Goal: Complete application form

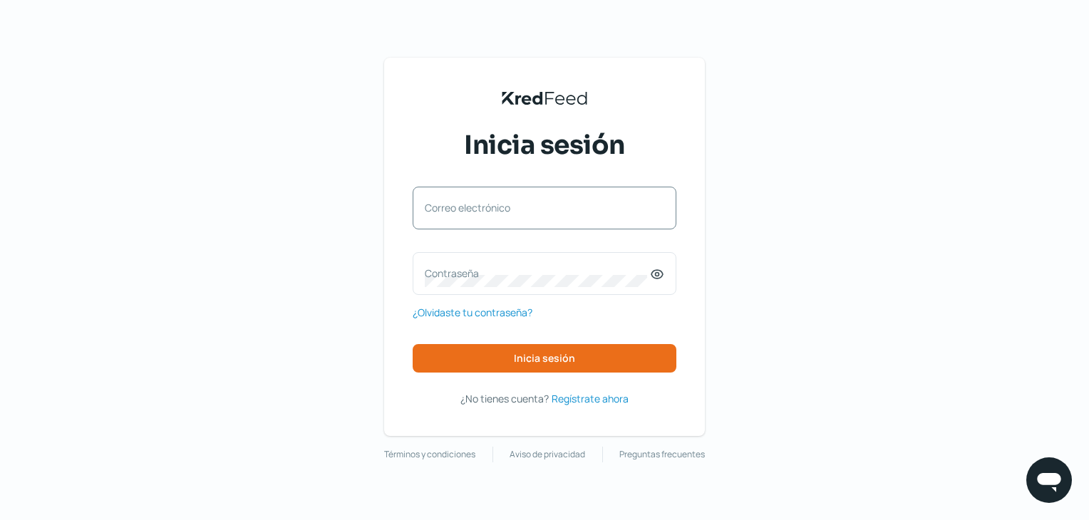
click at [554, 205] on label "Correo electrónico" at bounding box center [537, 208] width 225 height 14
click at [554, 209] on input "Correo electrónico" at bounding box center [544, 215] width 239 height 13
type input "[PERSON_NAME][EMAIL_ADDRESS][PERSON_NAME][DOMAIN_NAME]"
click at [531, 272] on label "Contraseña" at bounding box center [537, 274] width 225 height 14
click at [465, 269] on label "Contraseña" at bounding box center [537, 274] width 225 height 14
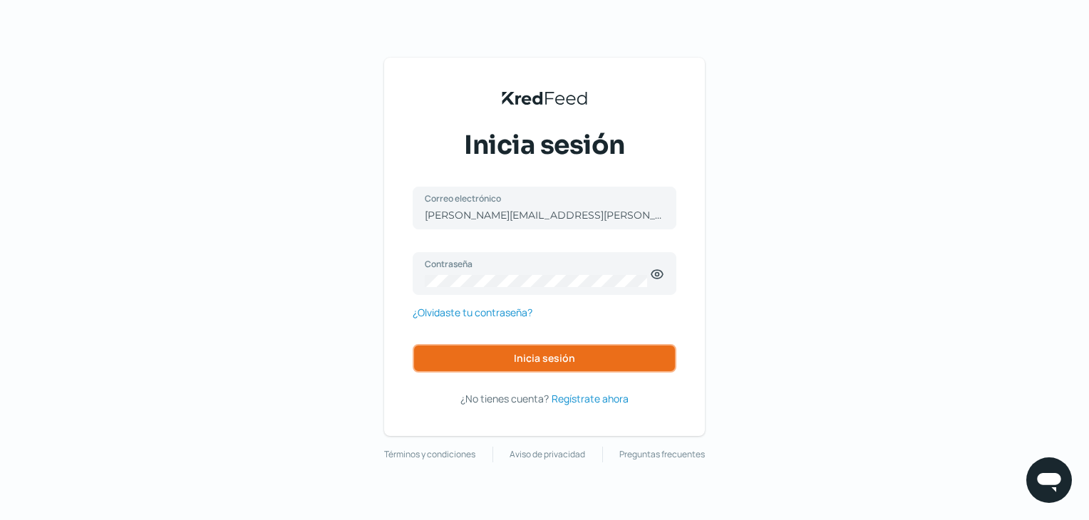
click at [623, 369] on button "Inicia sesión" at bounding box center [545, 358] width 264 height 29
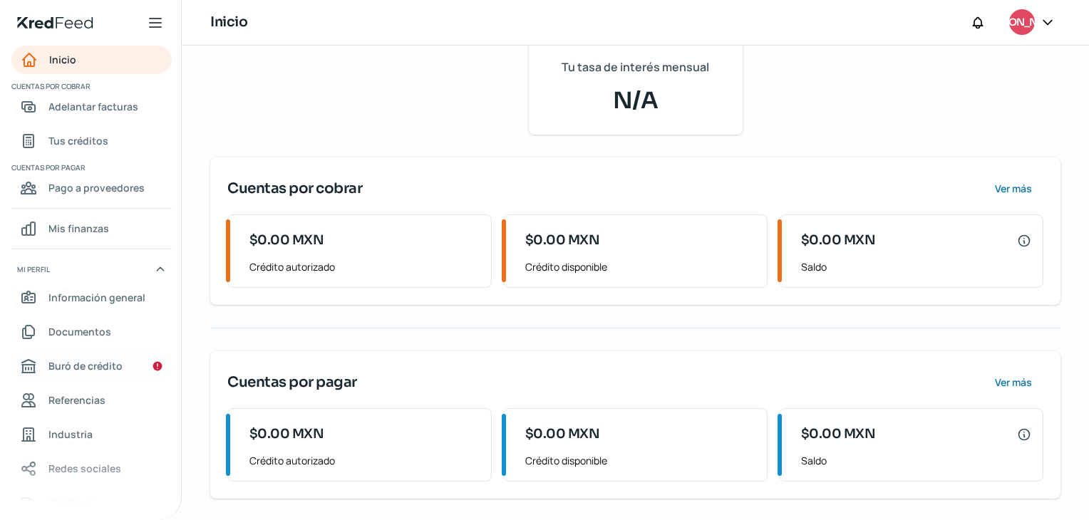
click at [48, 363] on div "Buró de crédito" at bounding box center [71, 366] width 103 height 17
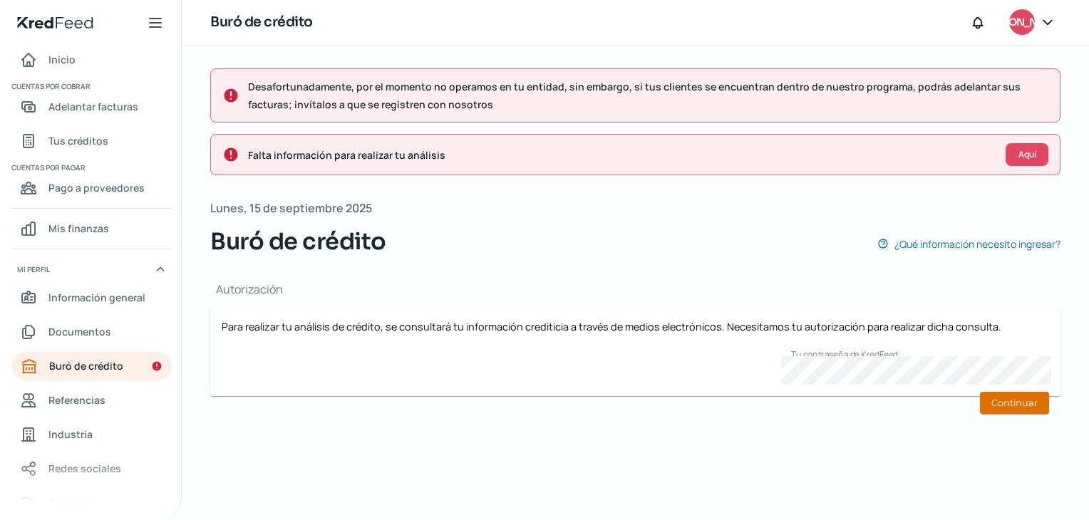
click at [1040, 410] on button "Continuar" at bounding box center [1014, 403] width 69 height 22
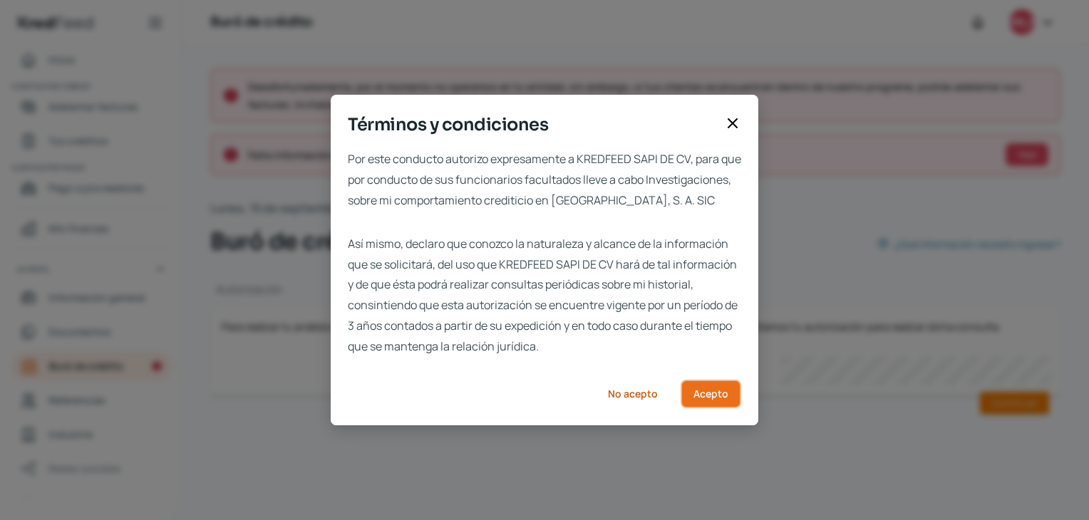
click at [695, 408] on button "Acepto" at bounding box center [711, 394] width 61 height 29
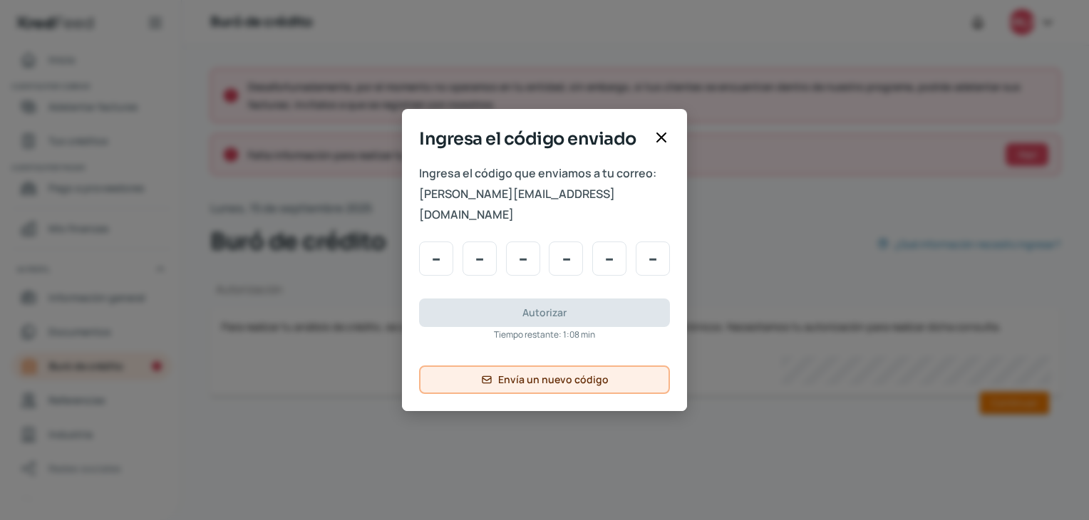
click at [544, 375] on span "Envía un nuevo código" at bounding box center [553, 380] width 110 height 10
click at [660, 146] on icon at bounding box center [661, 137] width 17 height 17
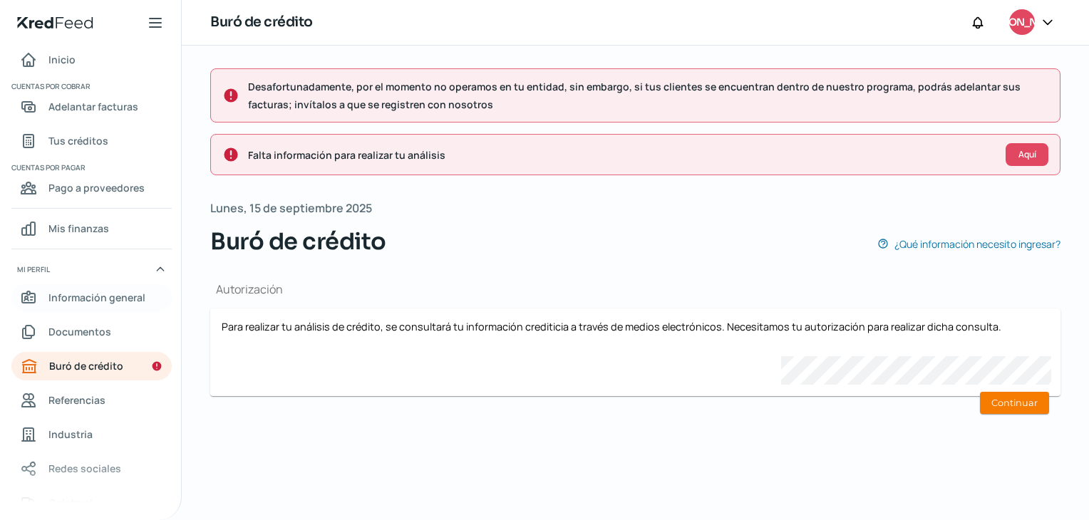
click at [103, 300] on span "Información general" at bounding box center [96, 298] width 97 height 18
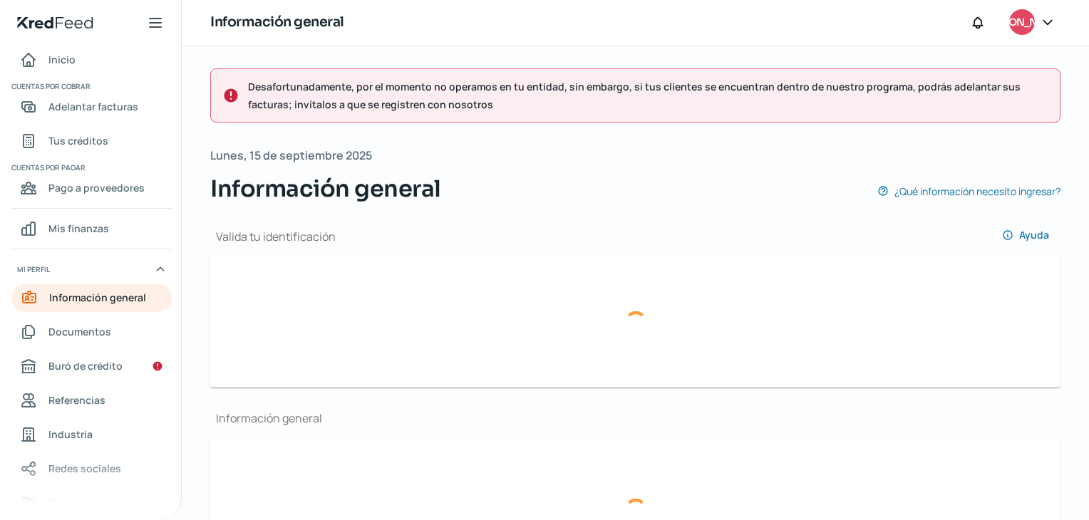
type input "3e04a49b-b49a-4007-883e-1ed80a6cd591-officialIdFront.jpg"
type input "3e04a49b-b49a-4007-883e-1ed80a6cd591-officialIdBack.jpg"
type input "[PERSON_NAME][EMAIL_ADDRESS][PERSON_NAME][DOMAIN_NAME]"
type input "Régimen de las Personas Físicas con Actividades Empresariales y Profesionales"
type input "NUN INGENIERIA VERTICAL"
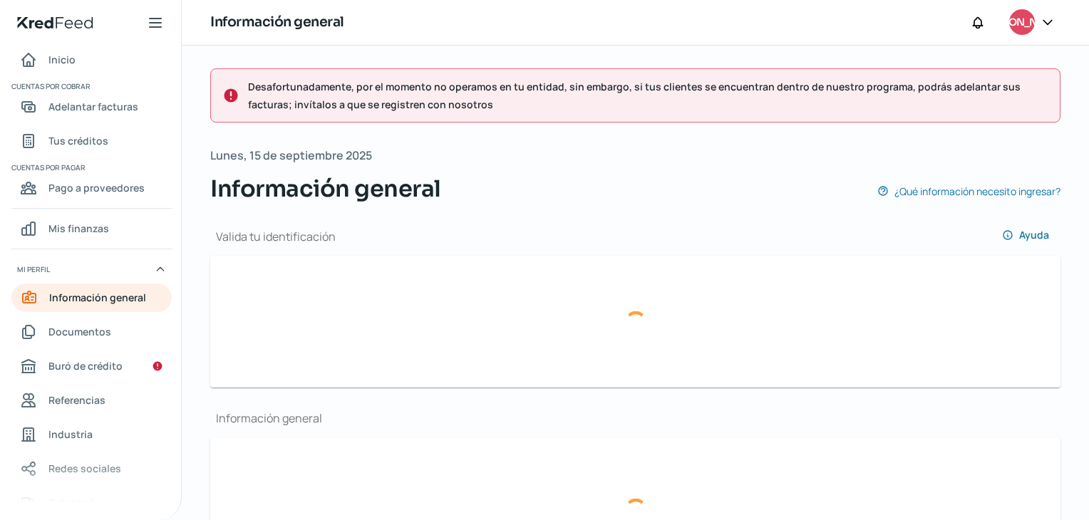
type input "99 - 3347 - 6271"
type input "99 - 3632 - 5722"
type input "JULJ910424GT0"
type input "CUITLAHUAC LT59"
type input "130"
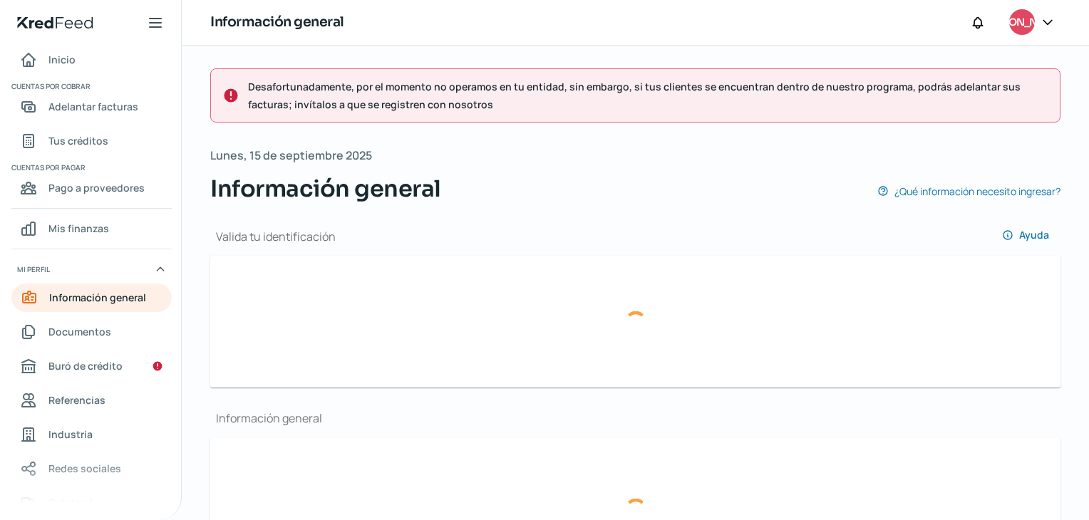
type input "86070"
type input "[GEOGRAPHIC_DATA]"
type input "CENTRO"
type input "Tabasco"
type input "[GEOGRAPHIC_DATA]"
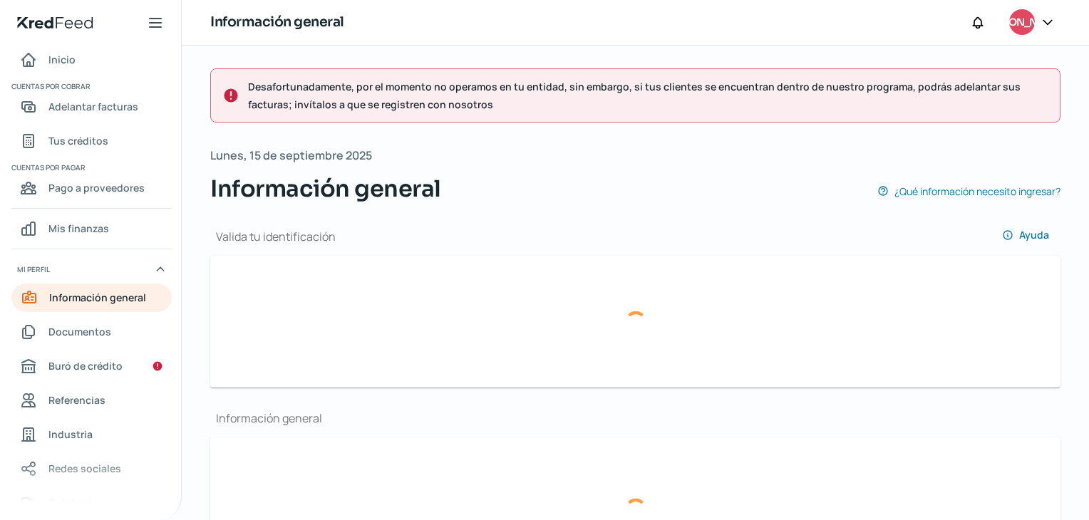
type input "RECIBO [DATE] [PERSON_NAME].pdf"
type input "1"
type input "2"
type input "Propia"
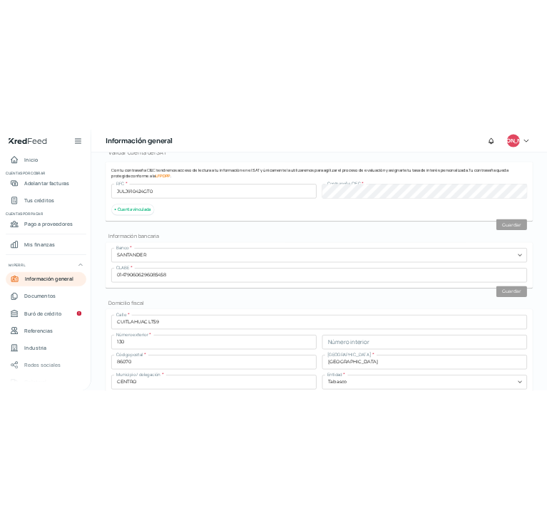
scroll to position [926, 0]
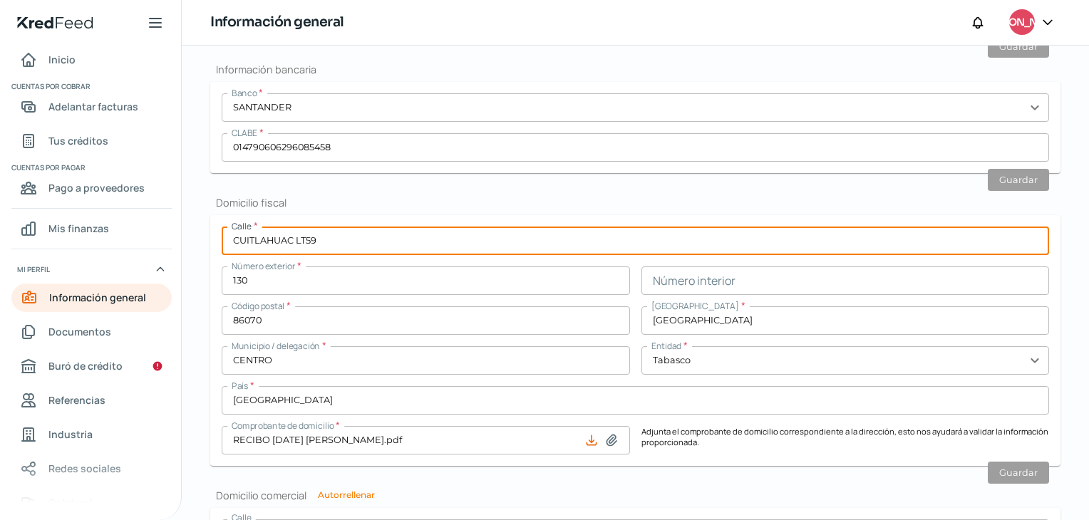
drag, startPoint x: 345, startPoint y: 242, endPoint x: 211, endPoint y: 247, distance: 134.1
click at [211, 247] on form "Calle * CUITLAHUAC LT59 Número exterior * 130 Número interior Código postal * 8…" at bounding box center [635, 340] width 850 height 251
paste input "E:25D4C􀀢􀀁􀀠:8D6􀀟􀀁2􀀟6􀀠􀀁􀀎-2􀀟C􀀁)􀀎"
type input "E:25D4C􀀢􀀁􀀠:8D6􀀟􀀁2􀀟6􀀠􀀁􀀎-2􀀟C􀀁)􀀎"
drag, startPoint x: 416, startPoint y: 237, endPoint x: 182, endPoint y: 239, distance: 233.8
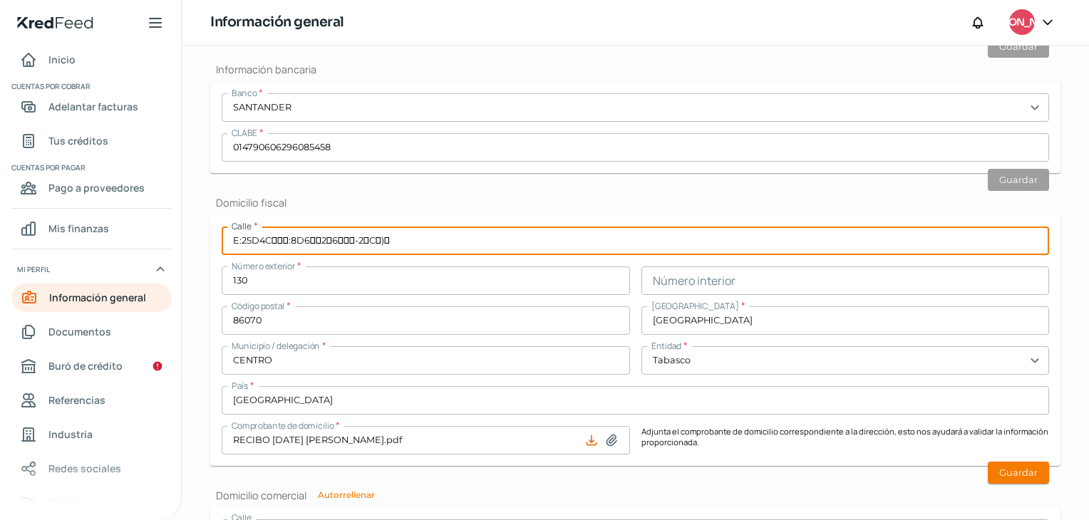
click at [182, 239] on div "Desafortunadamente, por el momento no operamos en tu entidad, sin embargo, si t…" at bounding box center [635, 13] width 907 height 1789
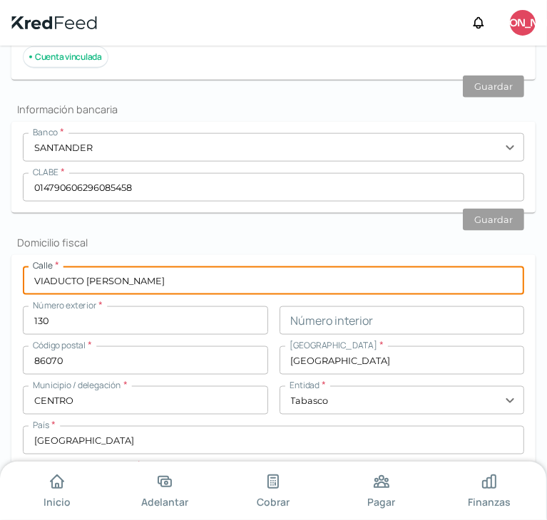
type input "VIADUCTO [PERSON_NAME]"
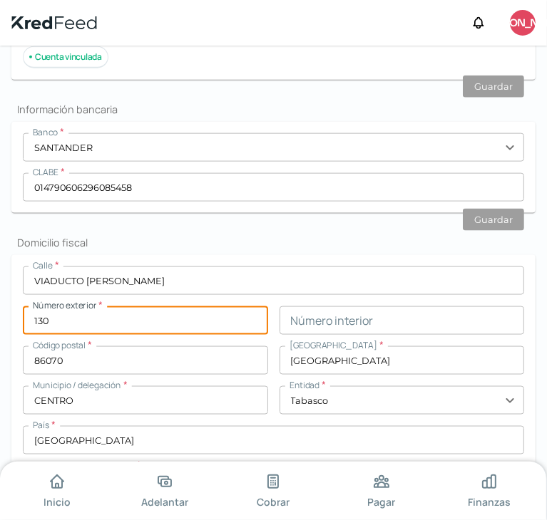
click at [91, 311] on input "130" at bounding box center [145, 320] width 245 height 29
drag, startPoint x: 51, startPoint y: 309, endPoint x: -1, endPoint y: 305, distance: 51.4
click at [0, 305] on html "Inicio Adelantar Cobrar Pagar Finanzas KredFeed's Black Logo JA Desafortunadame…" at bounding box center [273, 260] width 547 height 520
type input "46 ALTO"
click at [469, 316] on input "text" at bounding box center [401, 320] width 245 height 29
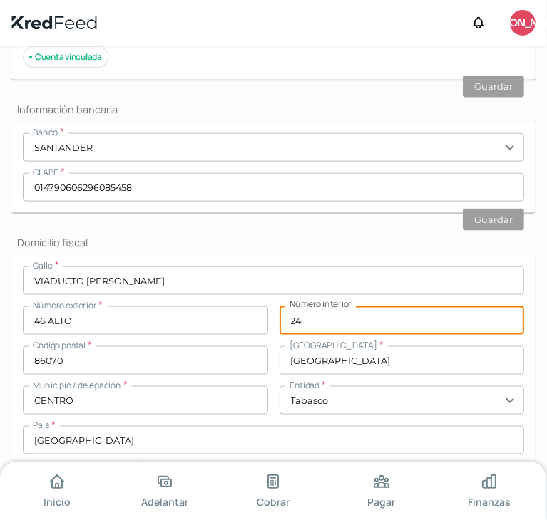
type input "24"
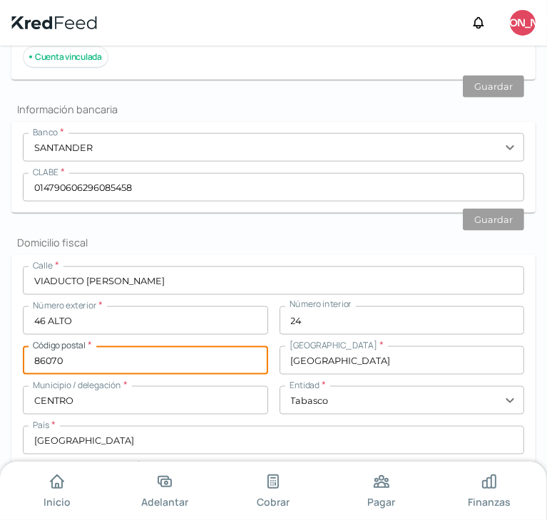
drag, startPoint x: 93, startPoint y: 346, endPoint x: 6, endPoint y: 334, distance: 87.9
click at [6, 334] on div "Desafortunadamente, por el momento no operamos en tu entidad, sin embargo, si t…" at bounding box center [273, 40] width 547 height 1842
type input "06880"
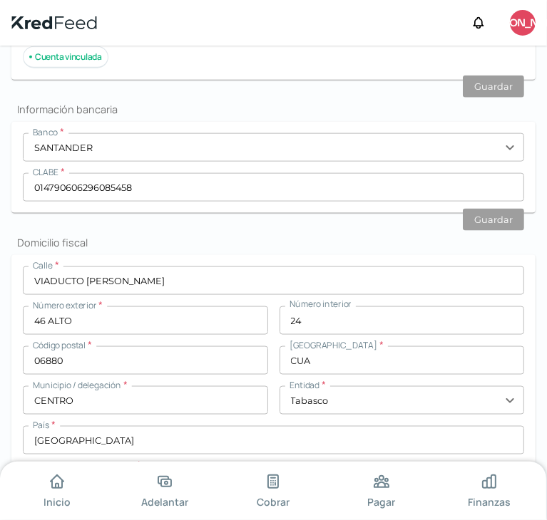
click at [334, 352] on input "CUA" at bounding box center [401, 360] width 245 height 29
type input "[PERSON_NAME]"
drag, startPoint x: 94, startPoint y: 391, endPoint x: 22, endPoint y: 382, distance: 72.6
click at [22, 382] on form "Calle * VIADUCTO [PERSON_NAME] Número exterior * 46 ALTO Número interior 24 Cód…" at bounding box center [273, 382] width 524 height 254
drag, startPoint x: 376, startPoint y: 351, endPoint x: 246, endPoint y: 357, distance: 129.8
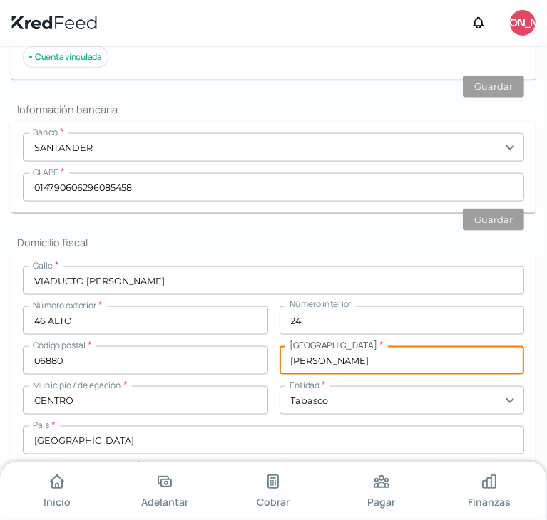
click at [246, 357] on div "Calle * VIADUCTO [PERSON_NAME] Número exterior * 46 ALTO Número interior 24 Cód…" at bounding box center [273, 383] width 501 height 232
type input "M"
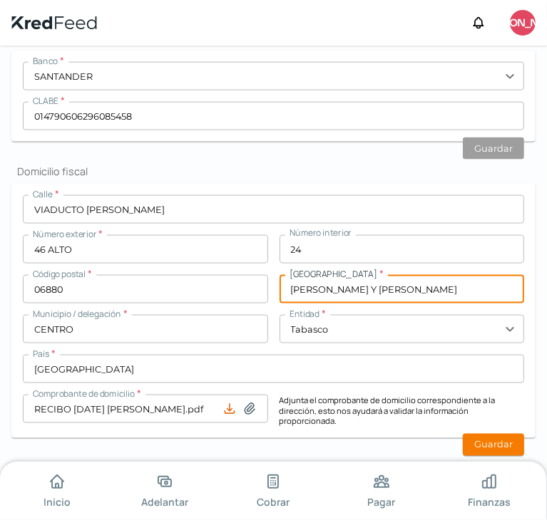
type input "[PERSON_NAME] Y [PERSON_NAME]"
click at [125, 318] on input "CENTRO" at bounding box center [145, 329] width 245 height 29
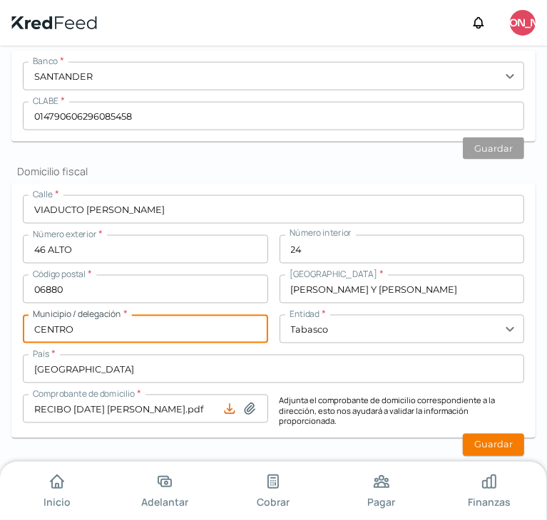
drag, startPoint x: 125, startPoint y: 318, endPoint x: 28, endPoint y: 317, distance: 96.9
click at [28, 317] on input "CENTRO" at bounding box center [145, 329] width 245 height 29
type input "[PERSON_NAME]"
click at [408, 321] on input "text" at bounding box center [401, 329] width 245 height 29
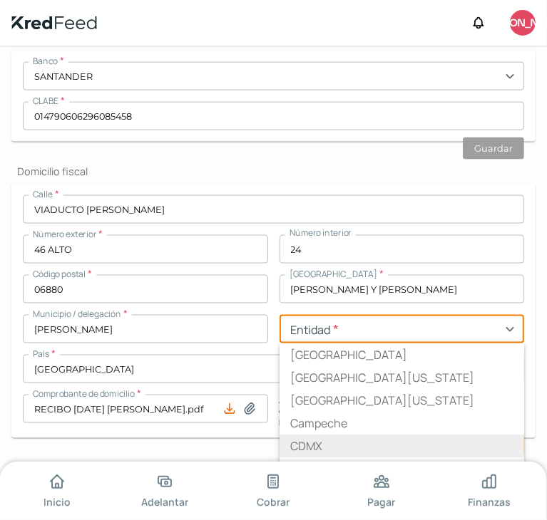
click at [312, 435] on li "CDMX" at bounding box center [401, 446] width 245 height 23
type input "CDMX"
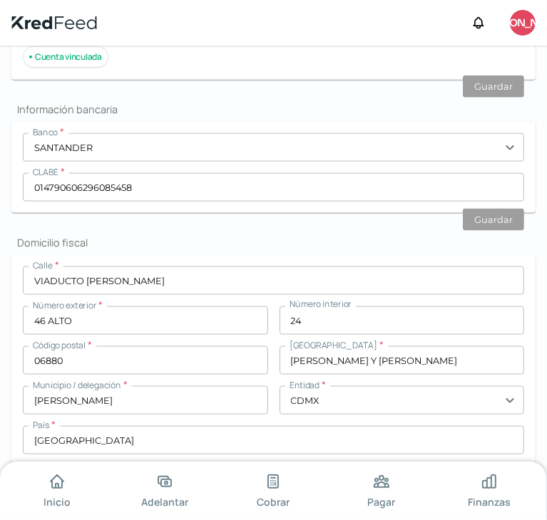
scroll to position [1069, 0]
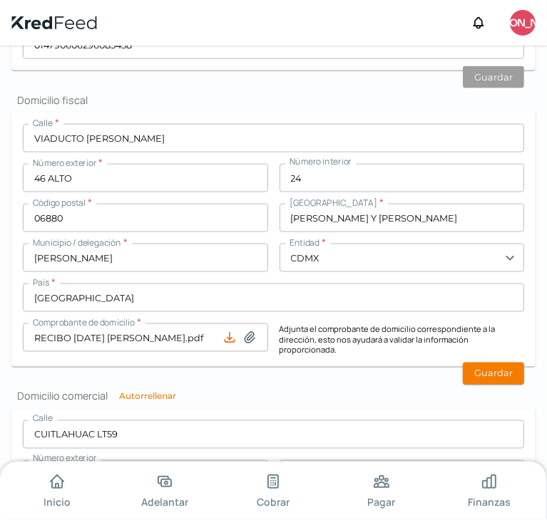
click at [252, 331] on icon at bounding box center [249, 338] width 14 height 14
type input "C:\fakepath\RECIBO CFE CDMX AGOSTO.pdf"
type input "RECIBO CFE CDMX AGOSTO.pdf"
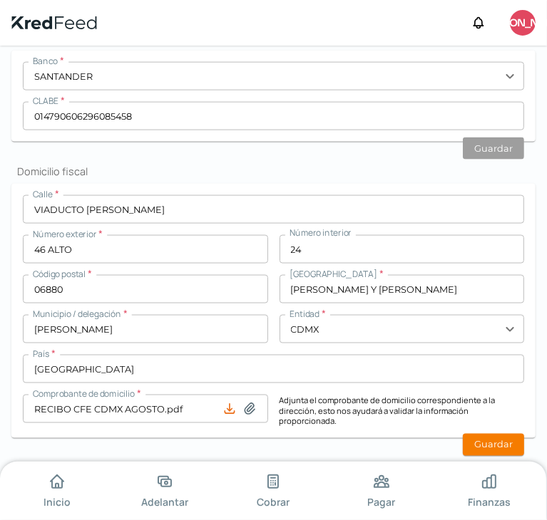
scroll to position [1140, 0]
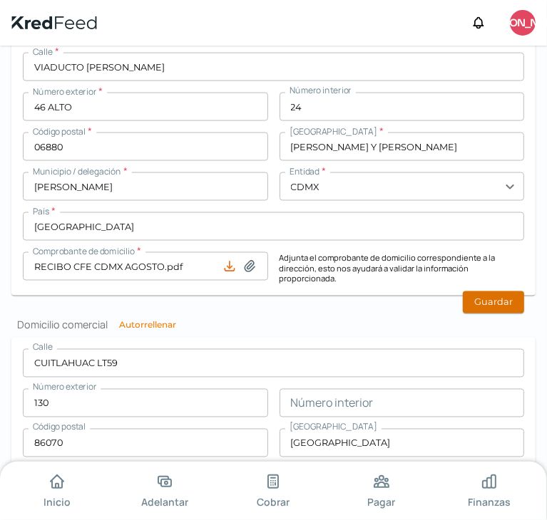
click at [496, 292] on button "Guardar" at bounding box center [493, 302] width 61 height 22
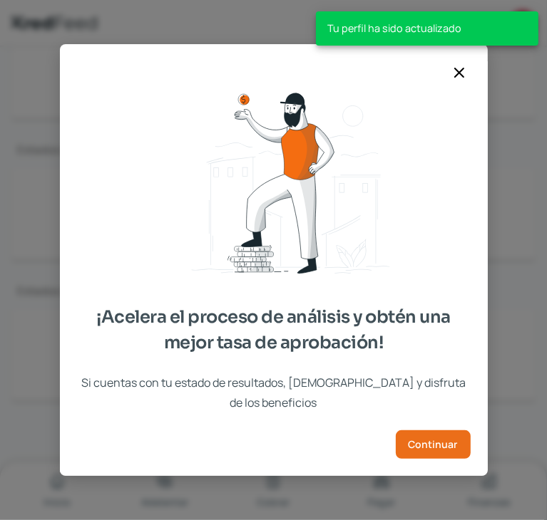
type input "CSF [DATE].pdf"
type input "BROCHURE-01.pdf"
type input "Logo nun.png"
type input "Estado de cuenta [DATE].pdf"
type input "ESTADO DE CUENTA-CUENTA CORRIENTE-JULIO2025-070825 (1).pdf"
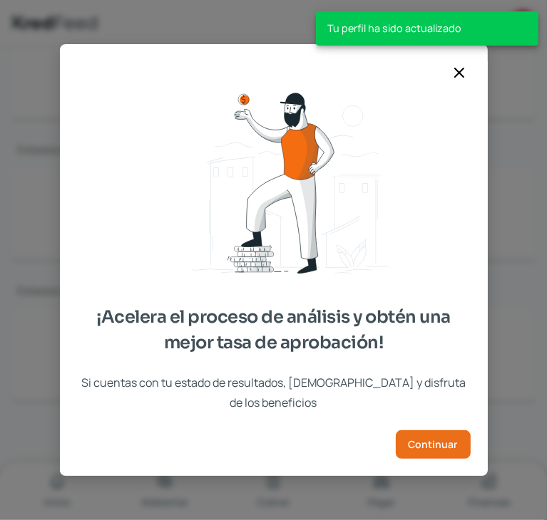
type input "SANTANDER JUNIO.pdf"
type input "Estado de cuenta [DATE].pdf"
type input "ESTADO DE CUENTA-CUENTA CORRIENTE-JULIO2025-070825 (1).pdf"
type input "SANTANDER JUNIO.pdf"
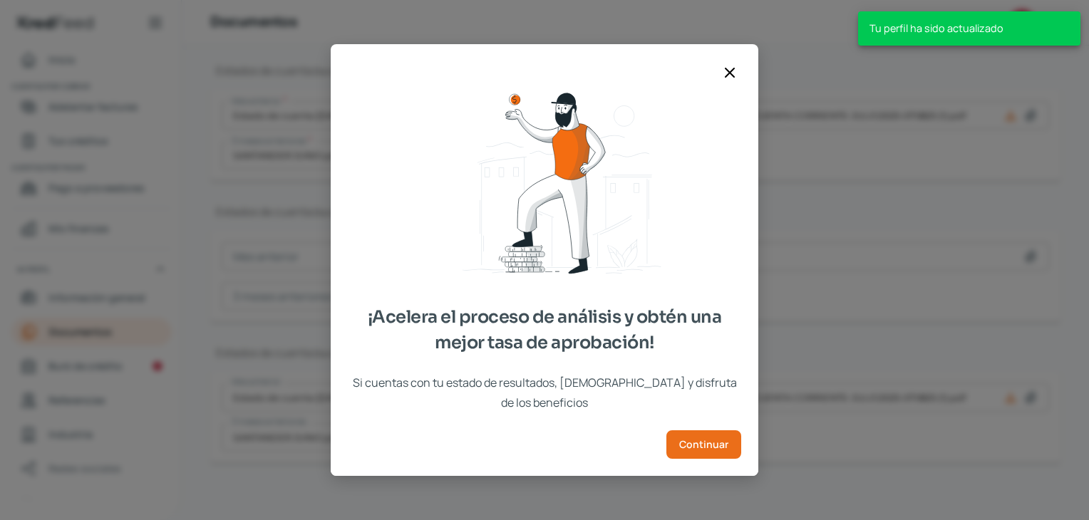
scroll to position [343, 0]
click at [698, 440] on span "Continuar" at bounding box center [703, 445] width 49 height 10
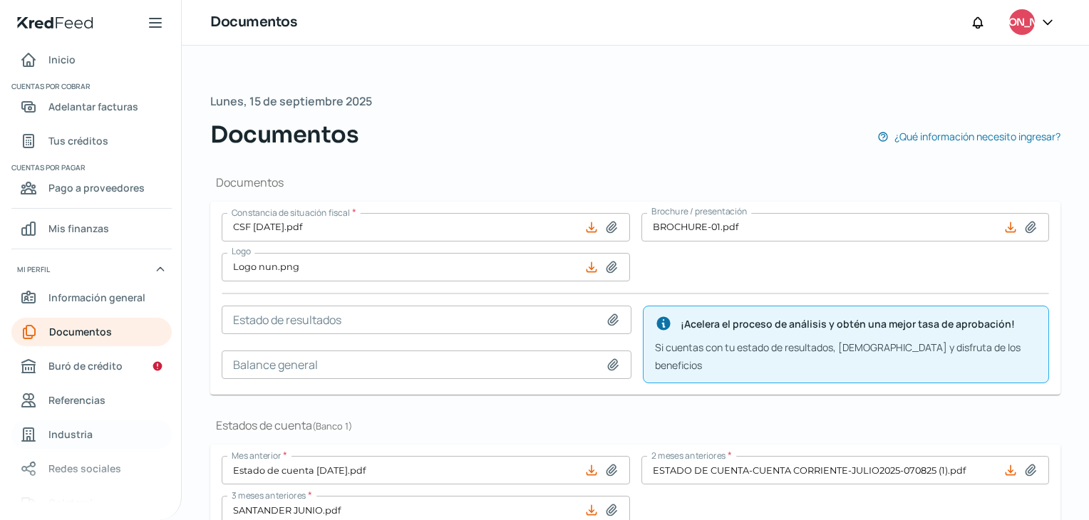
scroll to position [48, 0]
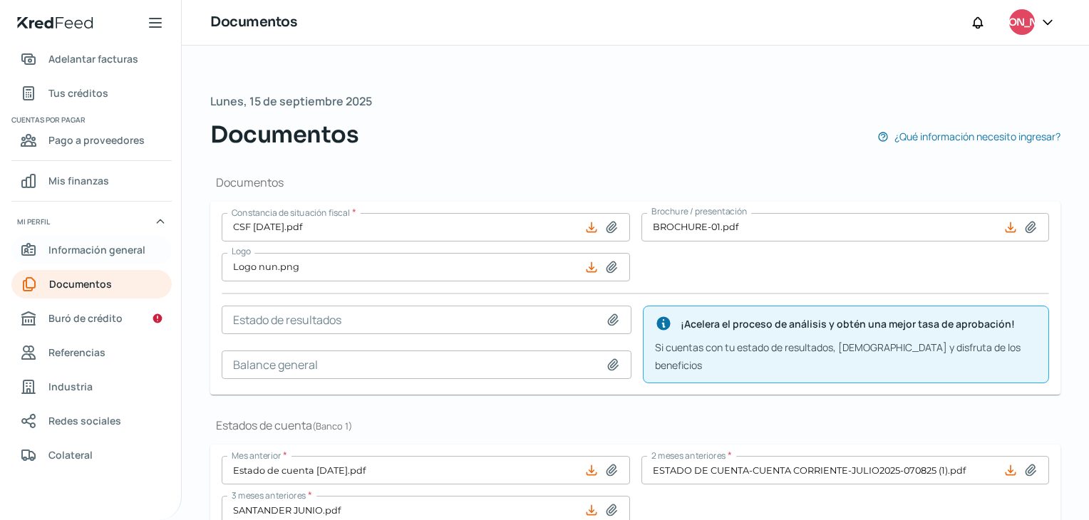
click at [106, 251] on span "Información general" at bounding box center [96, 250] width 97 height 18
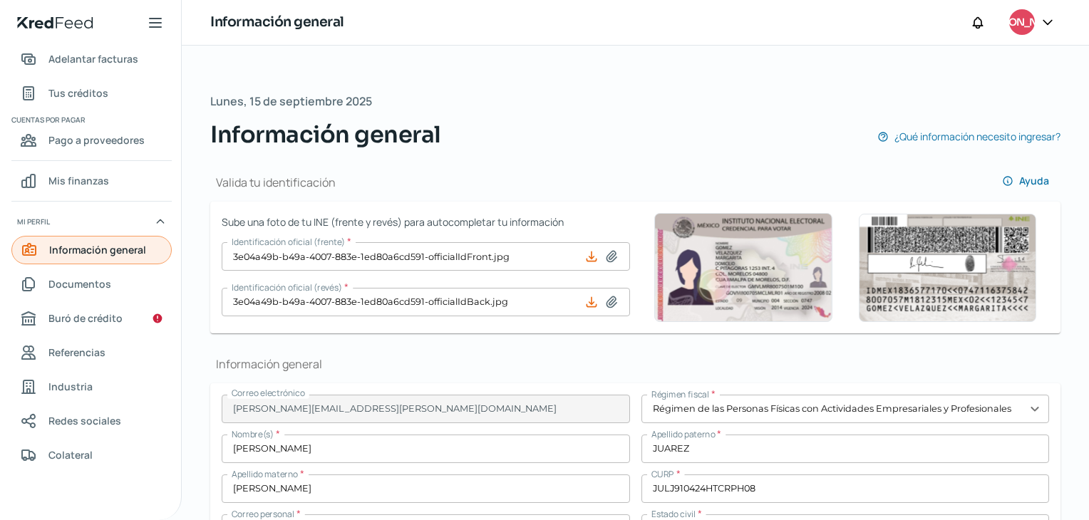
type input "JULJ910424GT0"
type input "CUITLAHUAC LT59"
type input "130"
type input "86070"
type input "[GEOGRAPHIC_DATA]"
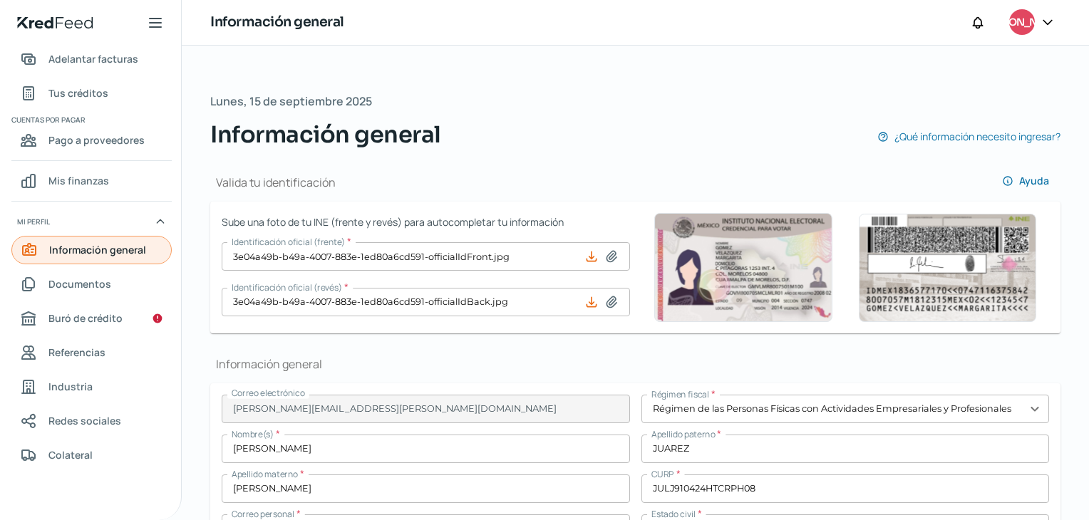
type input "CENTRO"
type input "Tabasco"
type input "[GEOGRAPHIC_DATA]"
type input "RECIBO [DATE] [PERSON_NAME].pdf"
type input "1"
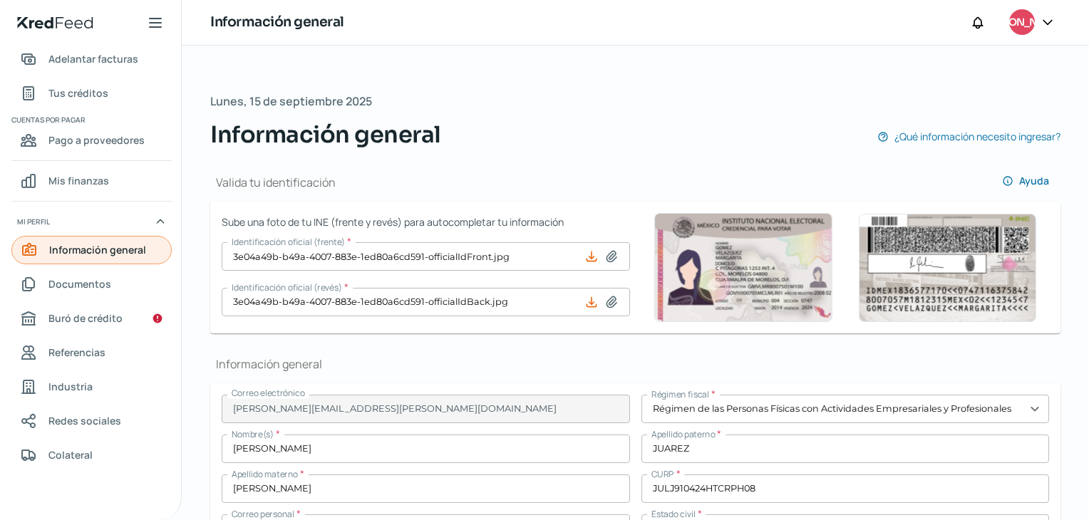
type input "2"
type input "Propia"
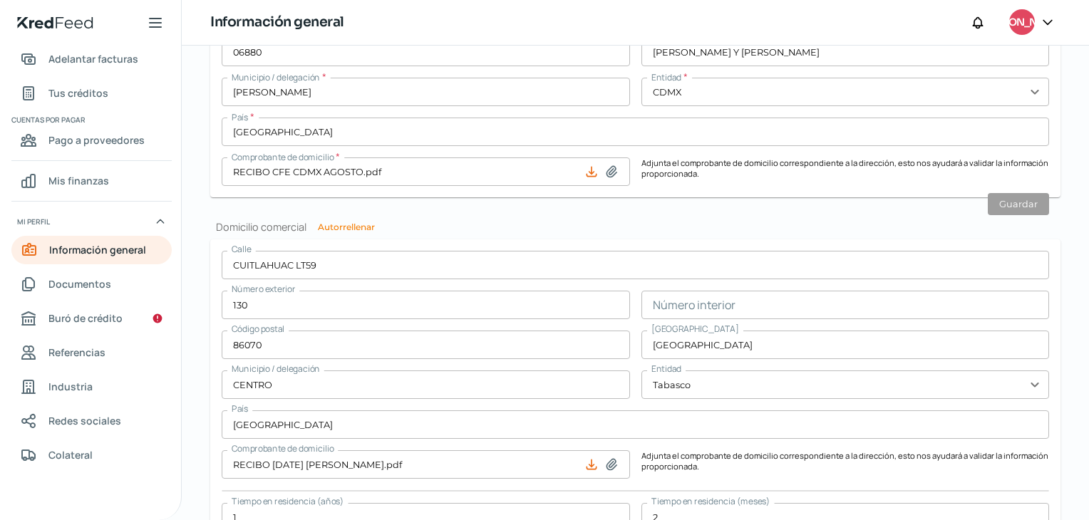
scroll to position [1259, 0]
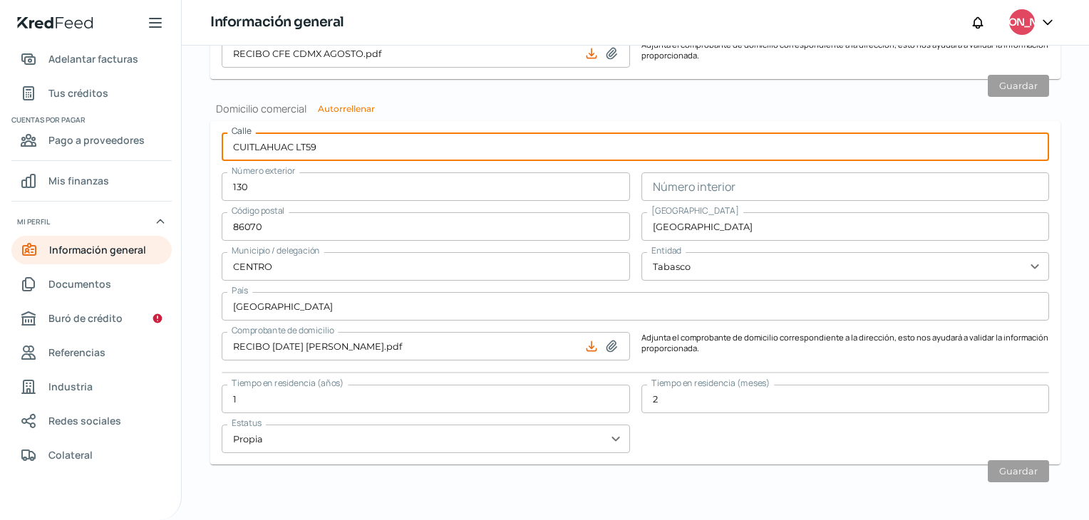
click at [341, 152] on input "CUITLAHUAC LT59" at bounding box center [635, 147] width 827 height 29
drag, startPoint x: 328, startPoint y: 151, endPoint x: 197, endPoint y: 157, distance: 131.3
type input "VIADUCTO [PERSON_NAME]"
click at [361, 109] on button "Autorrellenar" at bounding box center [346, 109] width 57 height 9
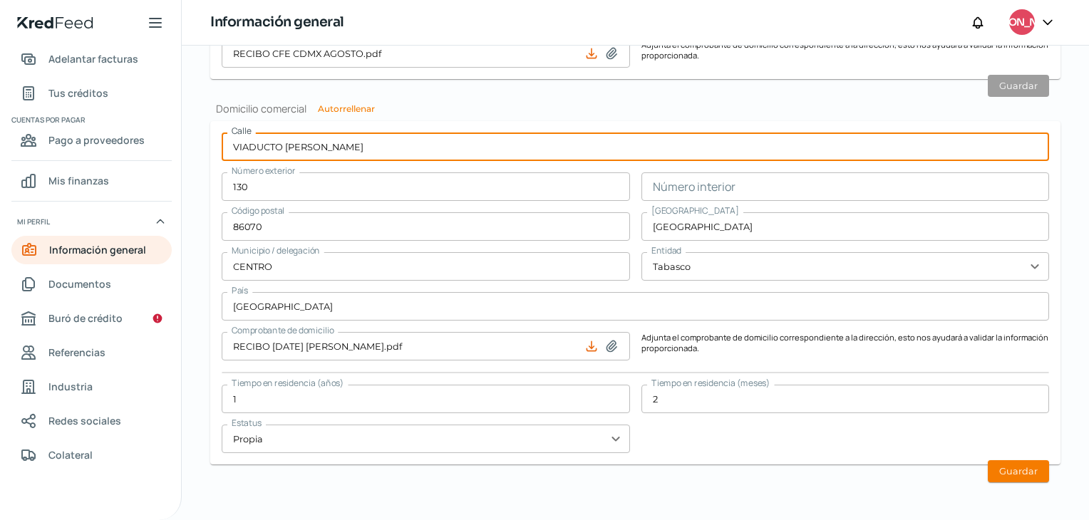
type input "46 ALTO"
type input "24"
type input "06880"
type input "[PERSON_NAME] Y [PERSON_NAME]"
type input "[PERSON_NAME]"
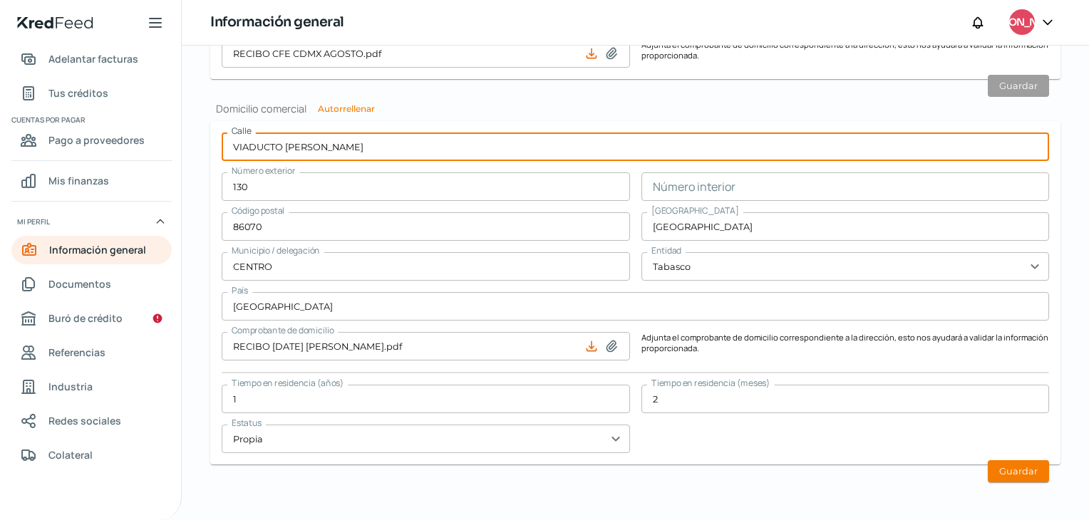
type input "CDMX"
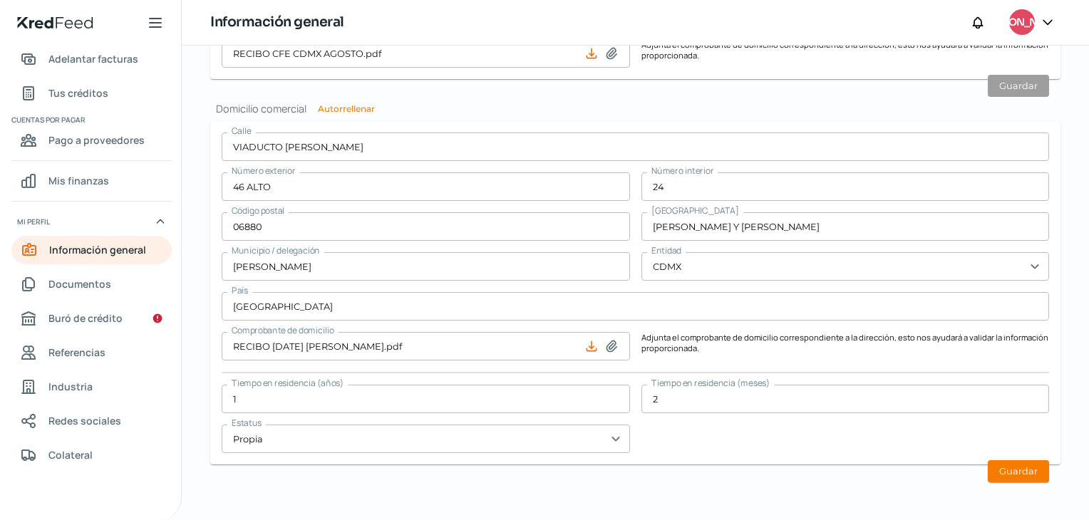
click at [609, 349] on icon at bounding box center [611, 346] width 14 height 14
type input "C:\fakepath\RECIBO CFE CDMX AGOSTO.pdf"
type input "RECIBO CFE CDMX AGOSTO.pdf"
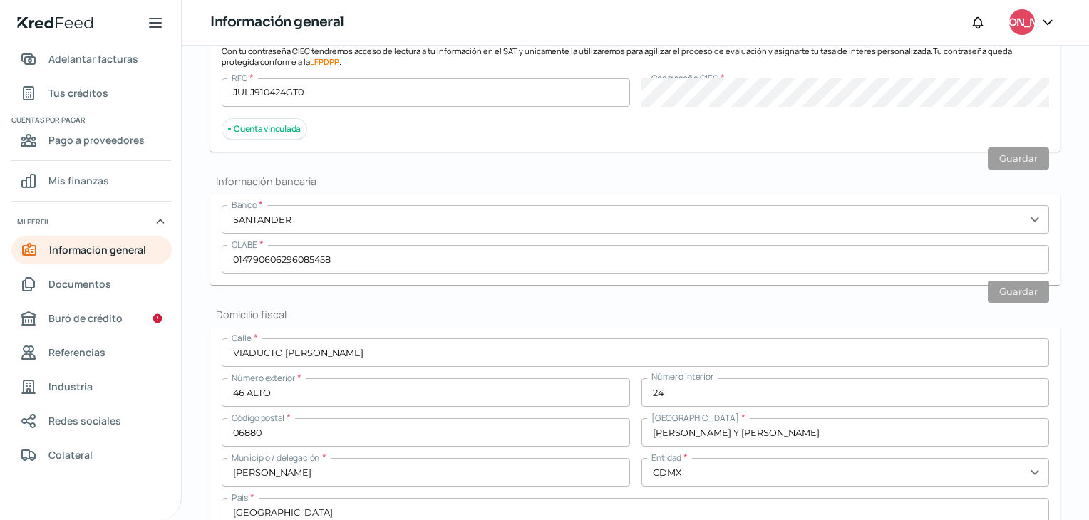
scroll to position [902, 0]
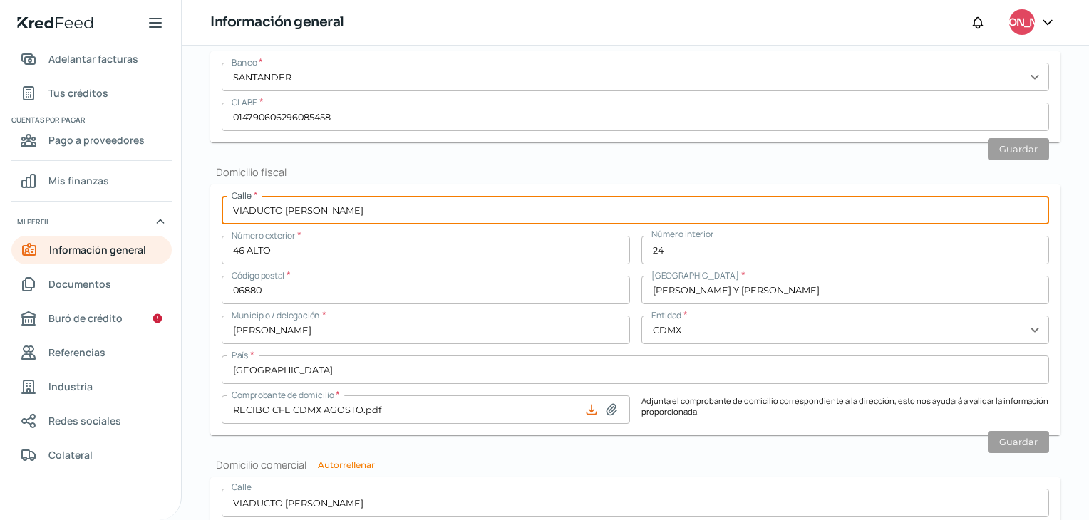
drag, startPoint x: 428, startPoint y: 212, endPoint x: 242, endPoint y: 212, distance: 185.3
click at [242, 212] on input "VIADUCTO [PERSON_NAME]" at bounding box center [635, 210] width 827 height 29
drag, startPoint x: 400, startPoint y: 215, endPoint x: 164, endPoint y: 215, distance: 235.9
click at [164, 215] on div "Inicio | KredFeed Inicio Cuentas por cobrar Adelantar facturas Tus créditos Cue…" at bounding box center [544, 260] width 1089 height 520
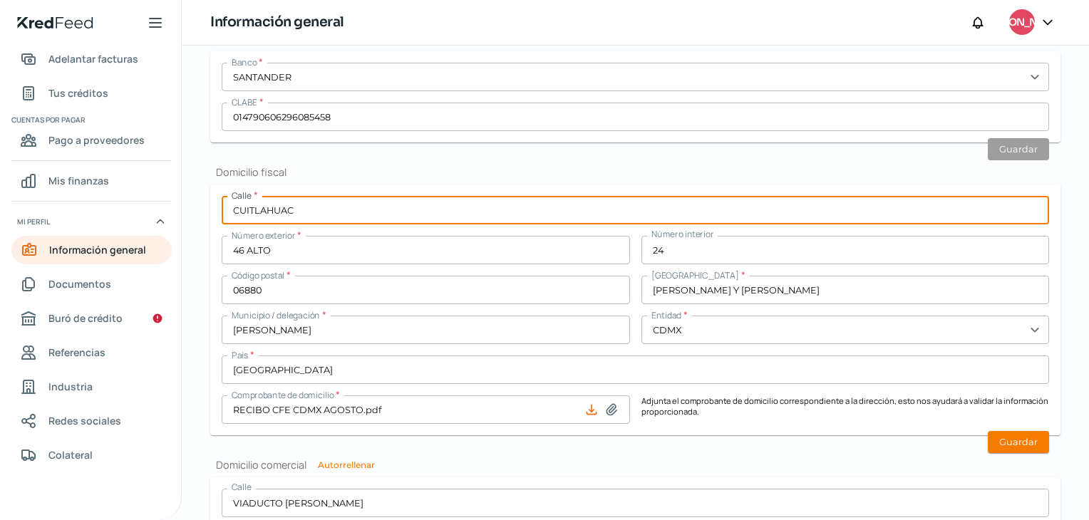
type input "CUITLAHUAC"
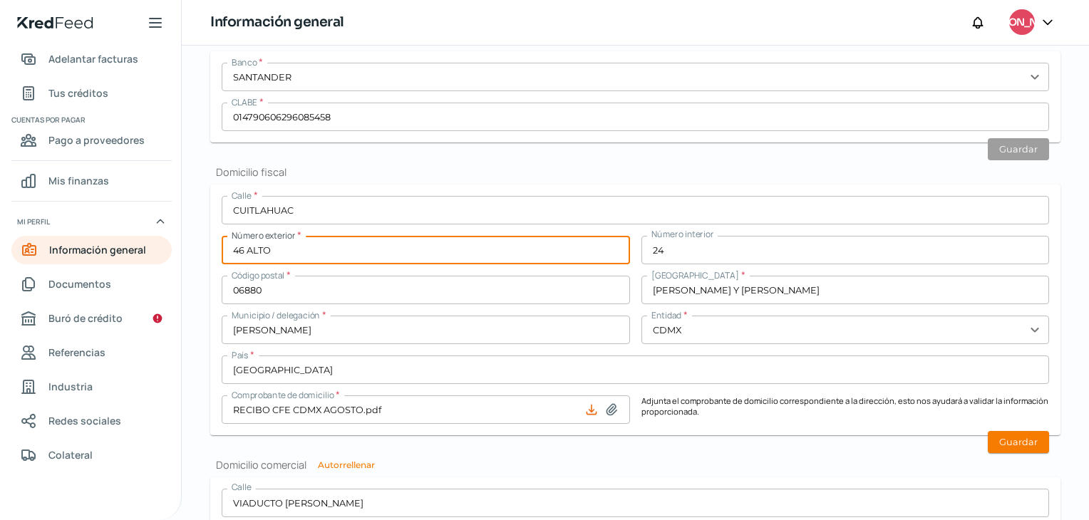
click at [279, 252] on input "46 ALTO" at bounding box center [426, 250] width 408 height 29
drag, startPoint x: 279, startPoint y: 252, endPoint x: 214, endPoint y: 254, distance: 64.9
click at [214, 254] on form "Calle * CUITLAHUAC Número exterior * 46 ALTO Número interior 24 Código postal *…" at bounding box center [635, 310] width 850 height 251
type input "130"
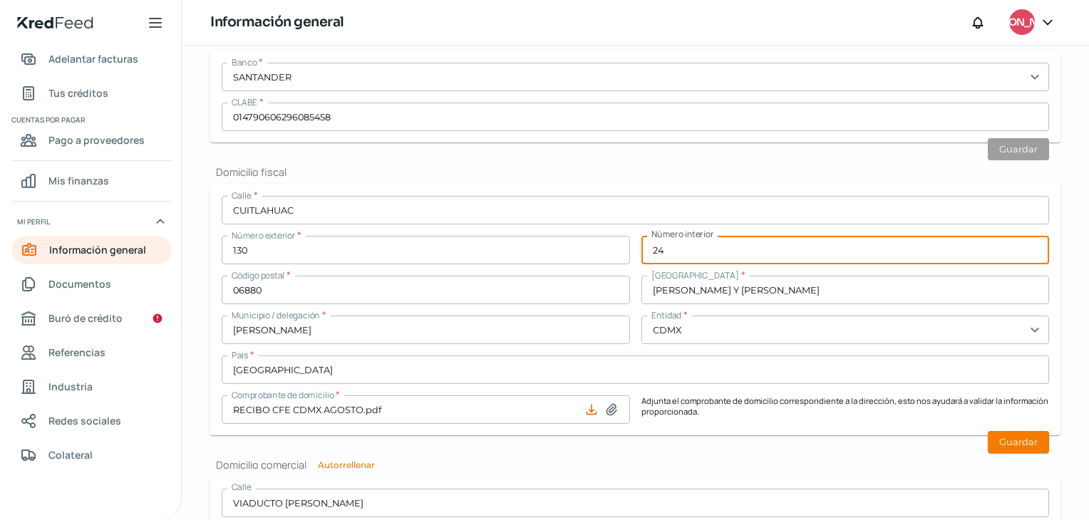
drag, startPoint x: 667, startPoint y: 248, endPoint x: 624, endPoint y: 252, distance: 42.9
click at [624, 252] on div "Calle * CUITLAHUAC Número exterior * 130 Número interior 24 Código postal * 068…" at bounding box center [635, 310] width 827 height 228
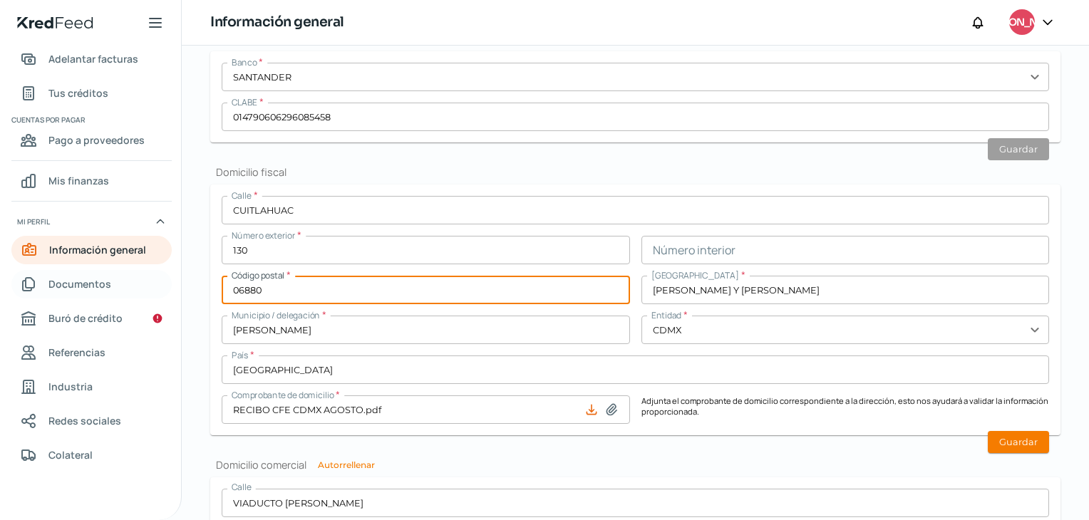
drag, startPoint x: 324, startPoint y: 291, endPoint x: 127, endPoint y: 287, distance: 197.4
click at [127, 287] on div "Inicio | KredFeed Inicio Cuentas por cobrar Adelantar facturas Tus créditos Cue…" at bounding box center [544, 260] width 1089 height 520
type input "86070"
click at [857, 294] on input "[PERSON_NAME] Y [PERSON_NAME]" at bounding box center [845, 290] width 408 height 29
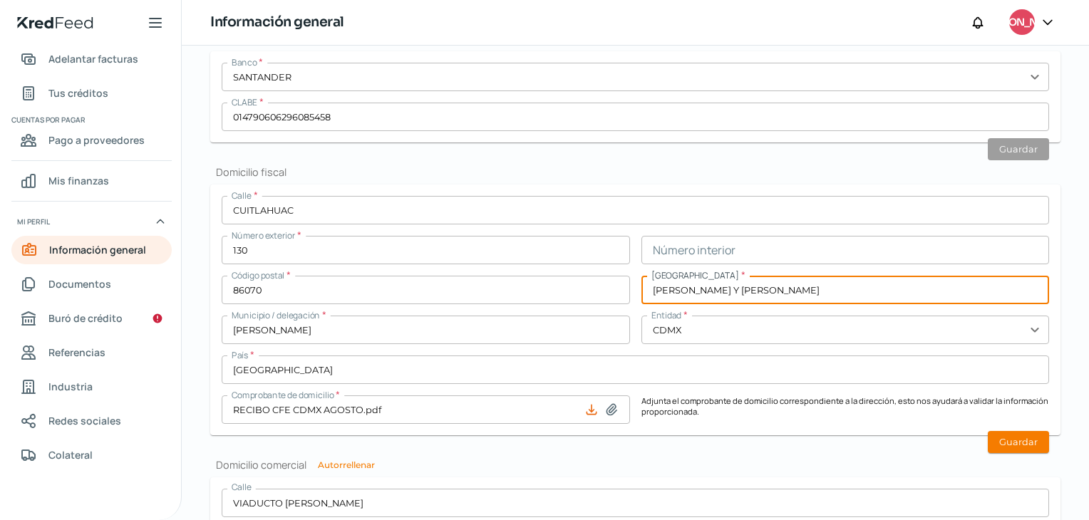
drag, startPoint x: 857, startPoint y: 294, endPoint x: 644, endPoint y: 310, distance: 214.4
click at [628, 300] on div "Calle * CUITLAHUAC Número exterior * 130 Número interior Código postal * 86070 …" at bounding box center [635, 310] width 827 height 228
type input "[GEOGRAPHIC_DATA]"
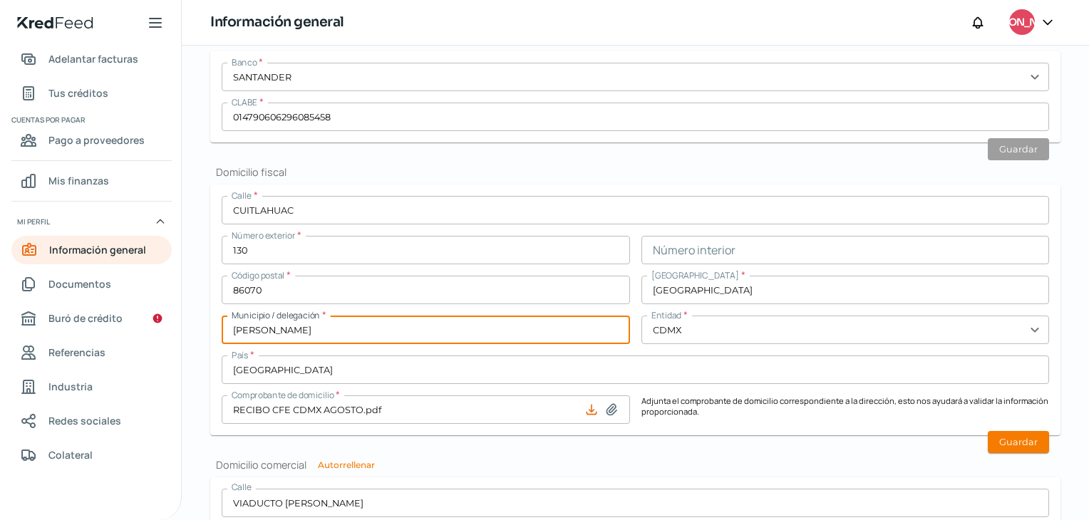
drag, startPoint x: 332, startPoint y: 326, endPoint x: 218, endPoint y: 325, distance: 114.0
click at [218, 325] on form "Calle * CUITLAHUAC Número exterior * 130 Número interior Código postal * 86070 …" at bounding box center [635, 310] width 850 height 251
type input "CENTRO"
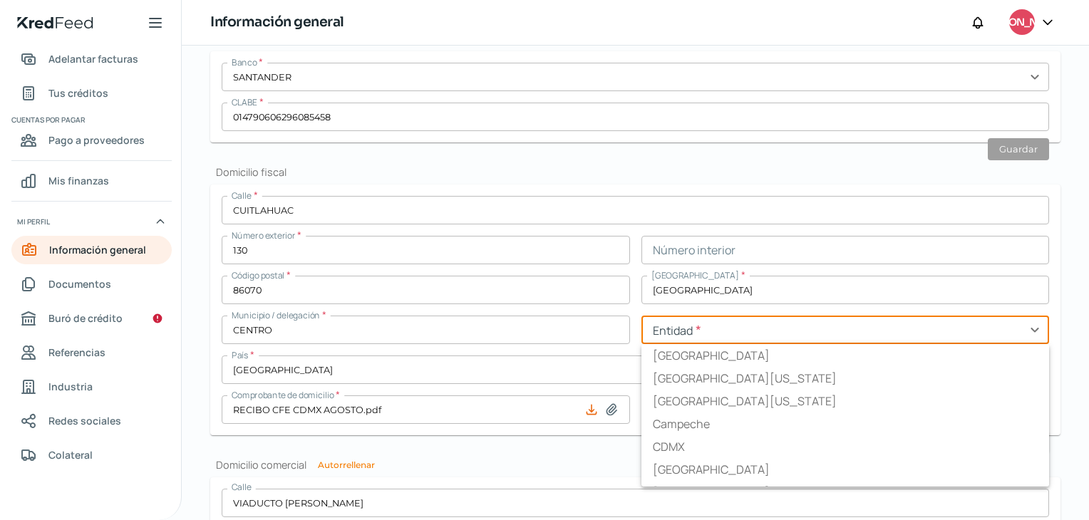
click at [845, 332] on input "text" at bounding box center [845, 330] width 408 height 29
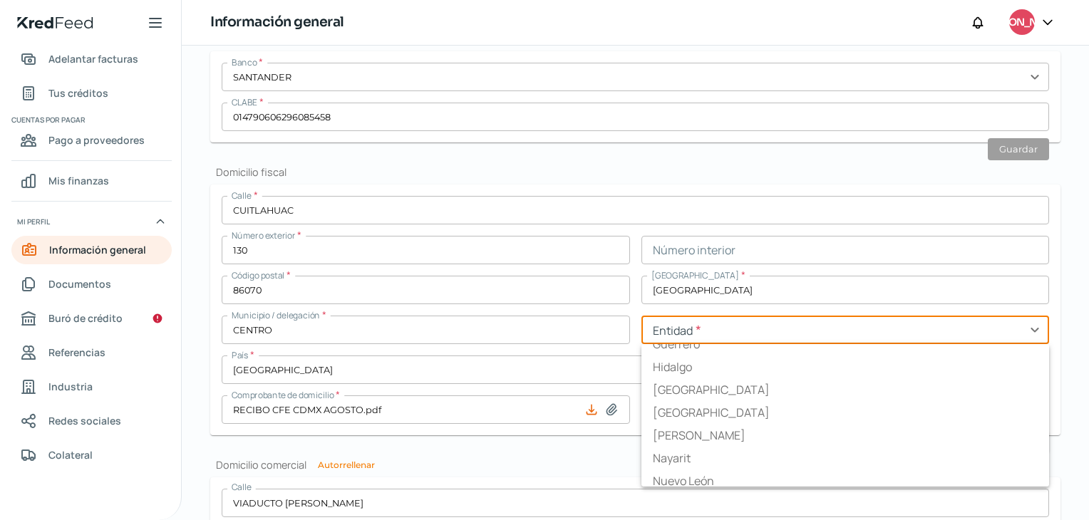
scroll to position [587, 0]
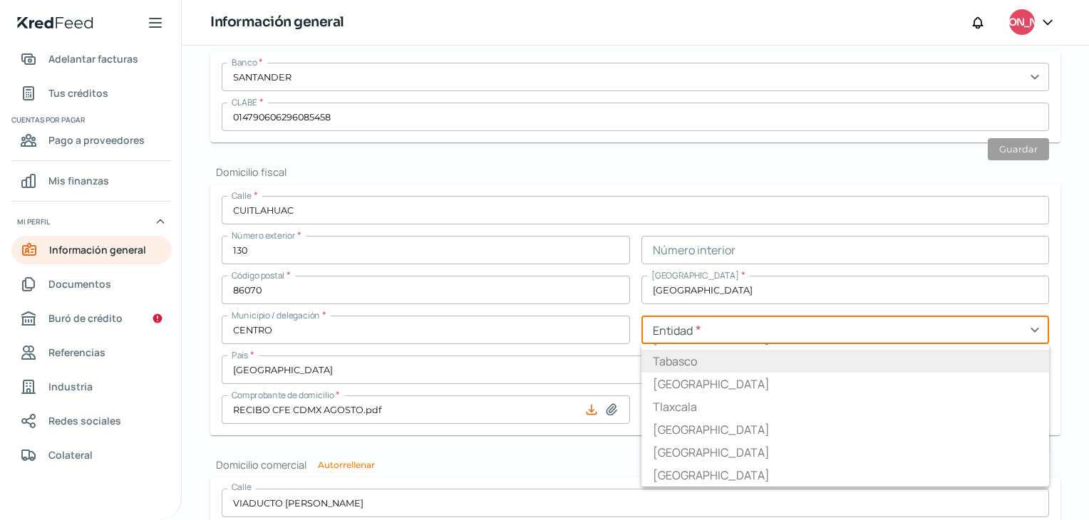
click at [675, 361] on li "Tabasco" at bounding box center [845, 361] width 408 height 23
type input "Tabasco"
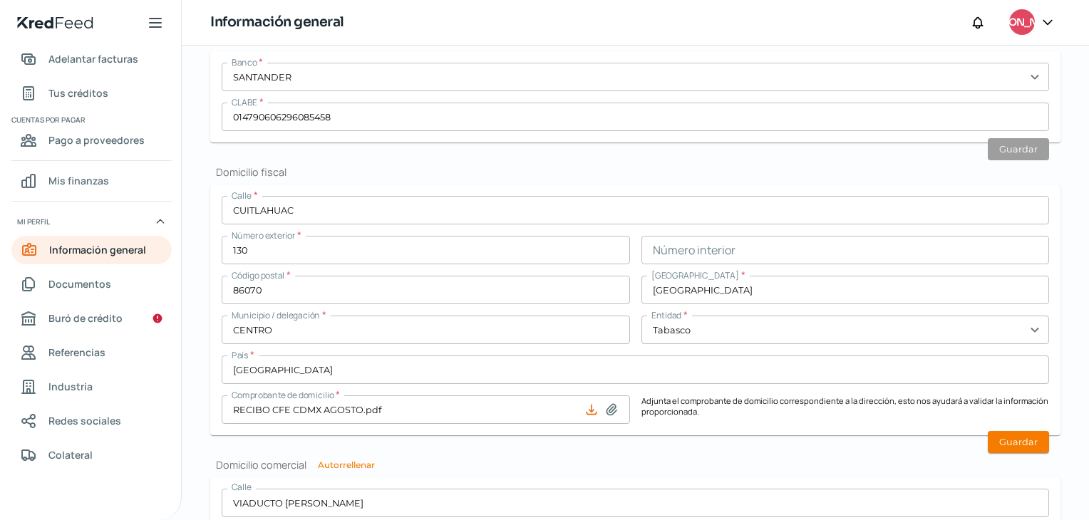
click at [613, 410] on icon at bounding box center [611, 410] width 14 height 14
type input "C:\fakepath\RECIBO [DATE] [PERSON_NAME].pdf"
type input "RECIBO [DATE] [PERSON_NAME].pdf"
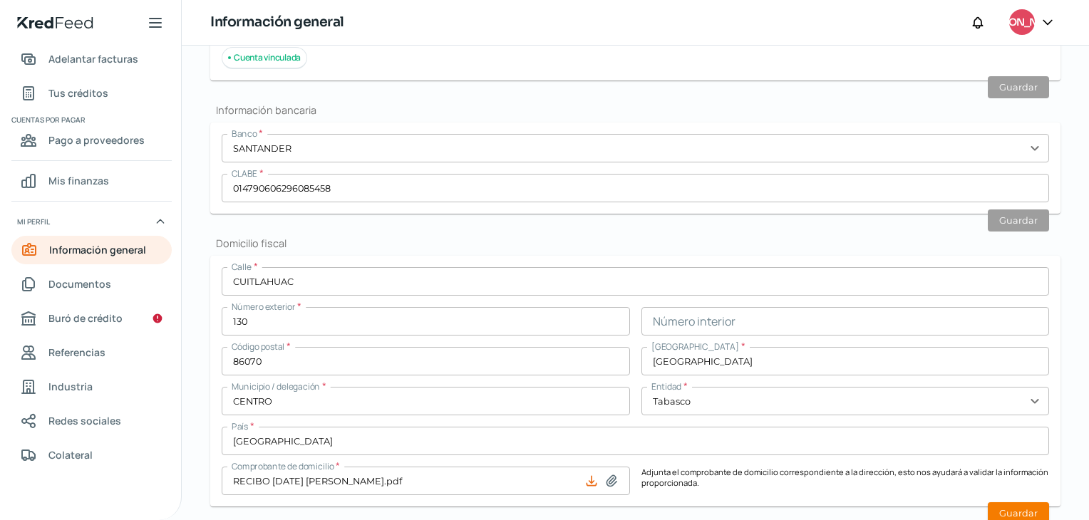
scroll to position [973, 0]
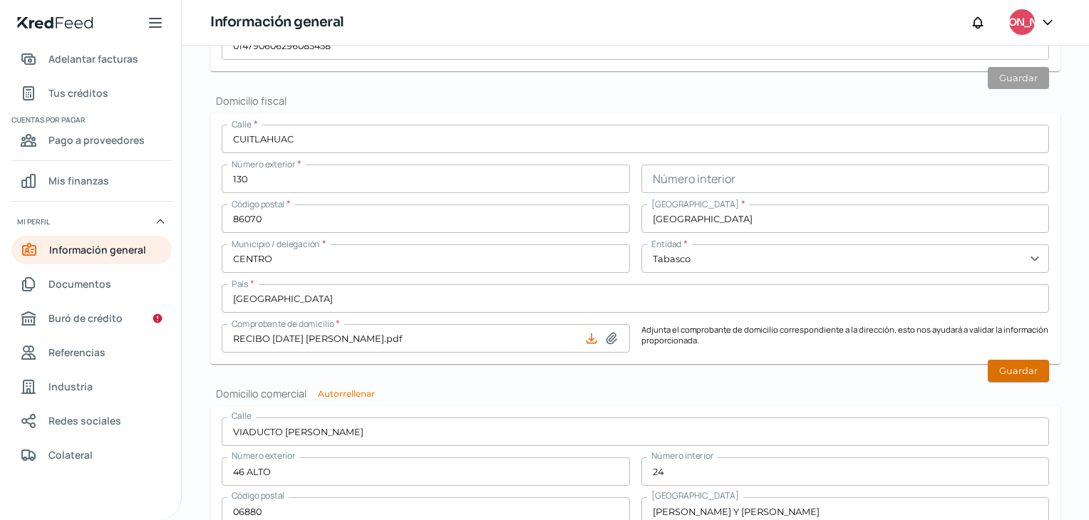
click at [1006, 373] on button "Guardar" at bounding box center [1018, 371] width 61 height 22
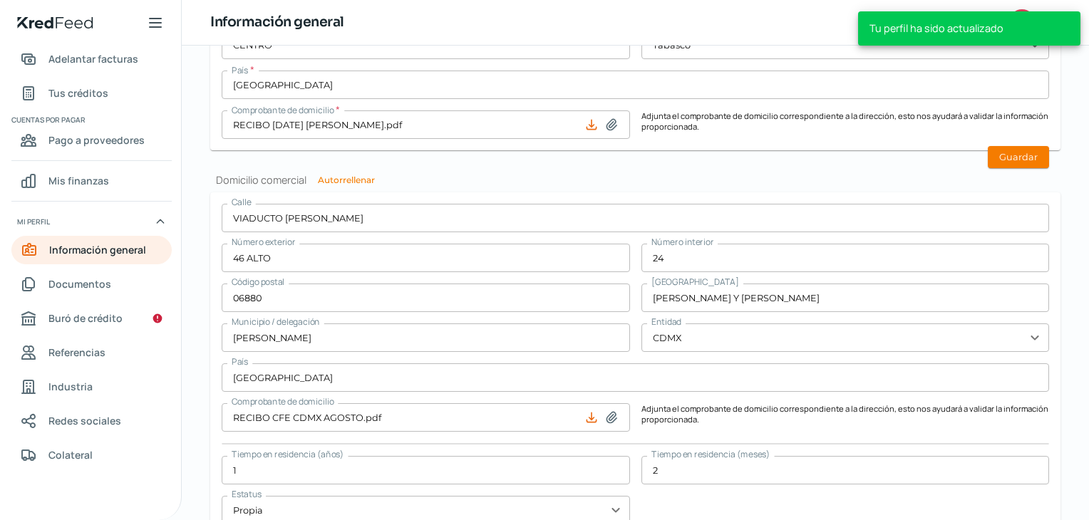
type input "24"
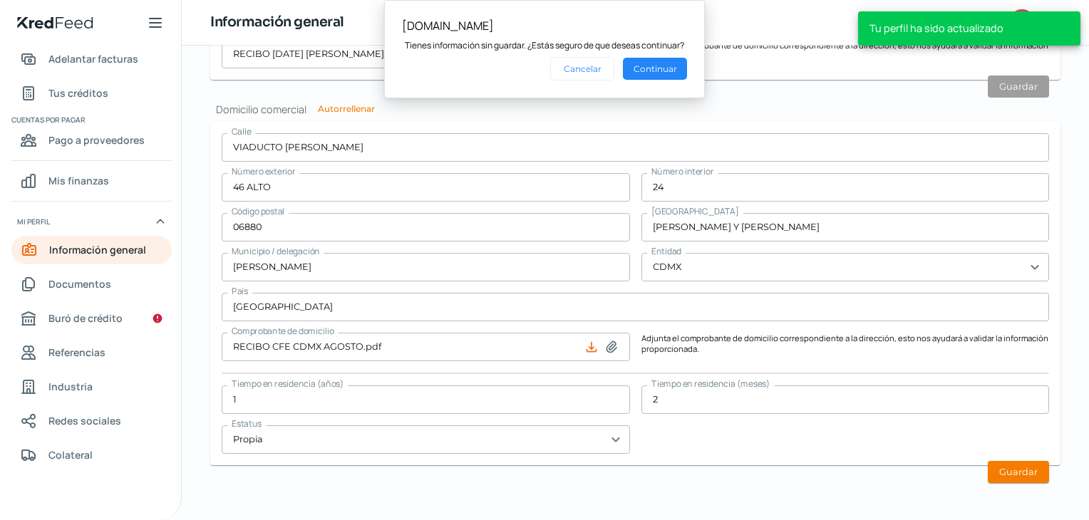
scroll to position [0, 0]
click at [1032, 470] on button "Guardar" at bounding box center [1018, 472] width 61 height 22
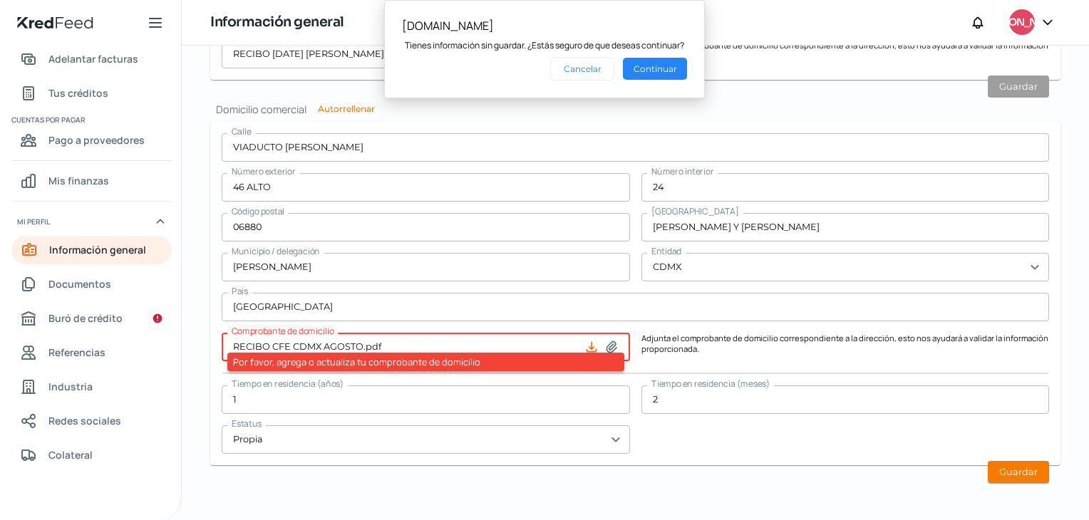
click at [609, 347] on icon at bounding box center [611, 346] width 10 height 11
type input "C:\fakepath\RECIBO CFE CDMX AGOSTO.pdf"
click at [657, 68] on button "Continuar" at bounding box center [655, 69] width 64 height 22
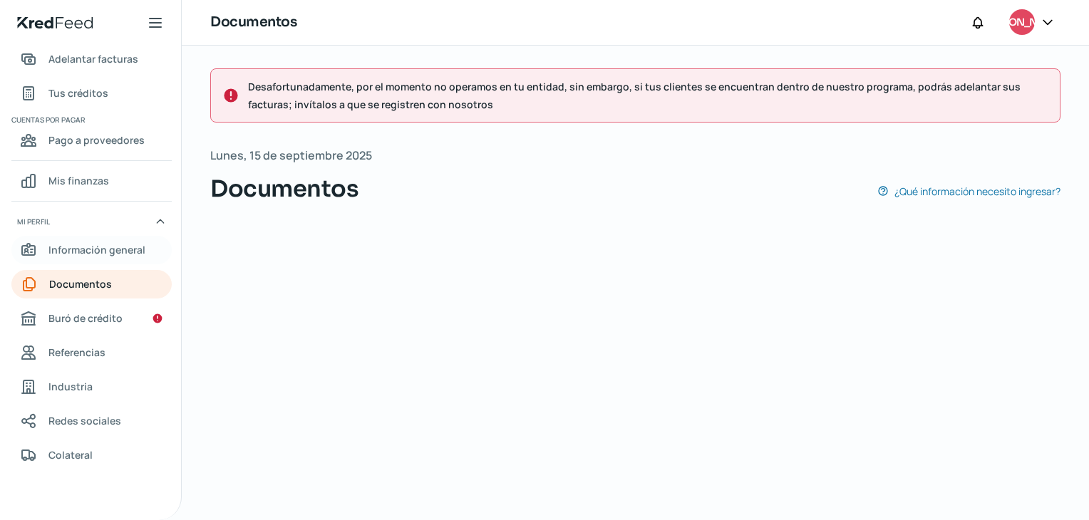
click at [100, 249] on span "Información general" at bounding box center [96, 250] width 97 height 18
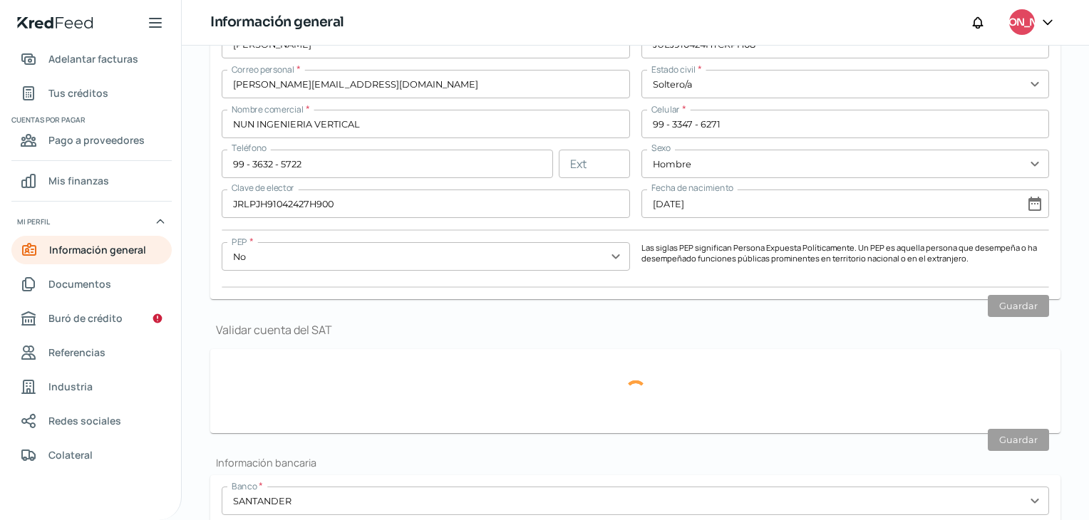
scroll to position [713, 0]
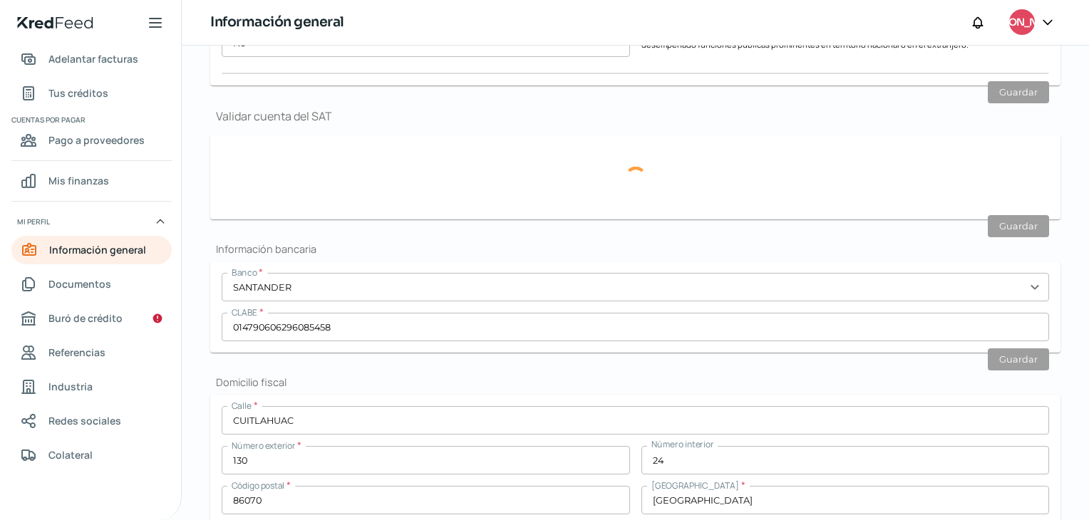
type input "JULJ910424GT0"
type input "CUITLAHUAC LT59"
type input "130"
type input "86070"
type input "[GEOGRAPHIC_DATA]"
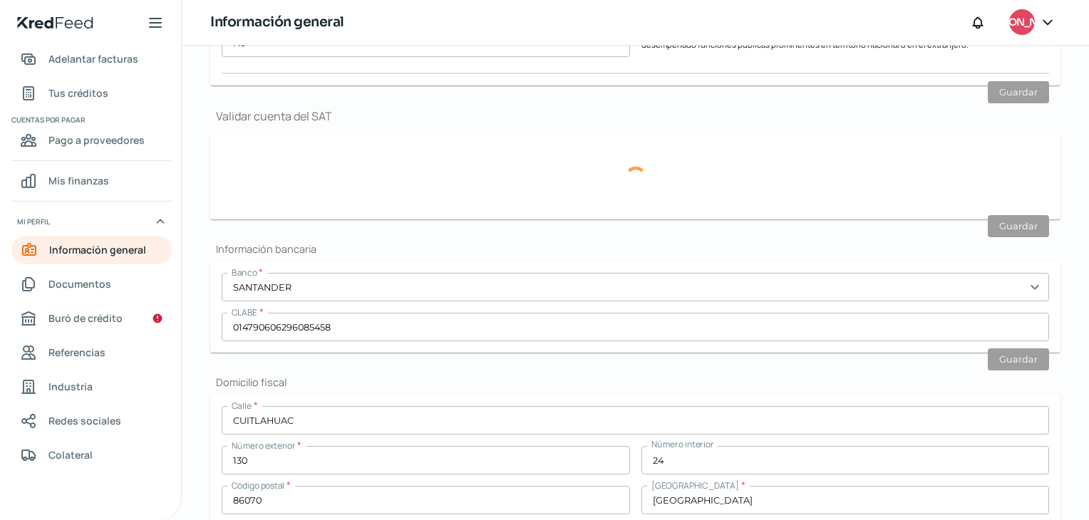
type input "CENTRO"
type input "Tabasco"
type input "[GEOGRAPHIC_DATA]"
type input "RECIBO CFE CDMX AGOSTO.pdf"
type input "1"
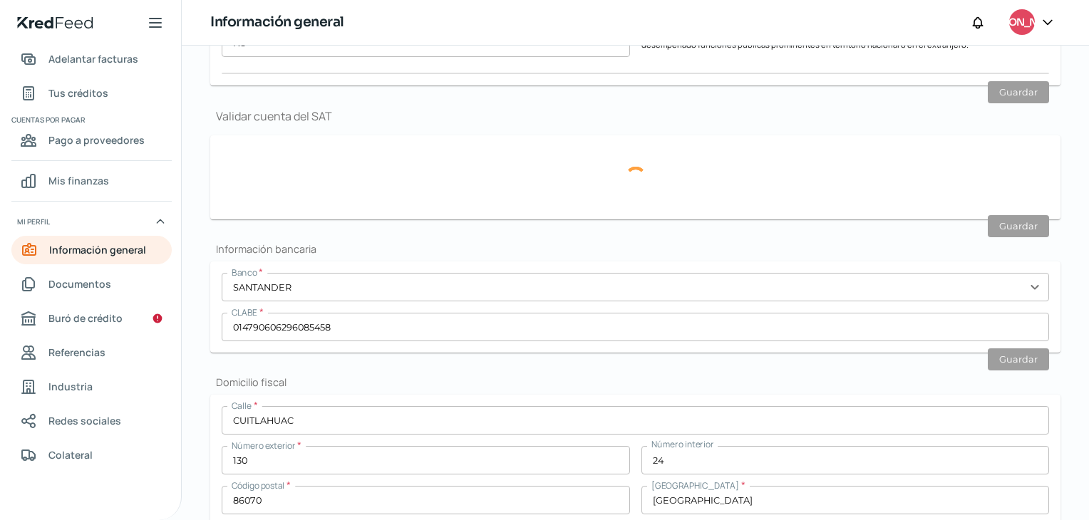
type input "2"
type input "Propia"
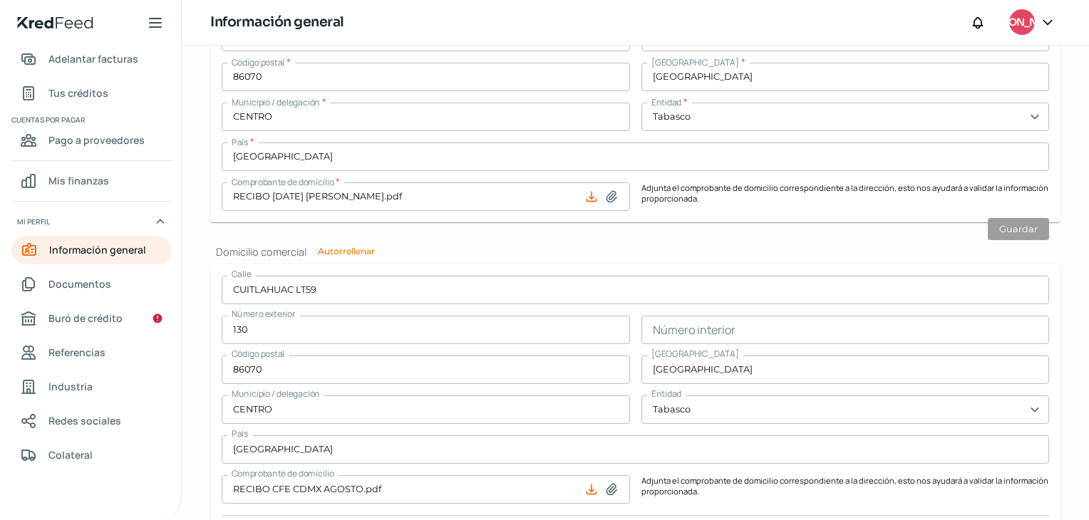
scroll to position [1241, 0]
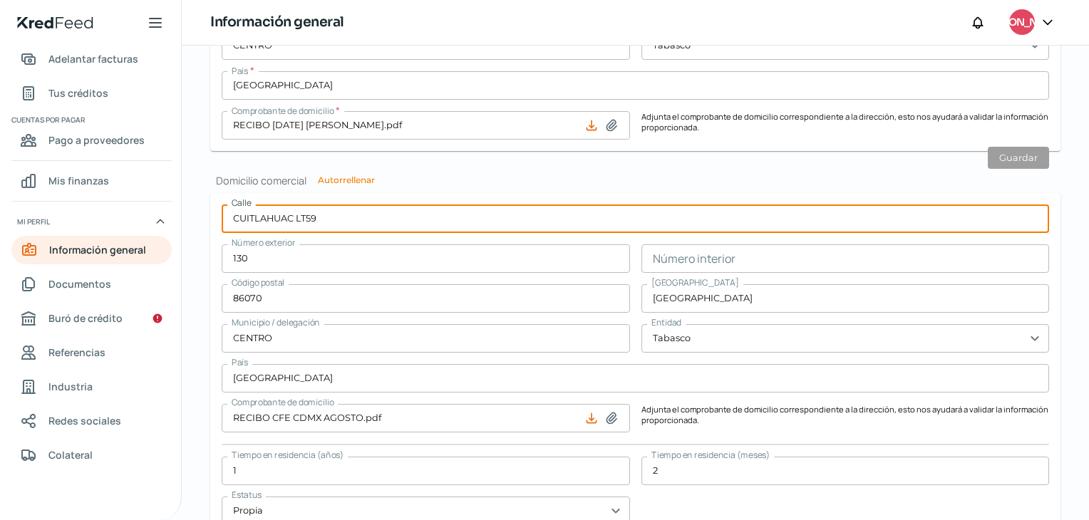
click at [356, 215] on input "CUITLAHUAC LT59" at bounding box center [635, 219] width 827 height 29
drag, startPoint x: 336, startPoint y: 212, endPoint x: 199, endPoint y: 206, distance: 136.9
type input "VIADUCTO [PERSON_NAME]"
click at [304, 256] on input "130" at bounding box center [426, 258] width 408 height 29
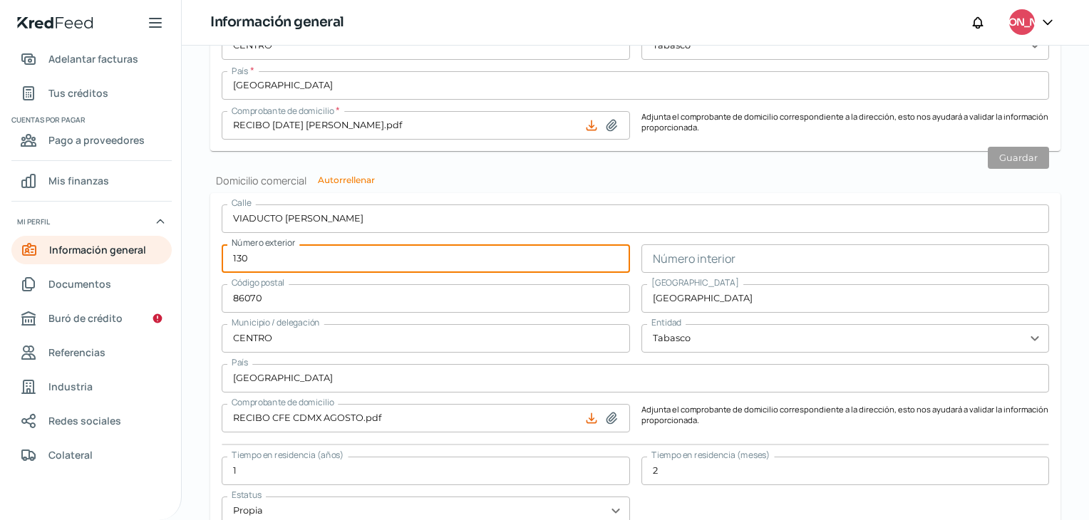
drag, startPoint x: 304, startPoint y: 254, endPoint x: 194, endPoint y: 241, distance: 111.3
type input "2"
type input "46 ALTO"
click at [705, 244] on input "text" at bounding box center [845, 258] width 408 height 29
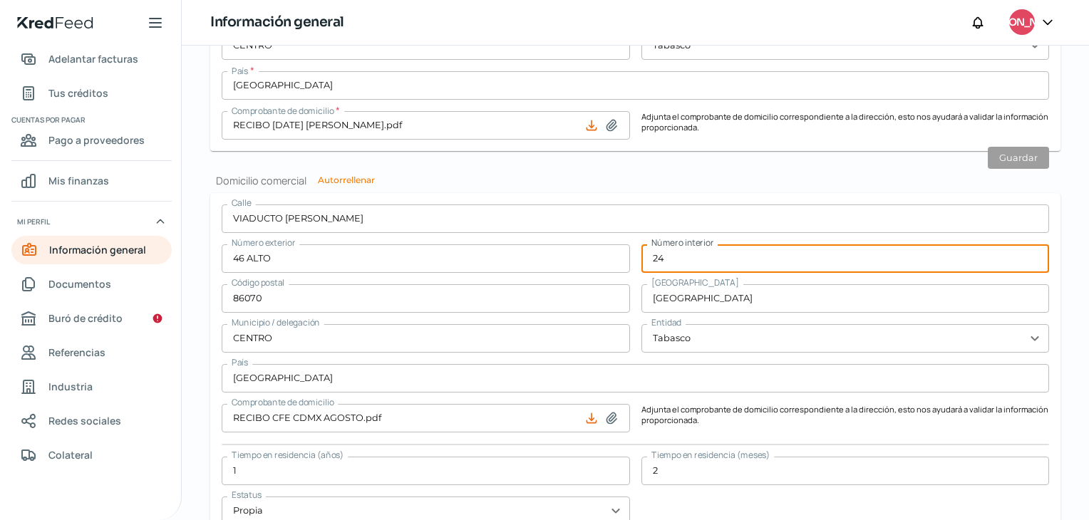
type input "24"
click at [314, 296] on input "86070" at bounding box center [426, 298] width 408 height 29
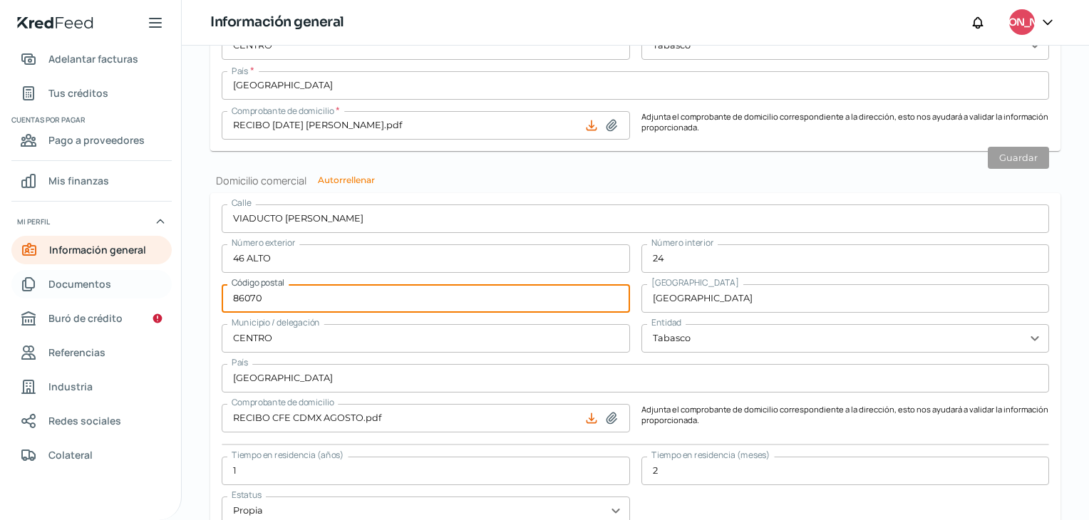
drag, startPoint x: 314, startPoint y: 296, endPoint x: 103, endPoint y: 293, distance: 211.0
click at [103, 293] on div "Inicio | KredFeed Inicio Cuentas por cobrar Adelantar facturas Tus créditos Cue…" at bounding box center [544, 260] width 1089 height 520
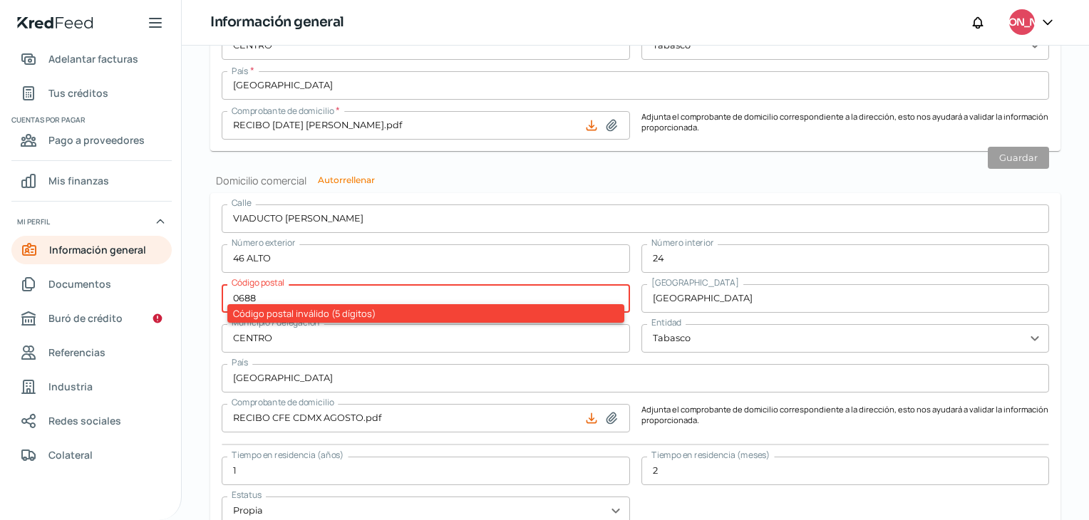
type input "06880"
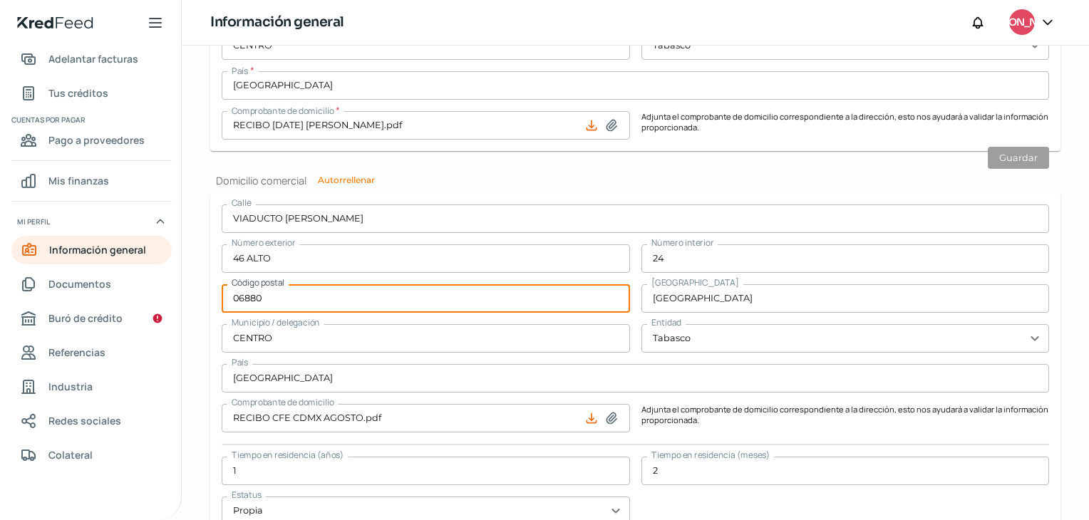
click at [824, 292] on input "[GEOGRAPHIC_DATA]" at bounding box center [845, 298] width 408 height 29
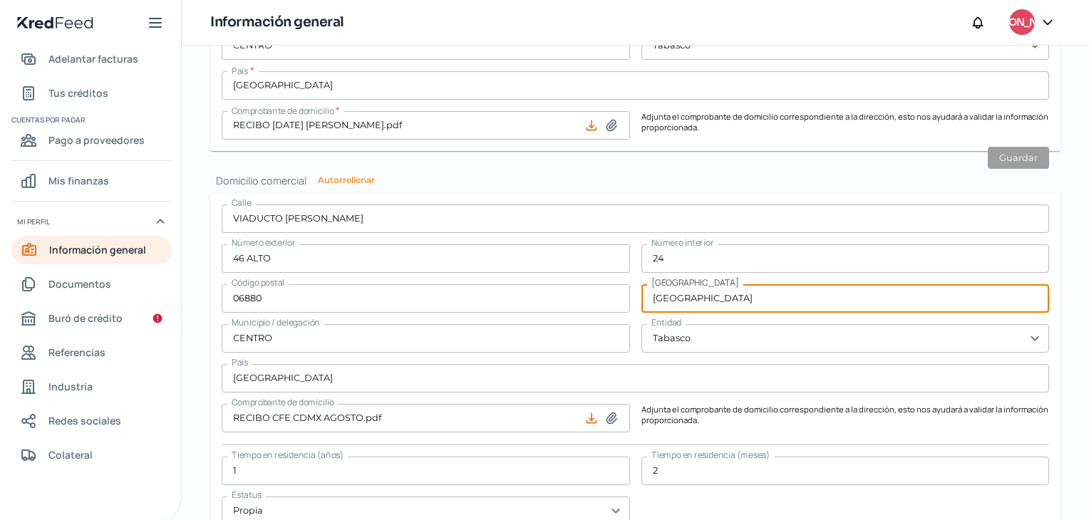
click at [708, 371] on input "[GEOGRAPHIC_DATA]" at bounding box center [635, 378] width 827 height 29
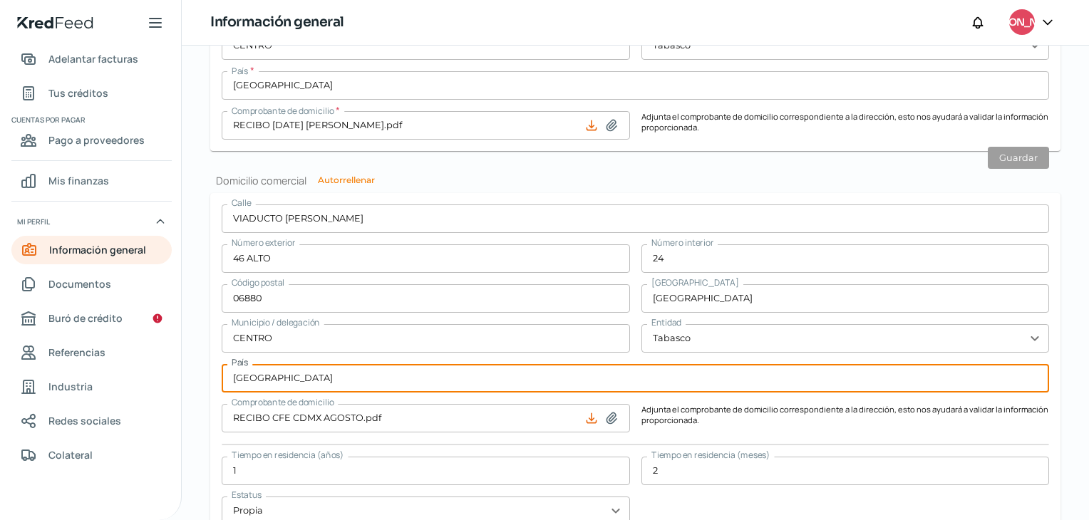
scroll to position [1313, 0]
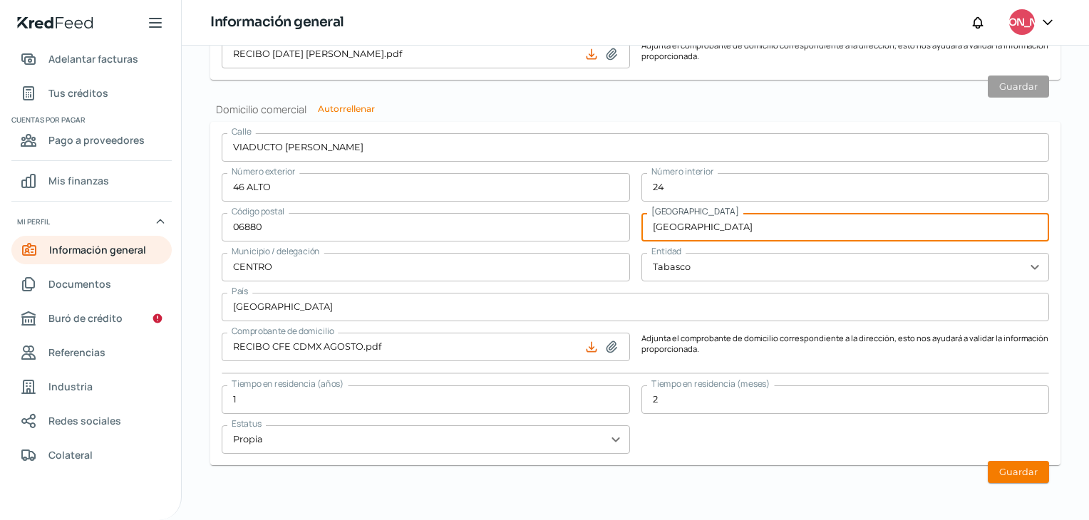
drag, startPoint x: 803, startPoint y: 224, endPoint x: 564, endPoint y: 210, distance: 239.2
click at [564, 210] on div "[STREET_ADDRESS][PERSON_NAME] ALTO Número interior 24 Código postal 06880 [GEOG…" at bounding box center [635, 293] width 827 height 321
type input "V"
type input "[PERSON_NAME] Y [PERSON_NAME]"
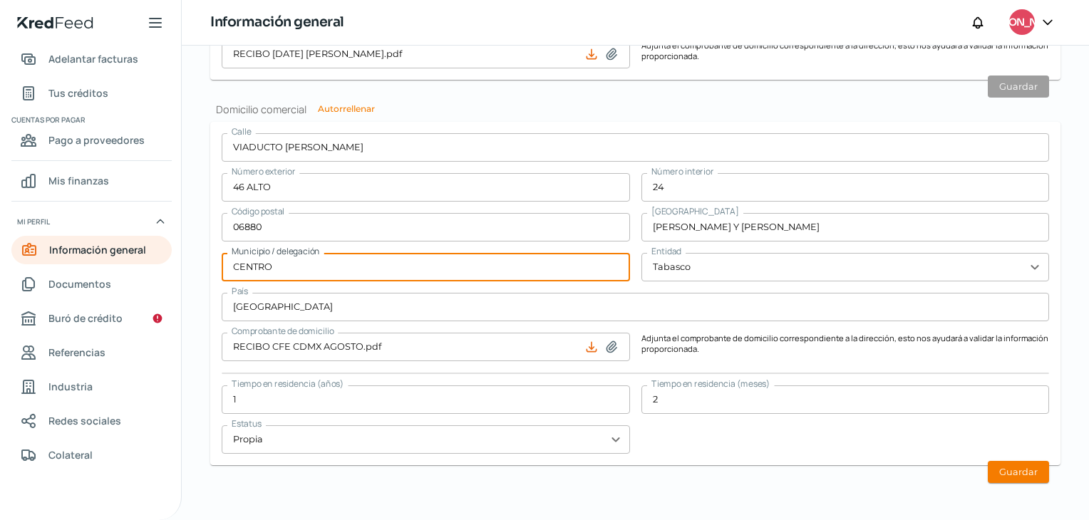
drag, startPoint x: 342, startPoint y: 269, endPoint x: 210, endPoint y: 274, distance: 132.0
click at [210, 274] on form "[STREET_ADDRESS][PERSON_NAME] ALTO Número interior 24 Código postal 06880 [GEOG…" at bounding box center [635, 293] width 850 height 343
type input "[PERSON_NAME]"
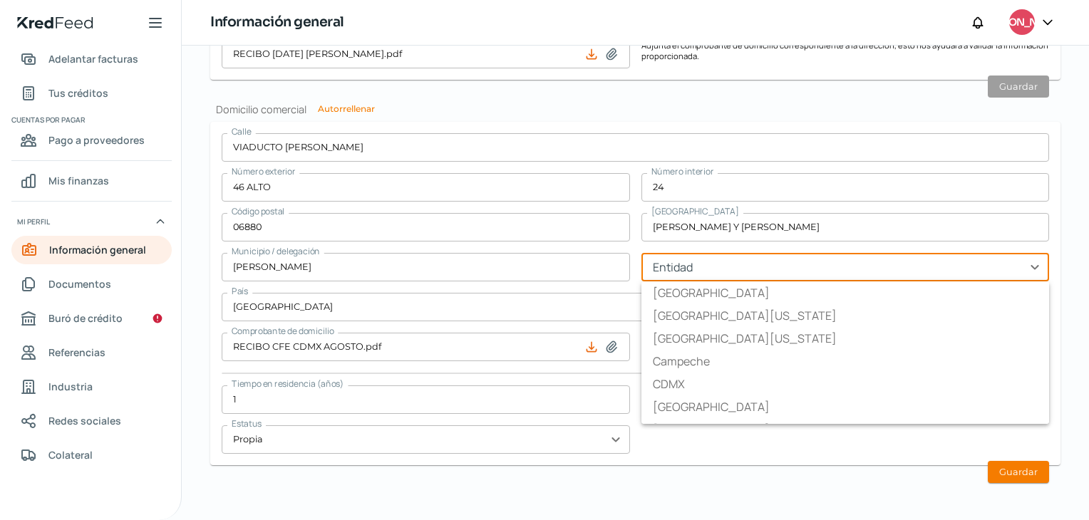
click at [824, 261] on input "text" at bounding box center [845, 267] width 408 height 29
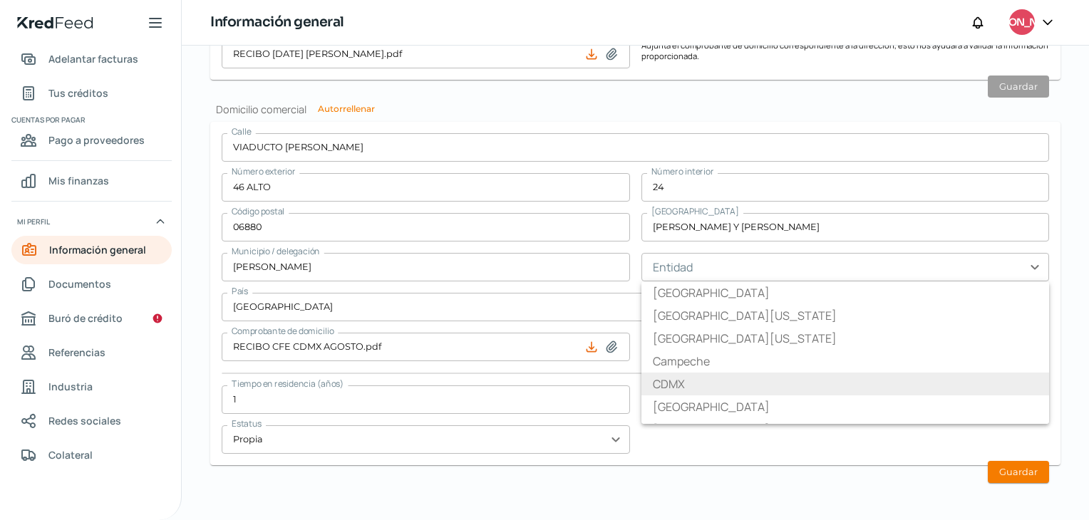
click at [755, 392] on li "CDMX" at bounding box center [845, 384] width 408 height 23
type input "CDMX"
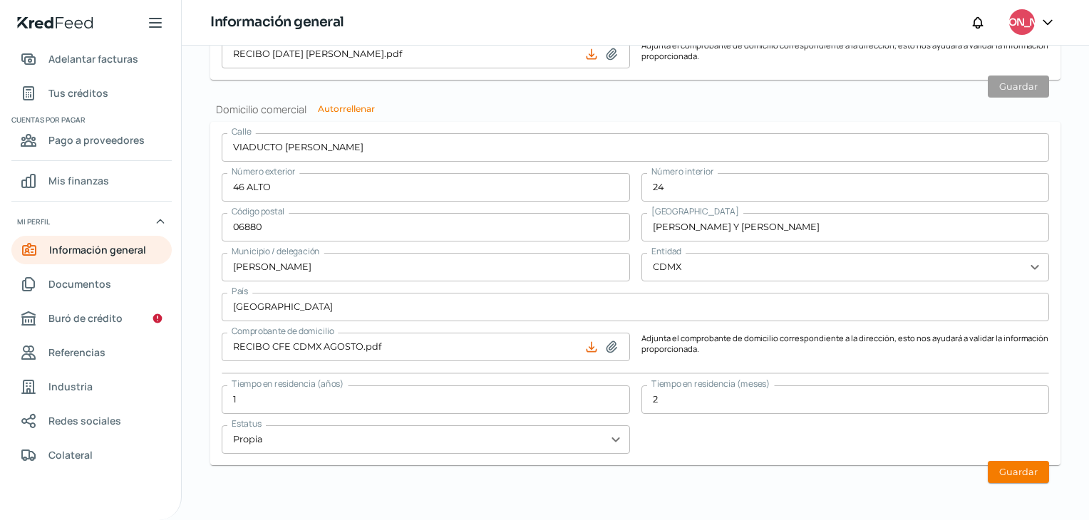
click at [356, 405] on input "1" at bounding box center [426, 400] width 408 height 29
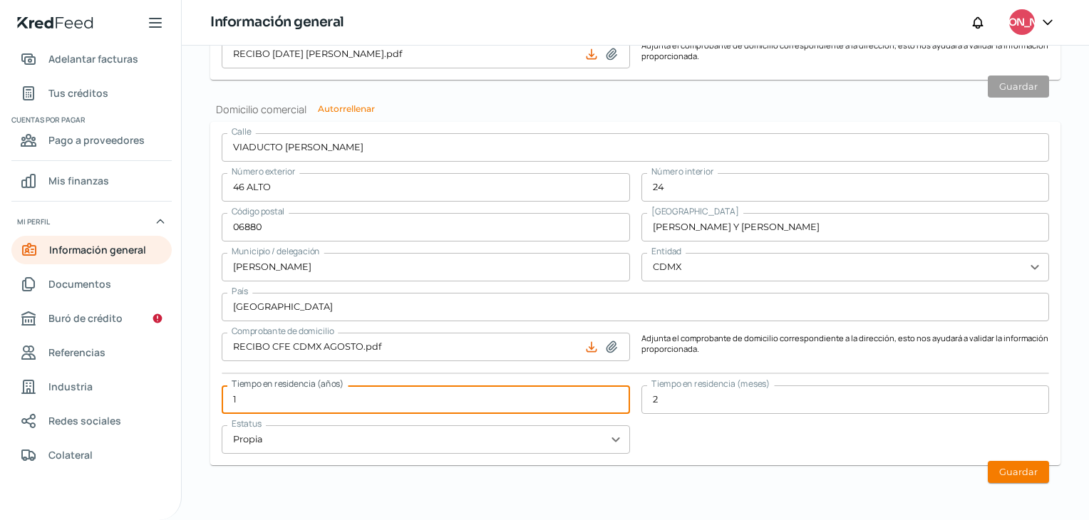
click at [797, 445] on div "[STREET_ADDRESS][PERSON_NAME] ALTO Número interior 24 Código postal 06880 [GEOG…" at bounding box center [635, 293] width 827 height 321
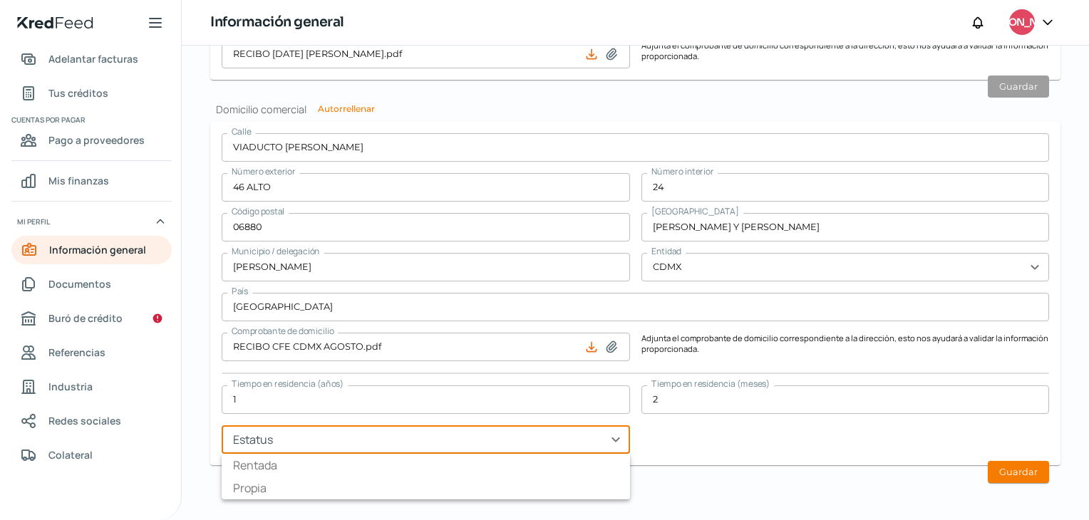
click at [596, 438] on input "text" at bounding box center [426, 439] width 408 height 29
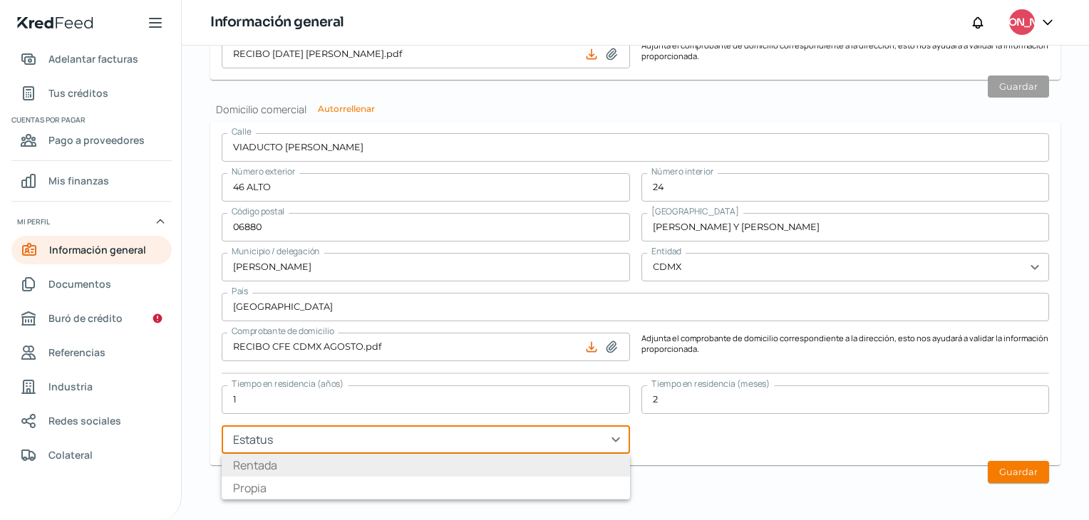
click at [311, 463] on li "Rentada" at bounding box center [426, 465] width 408 height 23
type input "Rentada"
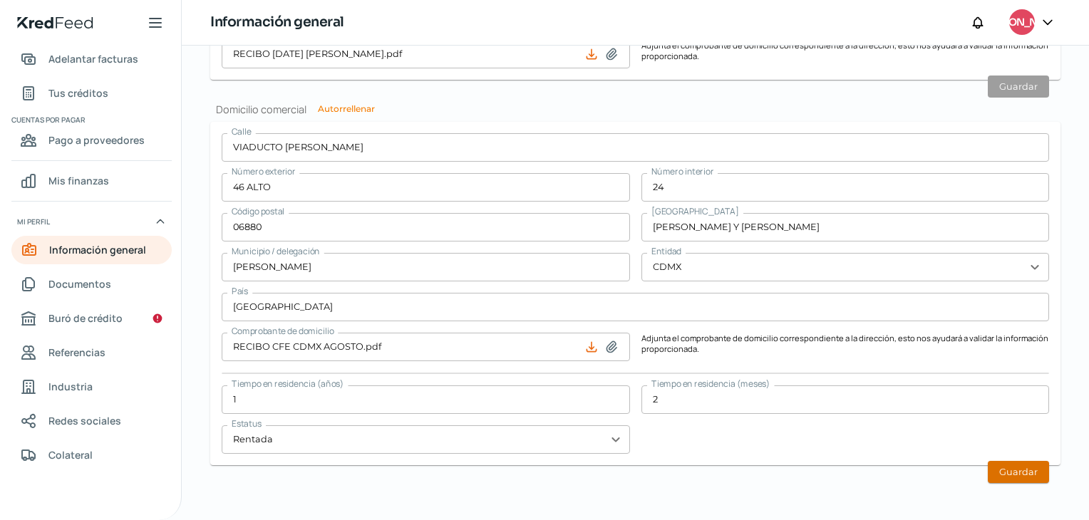
click at [1006, 474] on button "Guardar" at bounding box center [1018, 472] width 61 height 22
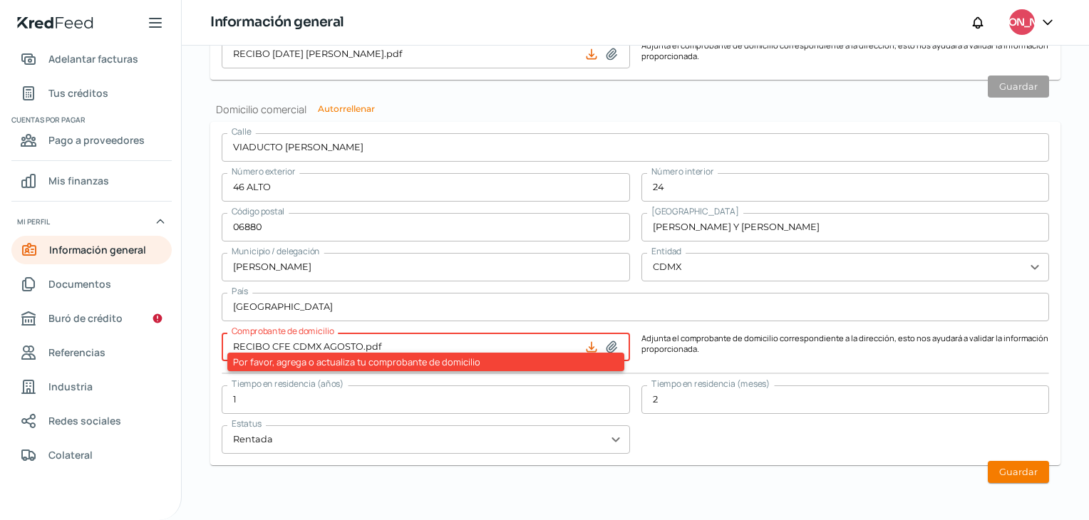
click at [614, 349] on icon at bounding box center [611, 347] width 14 height 14
type input "C:\fakepath\RECIBO CFE CDMX AGOSTO.pdf"
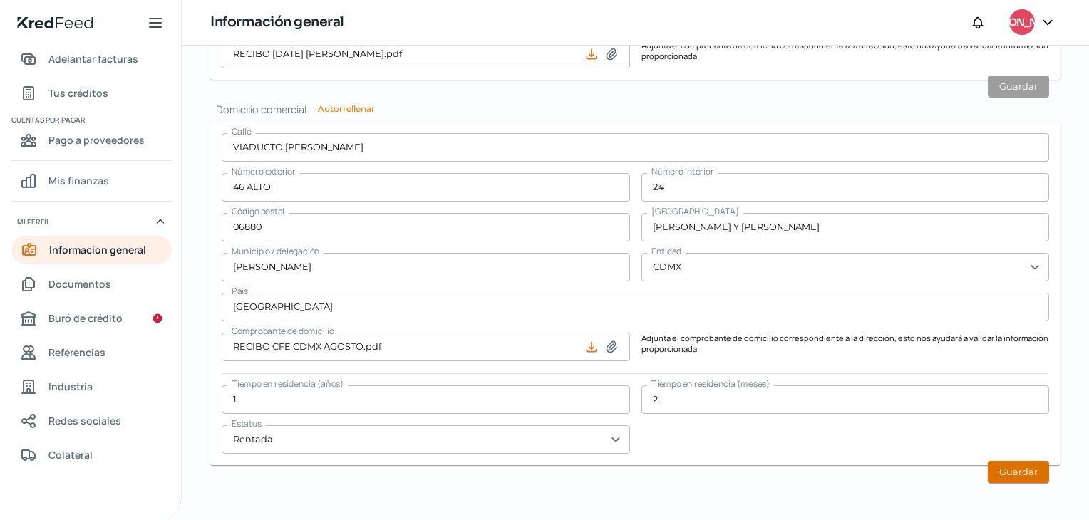
click at [1035, 475] on button "Guardar" at bounding box center [1018, 472] width 61 height 22
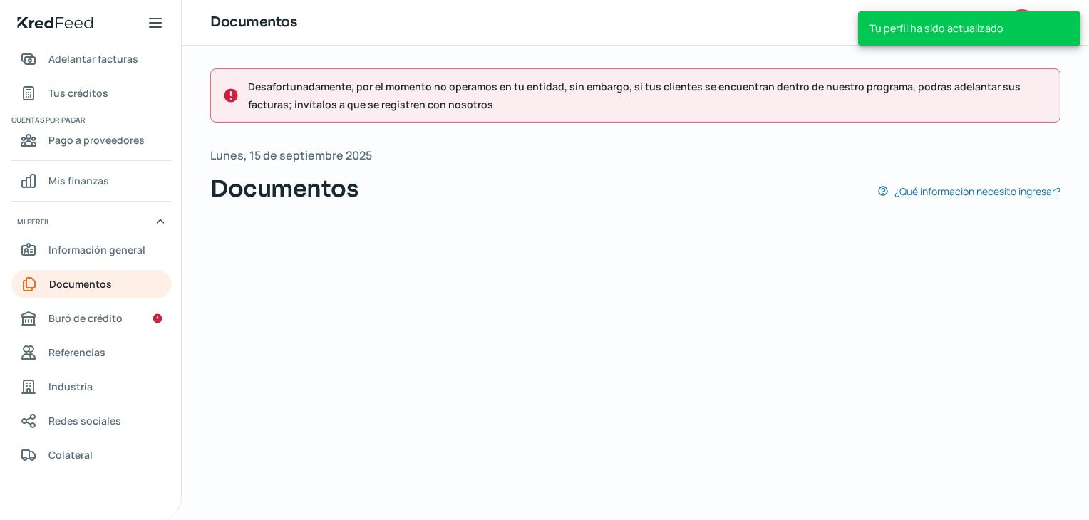
scroll to position [0, 6]
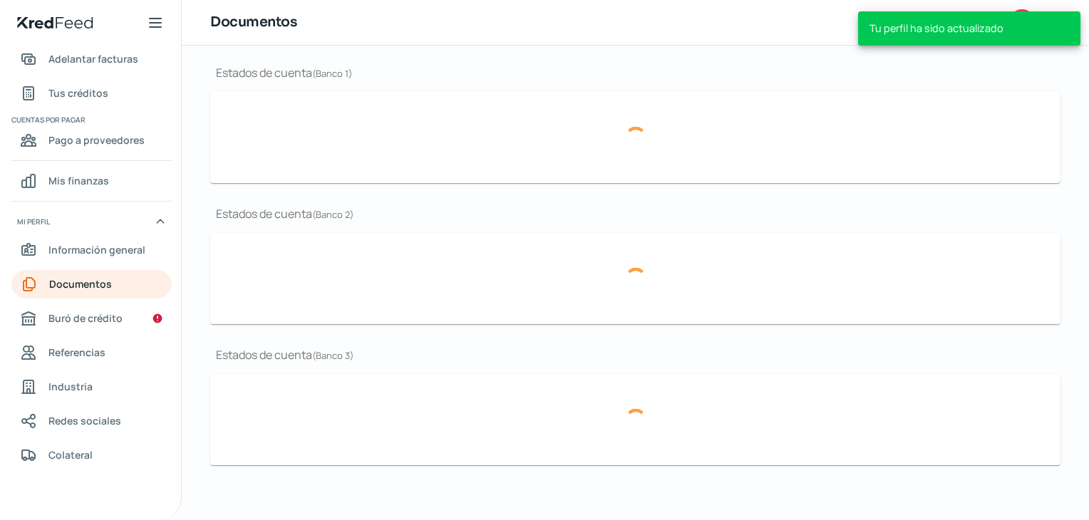
type input "CSF [DATE].pdf"
type input "BROCHURE-01.pdf"
type input "Logo nun.png"
type input "Estado de cuenta [DATE].pdf"
type input "ESTADO DE CUENTA-CUENTA CORRIENTE-JULIO2025-070825 (1).pdf"
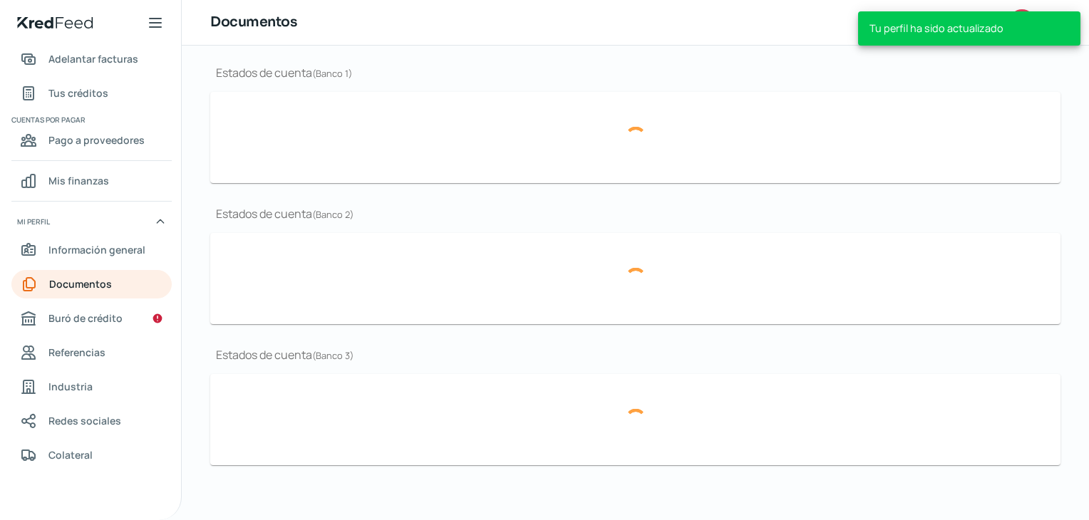
type input "SANTANDER JUNIO.pdf"
type input "Estado de cuenta [DATE].pdf"
type input "ESTADO DE CUENTA-CUENTA CORRIENTE-JULIO2025-070825 (1).pdf"
type input "SANTANDER JUNIO.pdf"
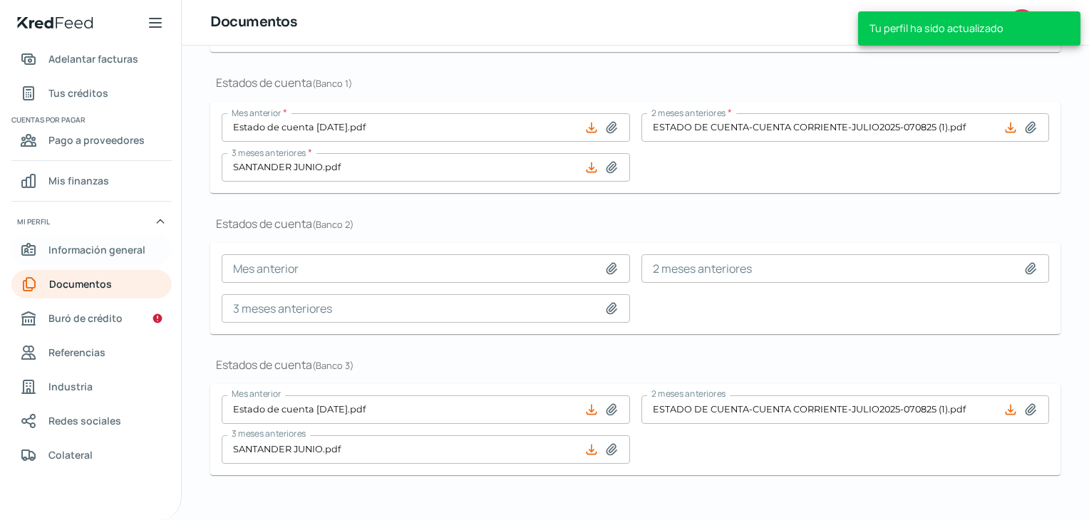
click at [78, 253] on span "Información general" at bounding box center [96, 250] width 97 height 18
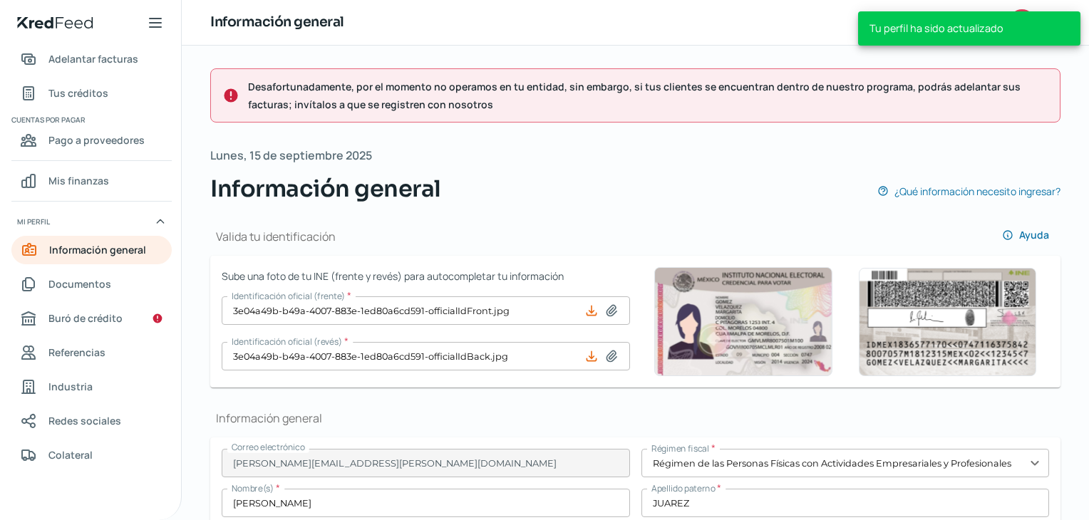
type input "JULJ910424GT0"
type input "VIADUCTO [PERSON_NAME]"
type input "46 ALTO"
type input "24"
type input "06880"
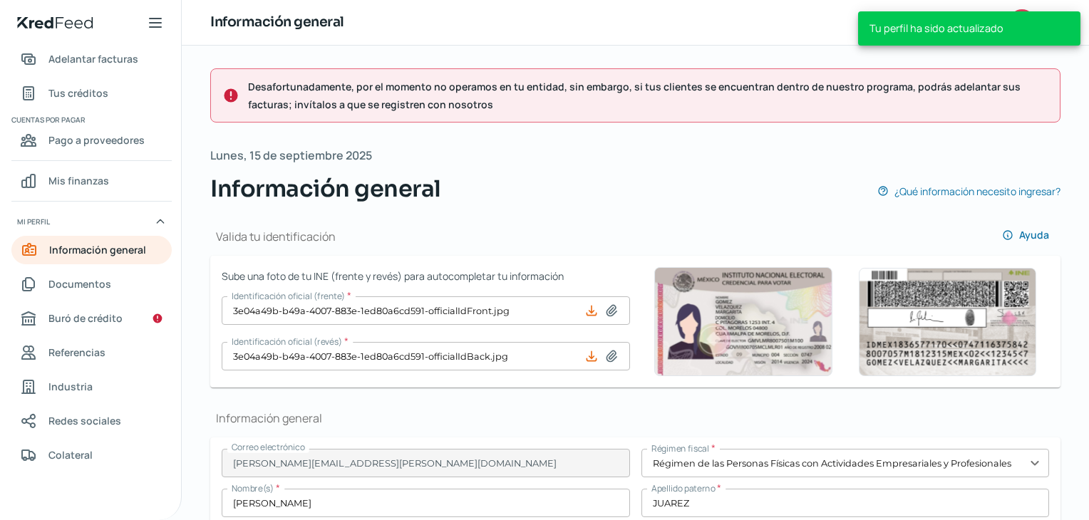
type input "[PERSON_NAME] Y [PERSON_NAME]"
type input "[PERSON_NAME]"
type input "CDMX"
type input "[GEOGRAPHIC_DATA]"
type input "RECIBO CFE CDMX AGOSTO.pdf"
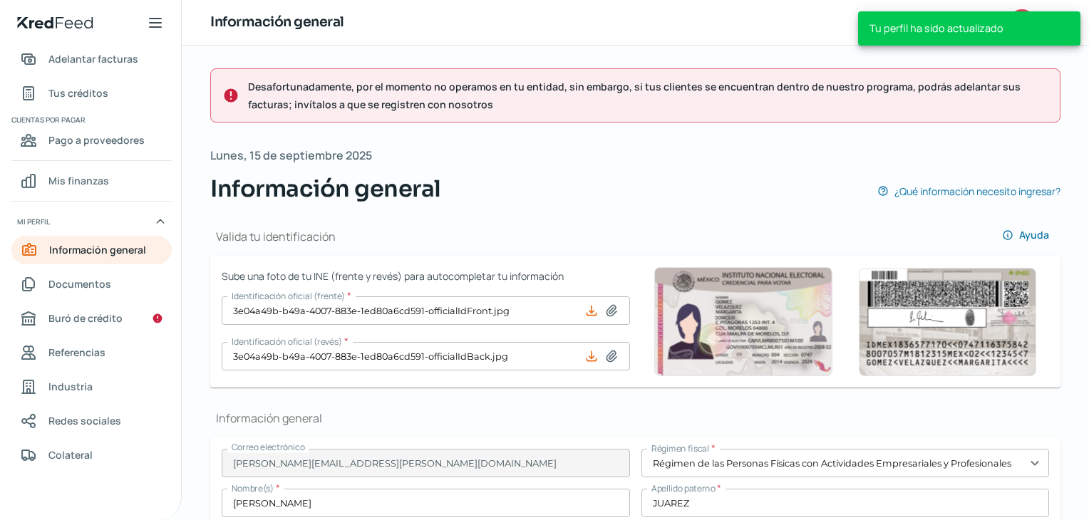
type input "1"
type input "2"
type input "Rentada"
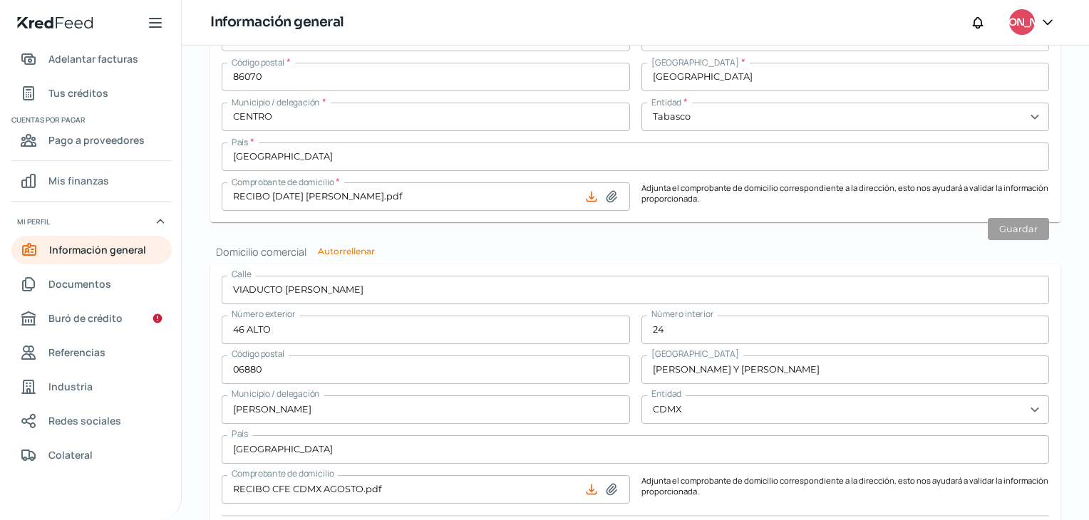
scroll to position [956, 0]
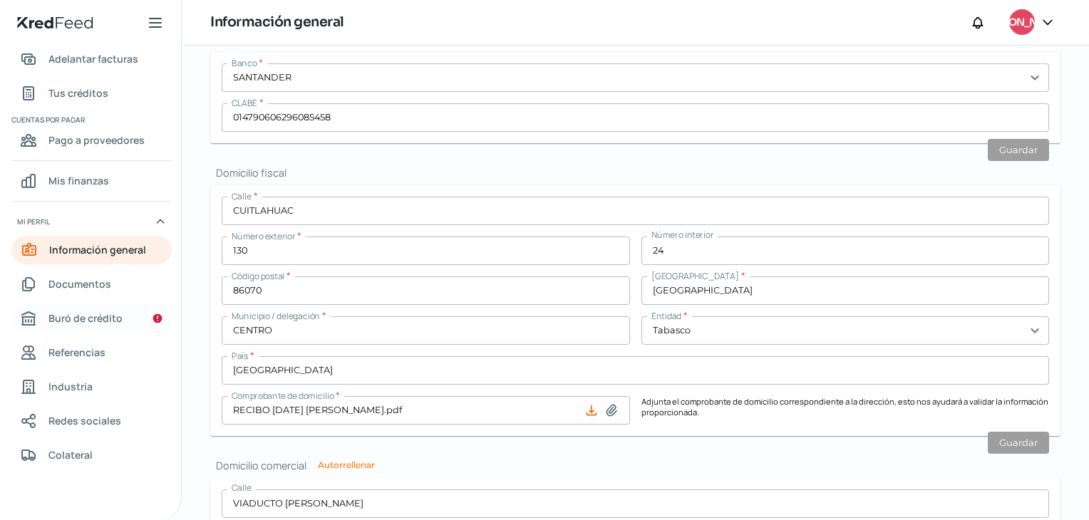
click at [83, 313] on span "Buró de crédito" at bounding box center [85, 318] width 74 height 18
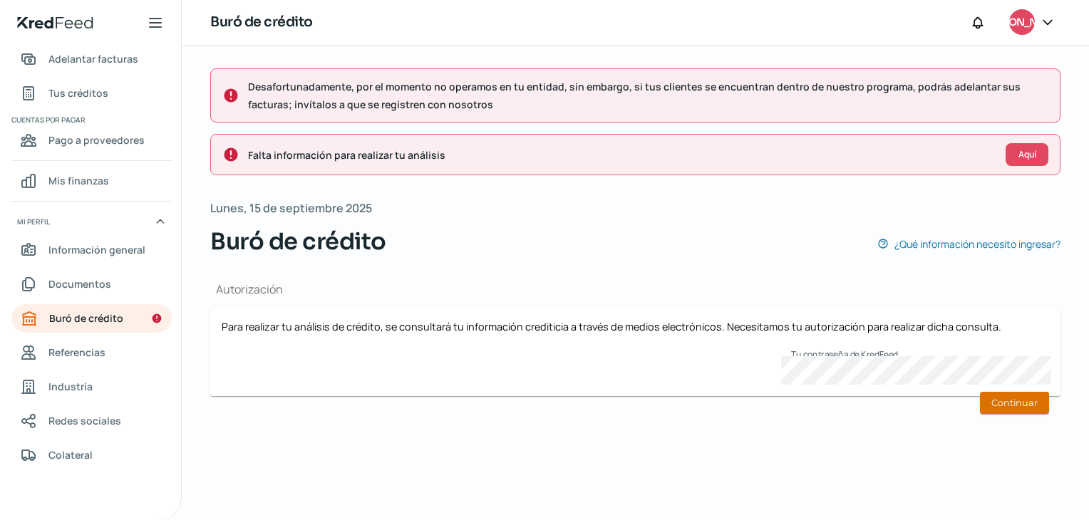
click at [1016, 403] on button "Continuar" at bounding box center [1014, 403] width 69 height 22
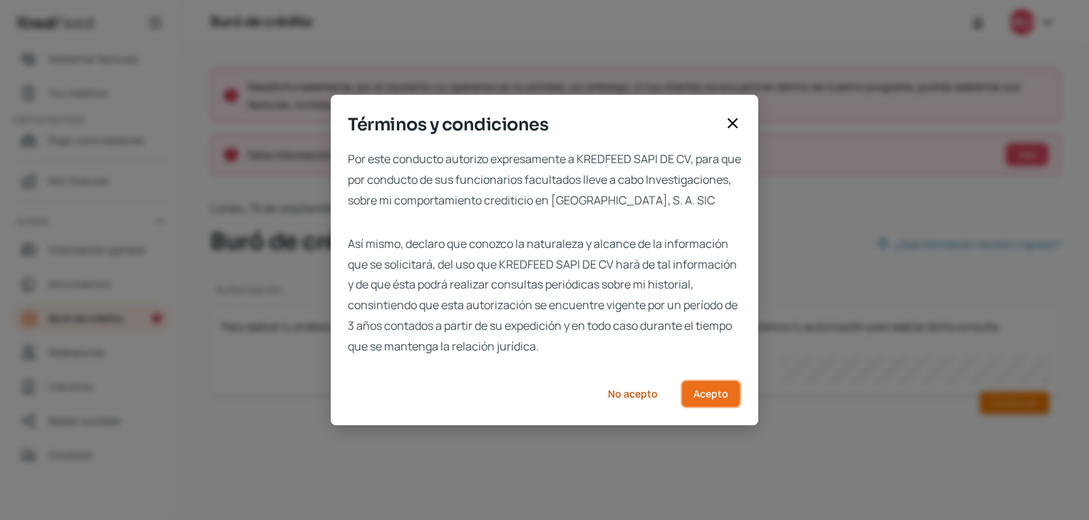
click at [718, 408] on button "Acepto" at bounding box center [711, 394] width 61 height 29
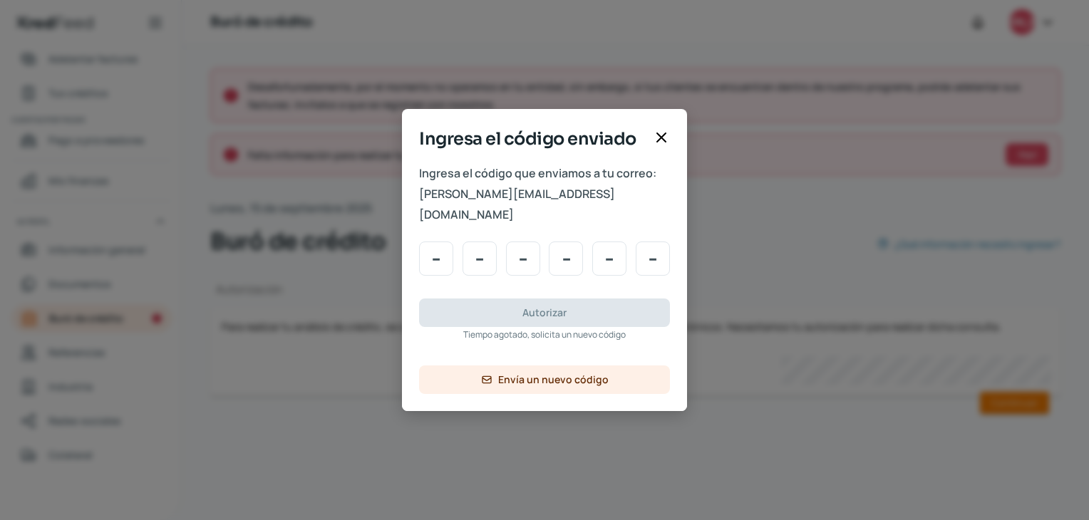
type input "0"
type input "9"
type input "3"
type input "2"
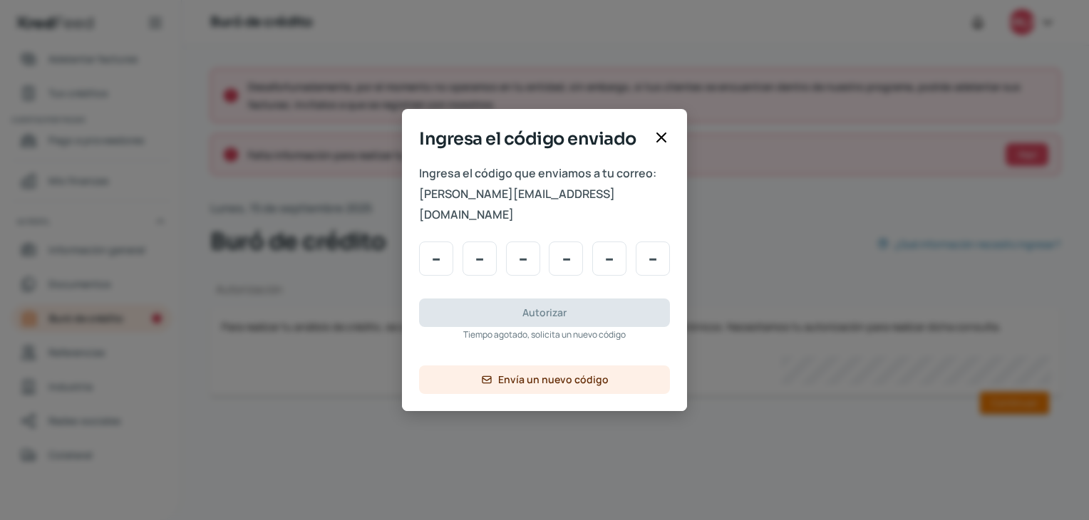
type input "4"
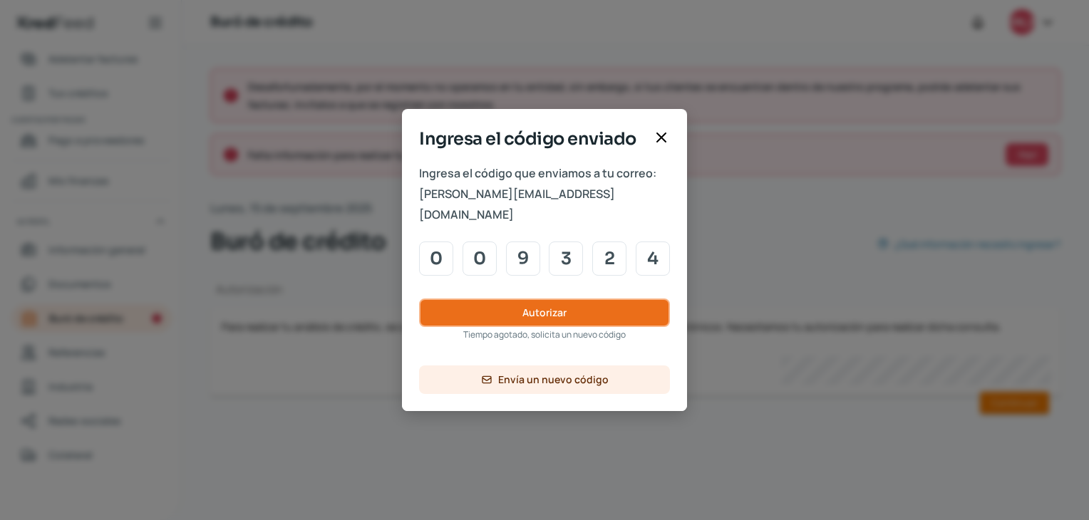
click at [573, 305] on button "Autorizar" at bounding box center [544, 313] width 251 height 29
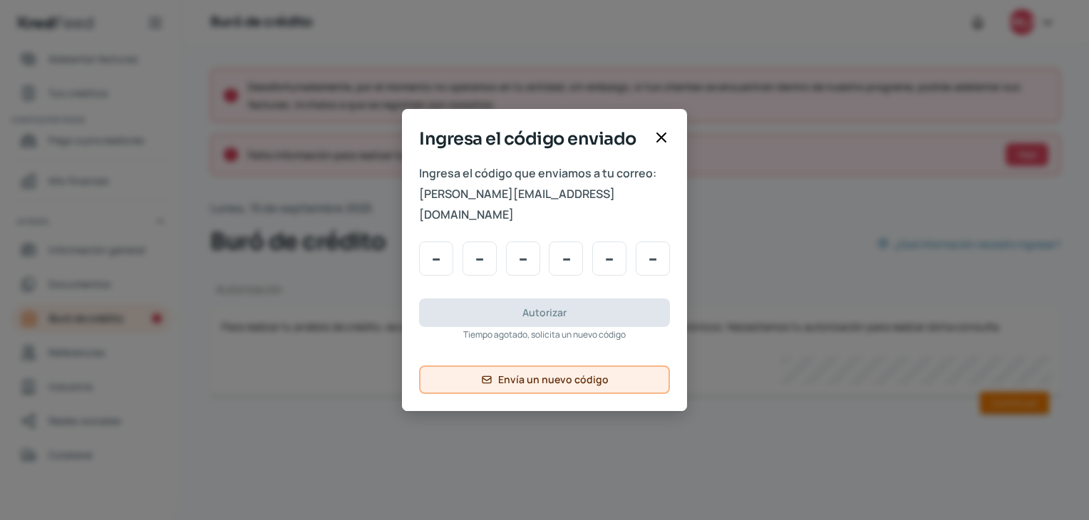
click at [563, 375] on span "Envía un nuevo código" at bounding box center [553, 380] width 110 height 10
click at [665, 142] on icon at bounding box center [661, 137] width 9 height 9
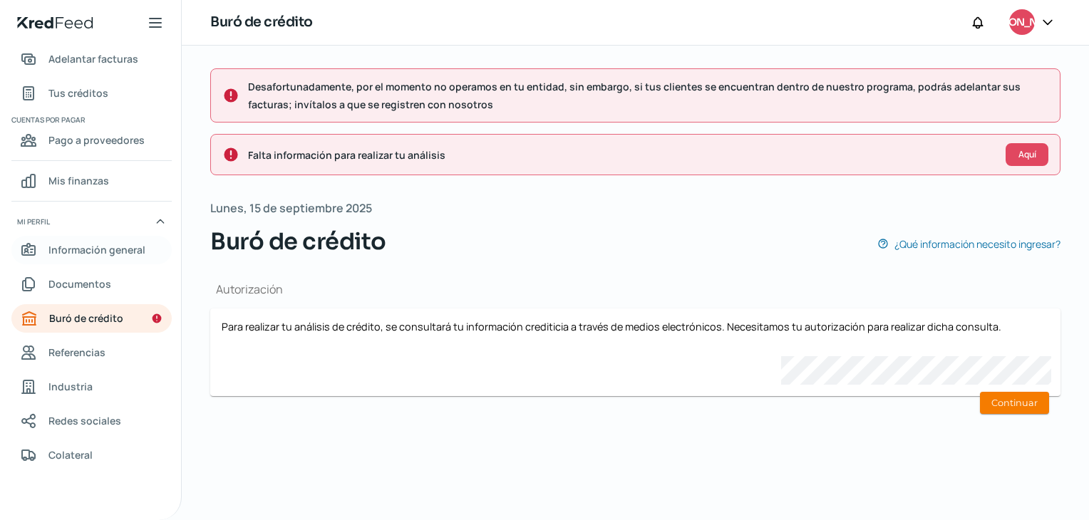
click at [80, 252] on span "Información general" at bounding box center [96, 250] width 97 height 18
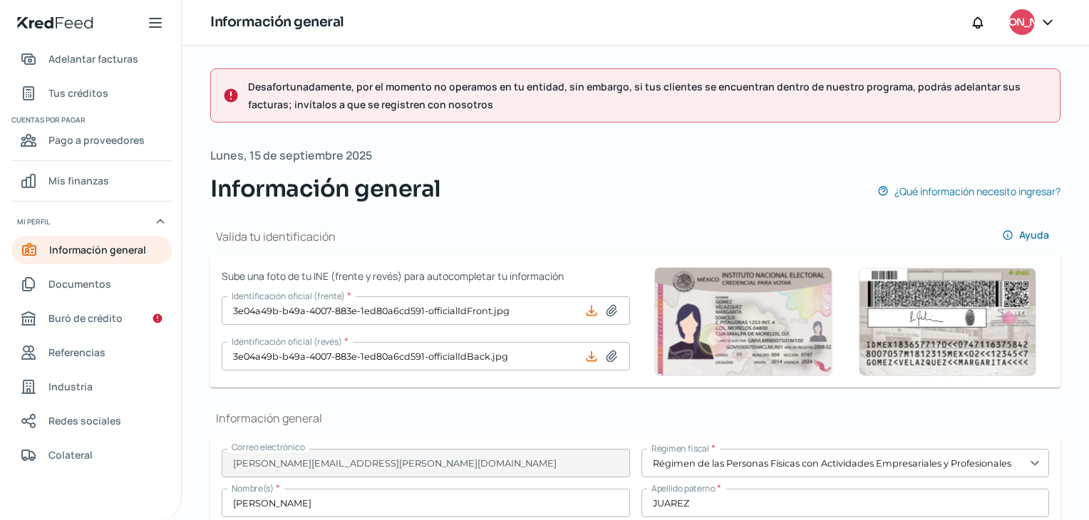
type input "JULJ910424GT0"
type input "VIADUCTO [PERSON_NAME]"
type input "46 ALTO"
type input "24"
type input "06880"
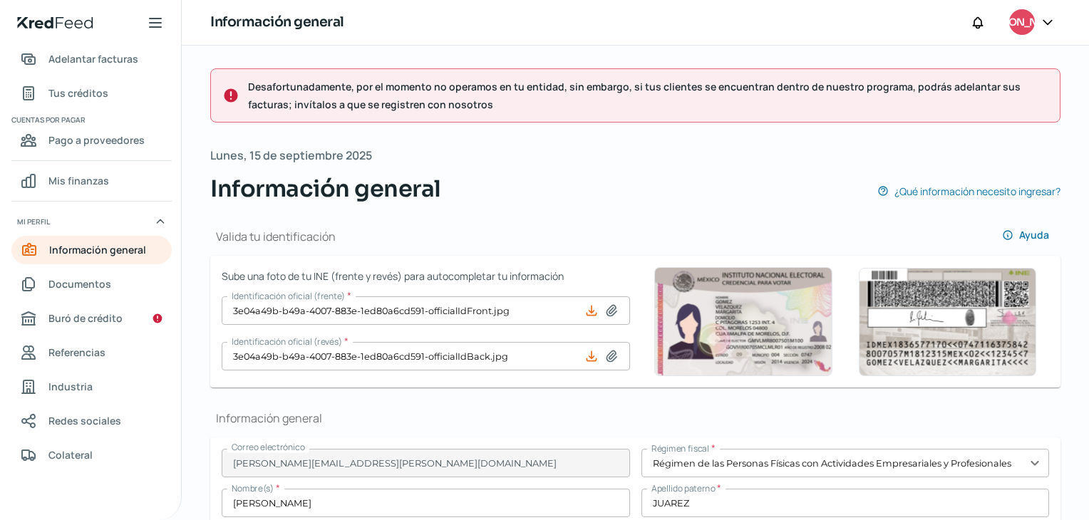
type input "[PERSON_NAME] Y [PERSON_NAME]"
type input "[PERSON_NAME]"
type input "CDMX"
type input "[GEOGRAPHIC_DATA]"
type input "RECIBO CFE CDMX AGOSTO.pdf"
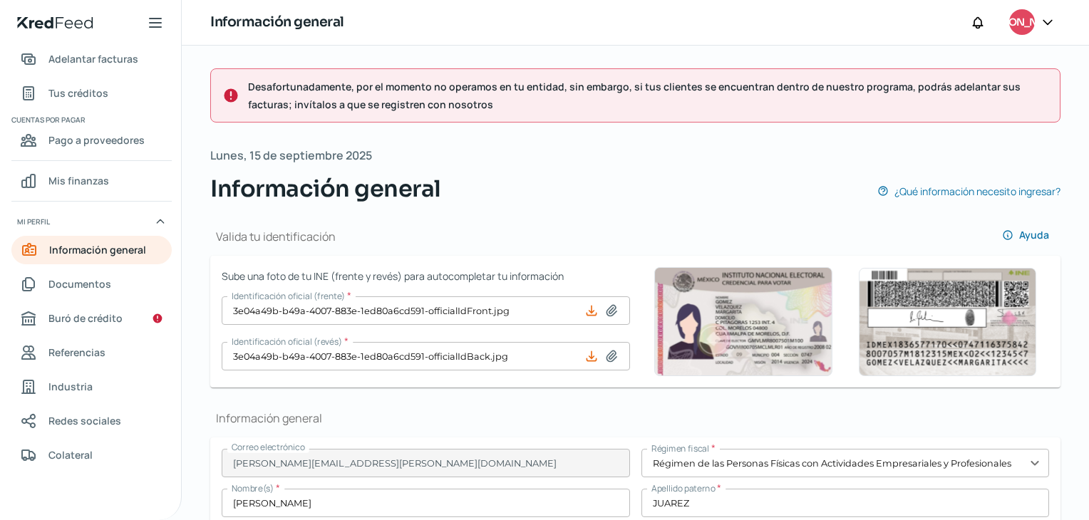
type input "1"
type input "2"
type input "Rentada"
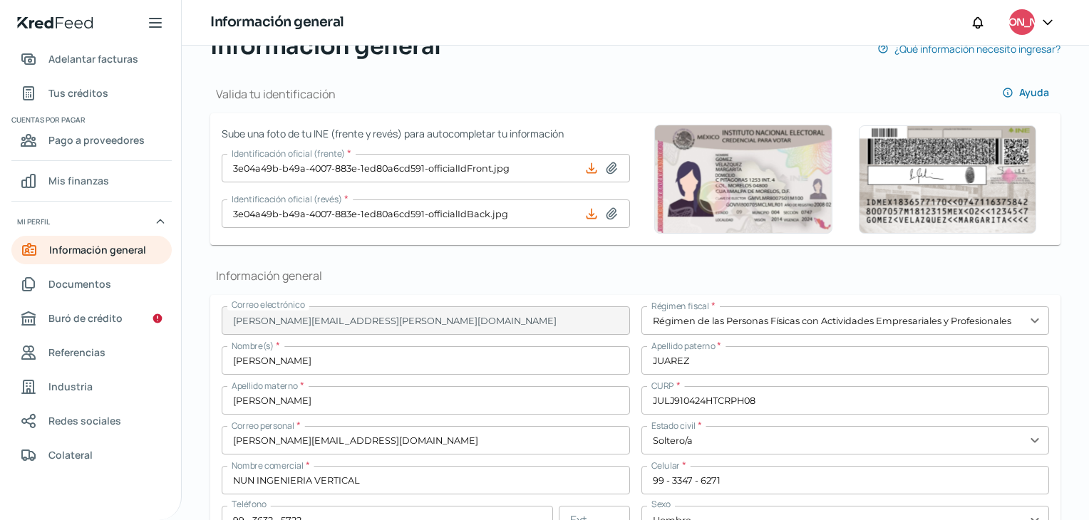
scroll to position [285, 0]
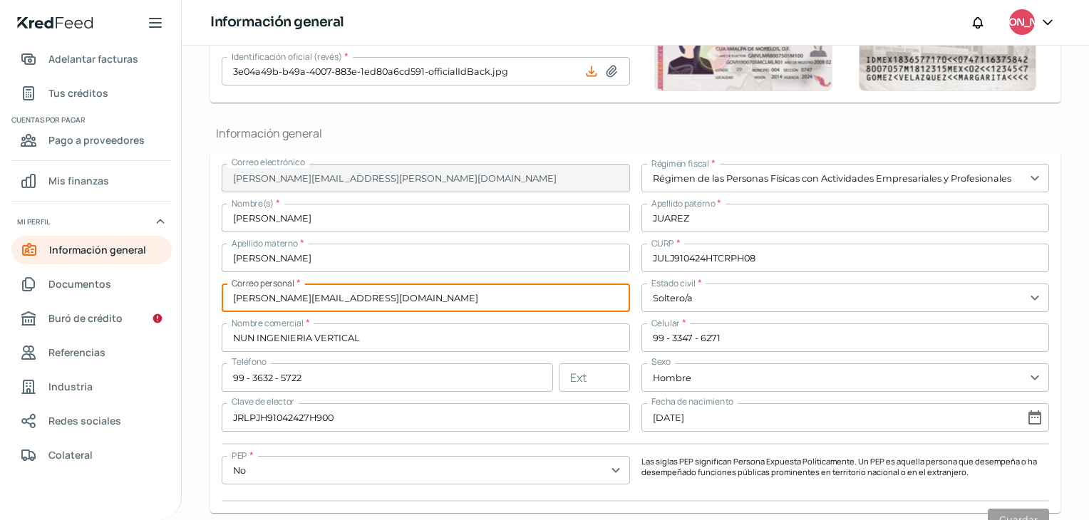
drag, startPoint x: 429, startPoint y: 306, endPoint x: 200, endPoint y: 303, distance: 229.5
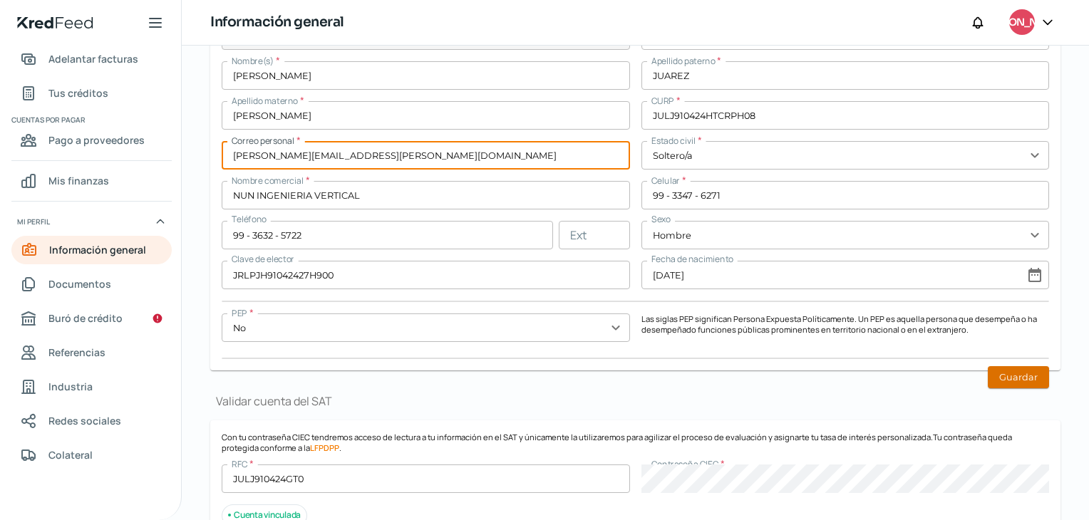
type input "[PERSON_NAME][EMAIL_ADDRESS][PERSON_NAME][DOMAIN_NAME]"
click at [1009, 381] on button "Guardar" at bounding box center [1018, 377] width 61 height 22
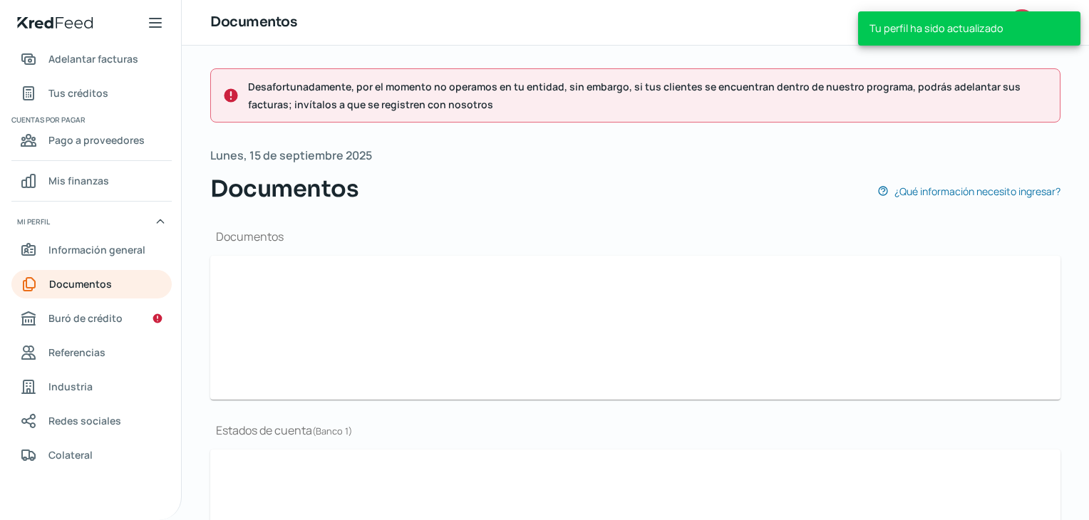
scroll to position [0, 6]
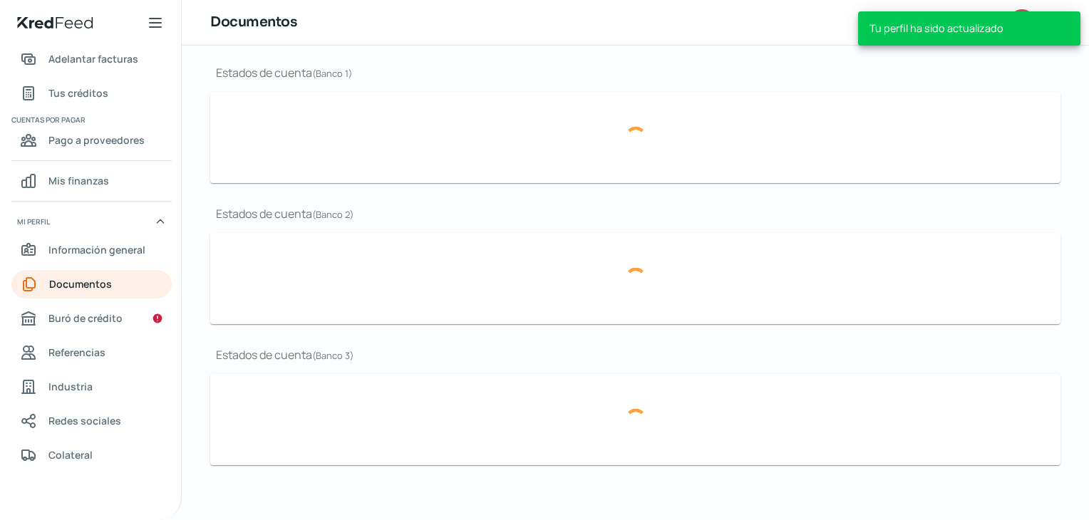
type input "CSF [DATE].pdf"
type input "BROCHURE-01.pdf"
type input "Logo nun.png"
type input "Estado de cuenta [DATE].pdf"
type input "ESTADO DE CUENTA-CUENTA CORRIENTE-JULIO2025-070825 (1).pdf"
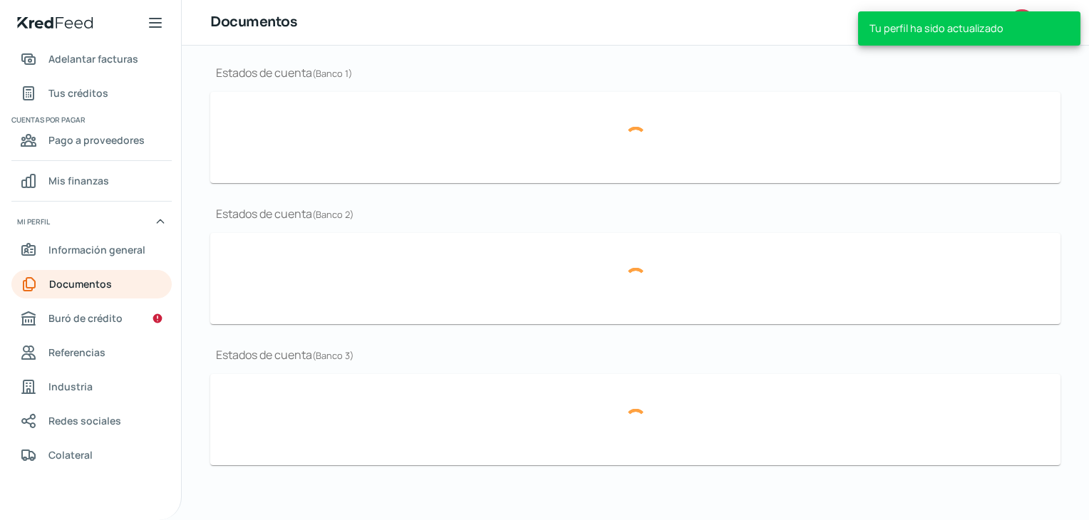
type input "SANTANDER JUNIO.pdf"
type input "Estado de cuenta [DATE].pdf"
type input "ESTADO DE CUENTA-CUENTA CORRIENTE-JULIO2025-070825 (1).pdf"
type input "SANTANDER JUNIO.pdf"
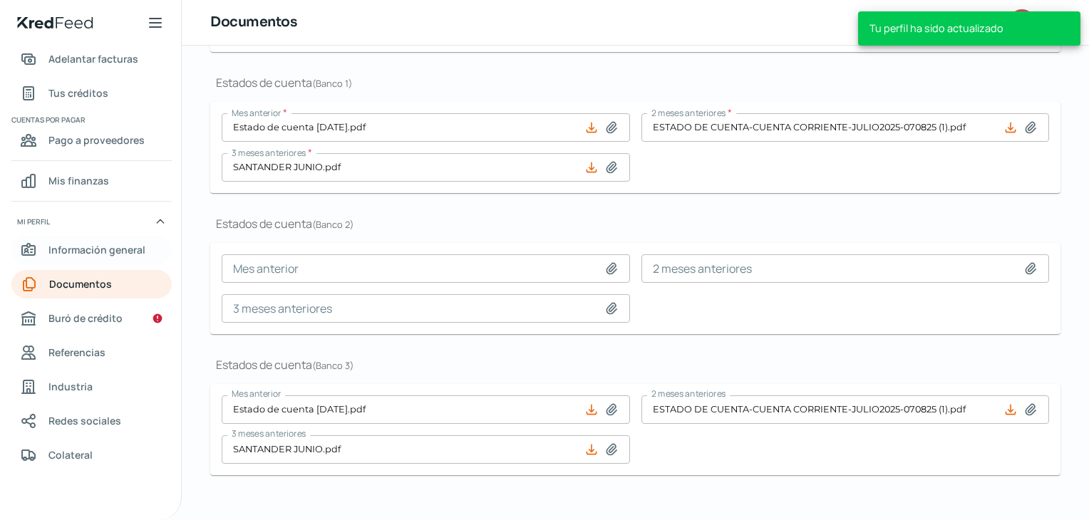
click at [79, 251] on span "Información general" at bounding box center [96, 250] width 97 height 18
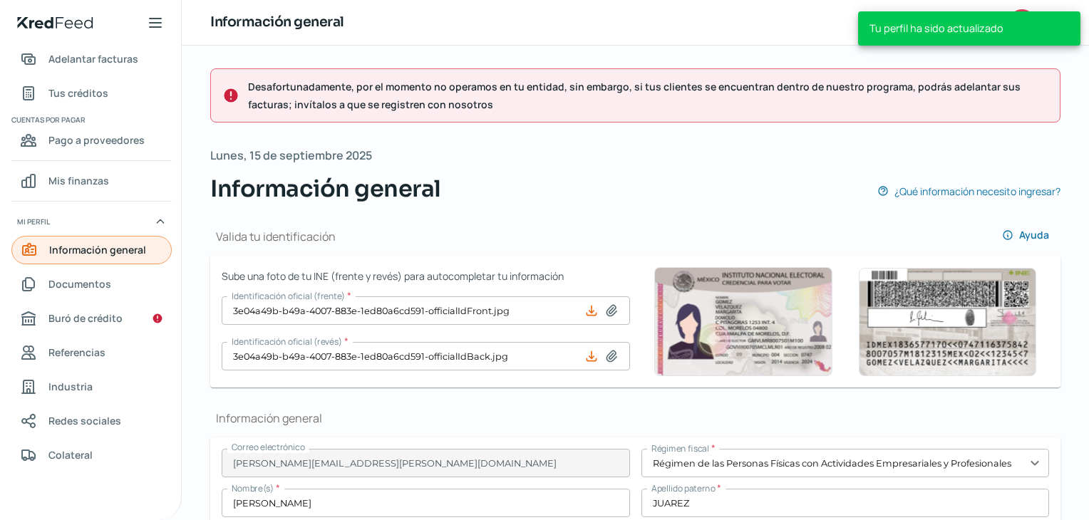
type input "JULJ910424GT0"
type input "VIADUCTO [PERSON_NAME]"
type input "46 ALTO"
type input "24"
type input "06880"
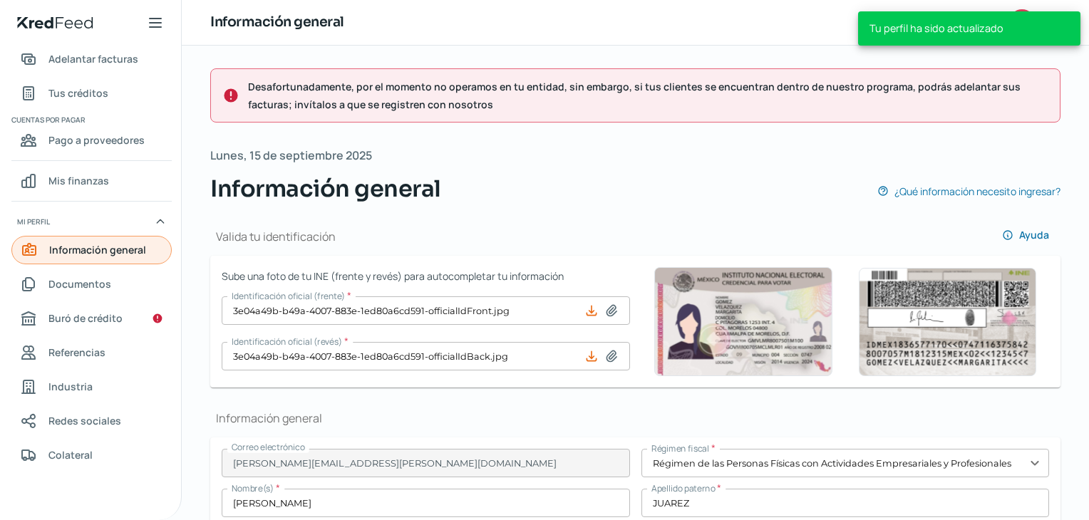
type input "[PERSON_NAME] Y [PERSON_NAME]"
type input "[PERSON_NAME]"
type input "CDMX"
type input "[GEOGRAPHIC_DATA]"
type input "RECIBO CFE CDMX AGOSTO.pdf"
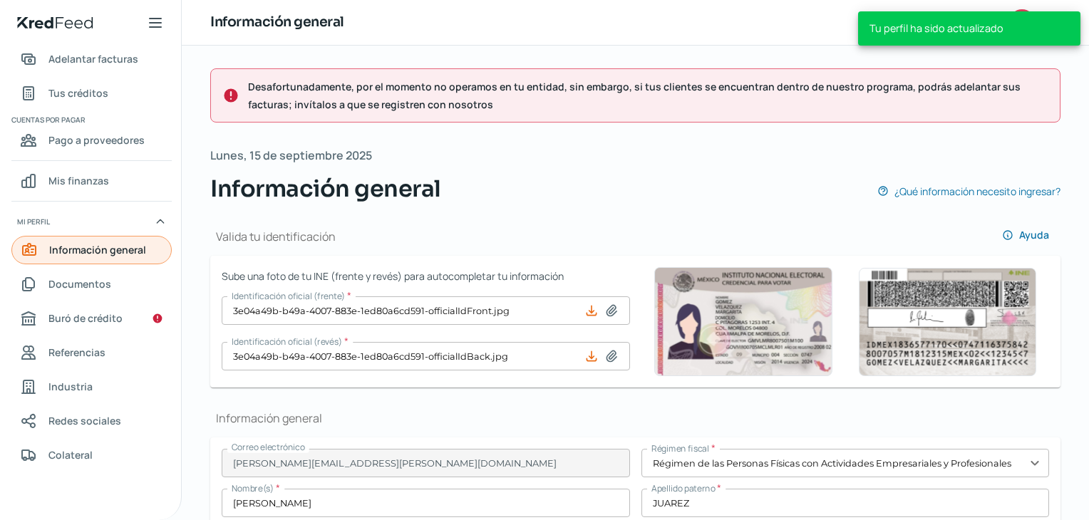
type input "1"
type input "2"
type input "Rentada"
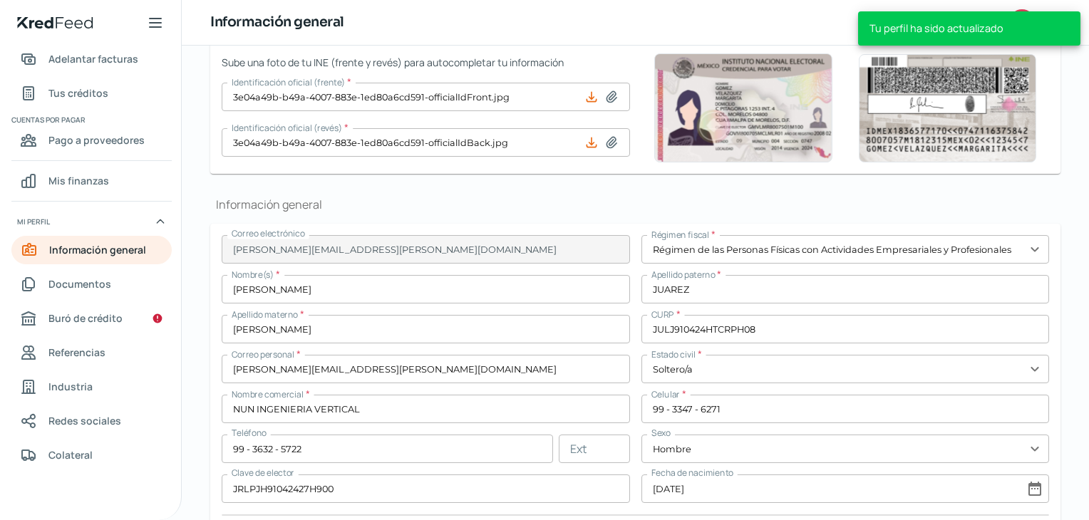
scroll to position [285, 0]
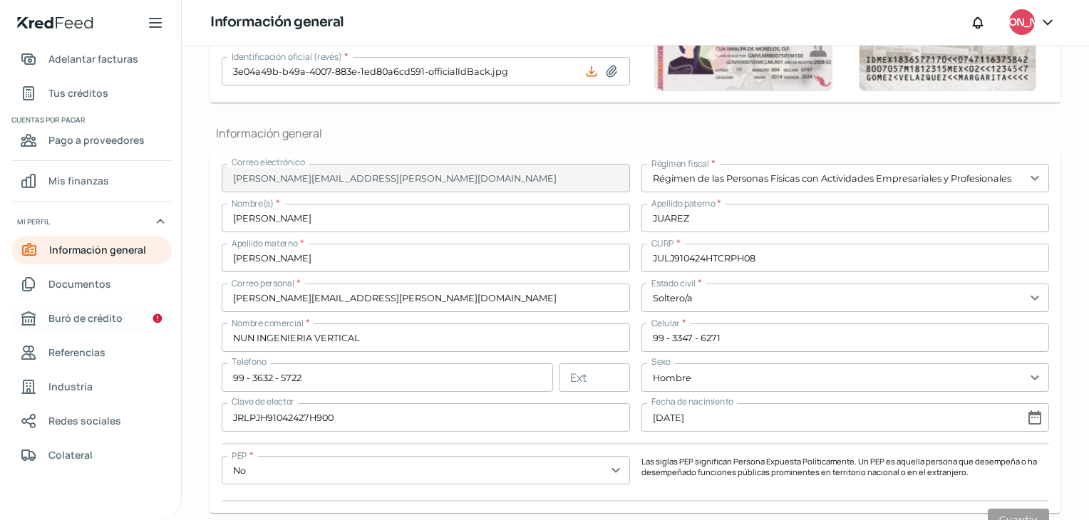
click at [86, 319] on span "Buró de crédito" at bounding box center [85, 318] width 74 height 18
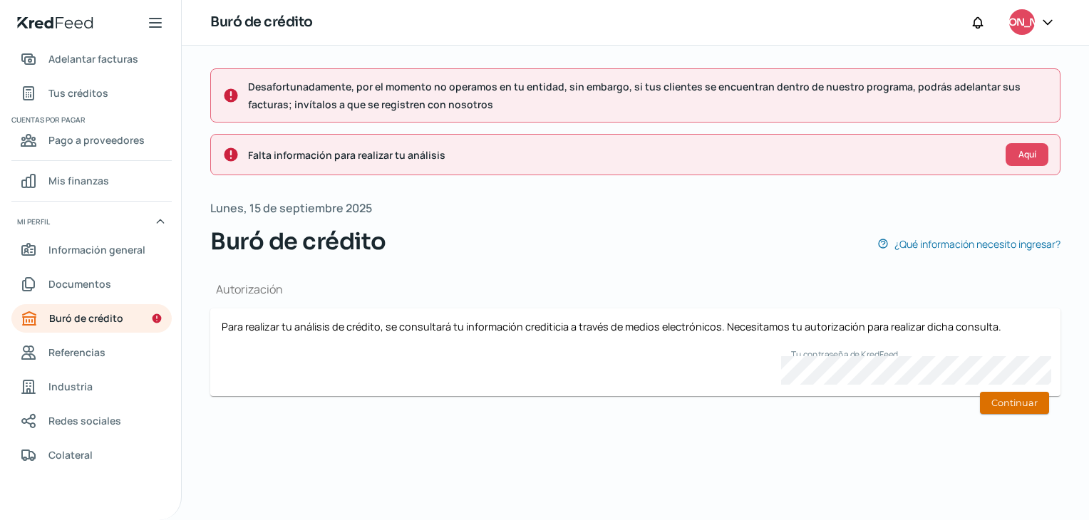
click at [1019, 403] on button "Continuar" at bounding box center [1014, 403] width 69 height 22
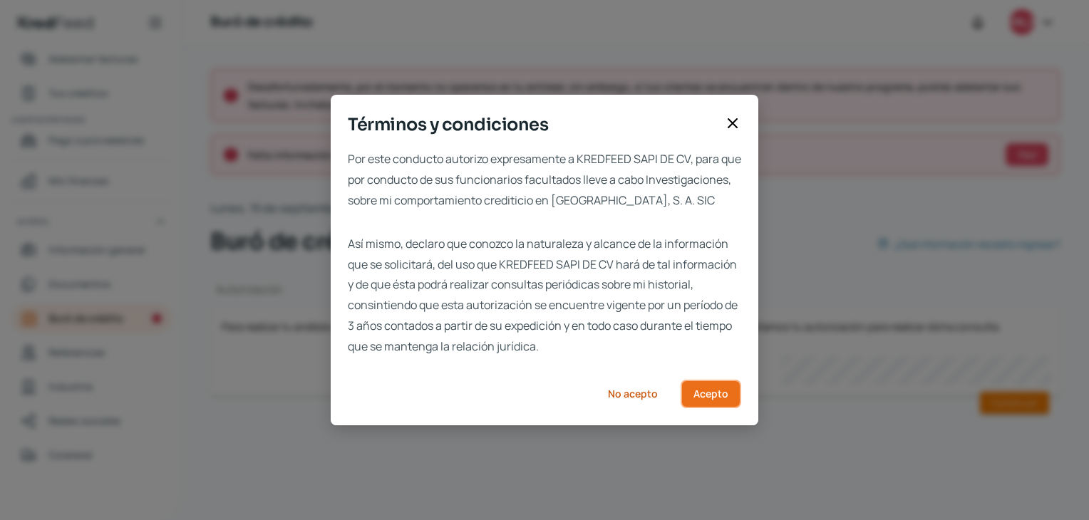
click at [713, 399] on span "Acepto" at bounding box center [710, 394] width 35 height 10
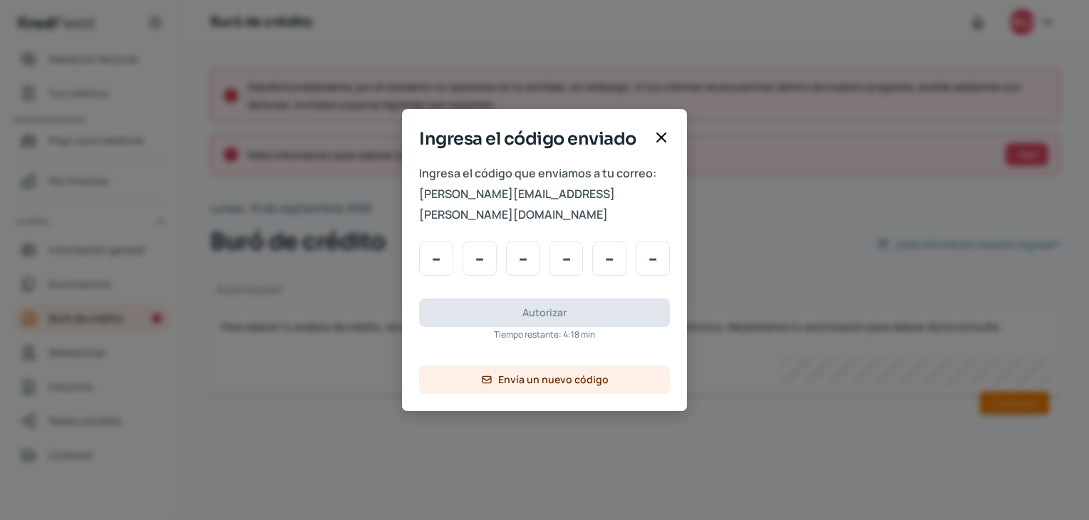
type input "7"
type input "1"
type input "5"
type input "0"
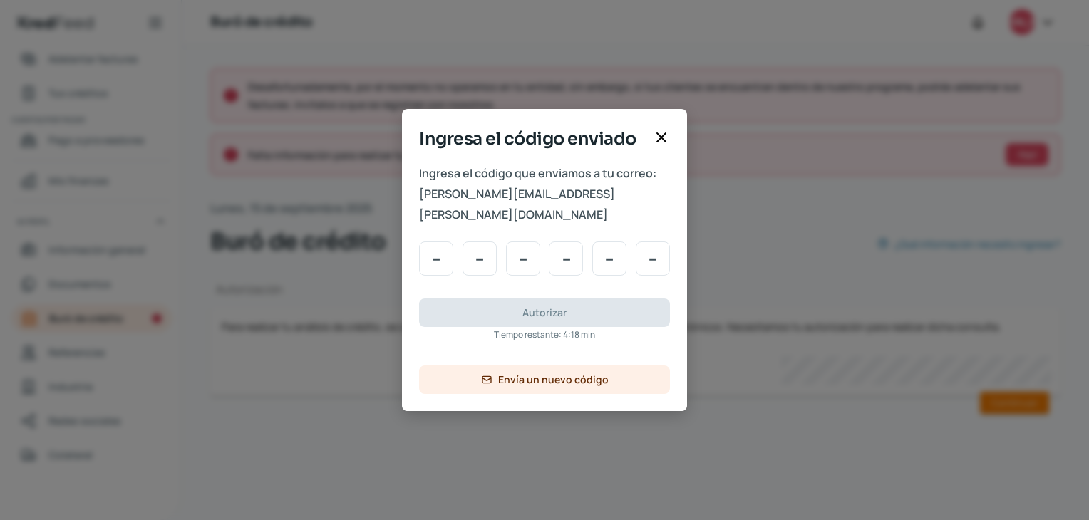
type input "0"
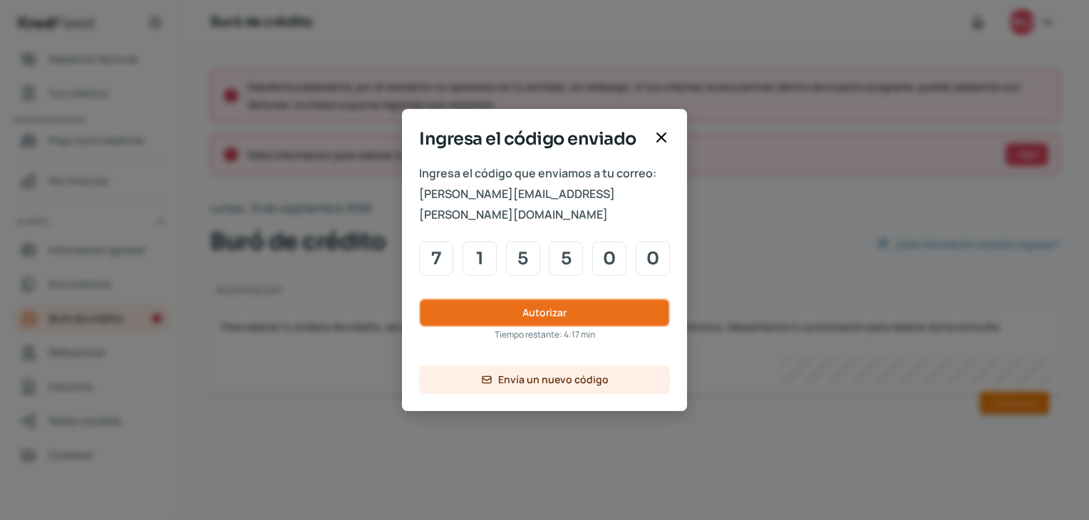
click at [476, 299] on button "Autorizar" at bounding box center [544, 313] width 251 height 29
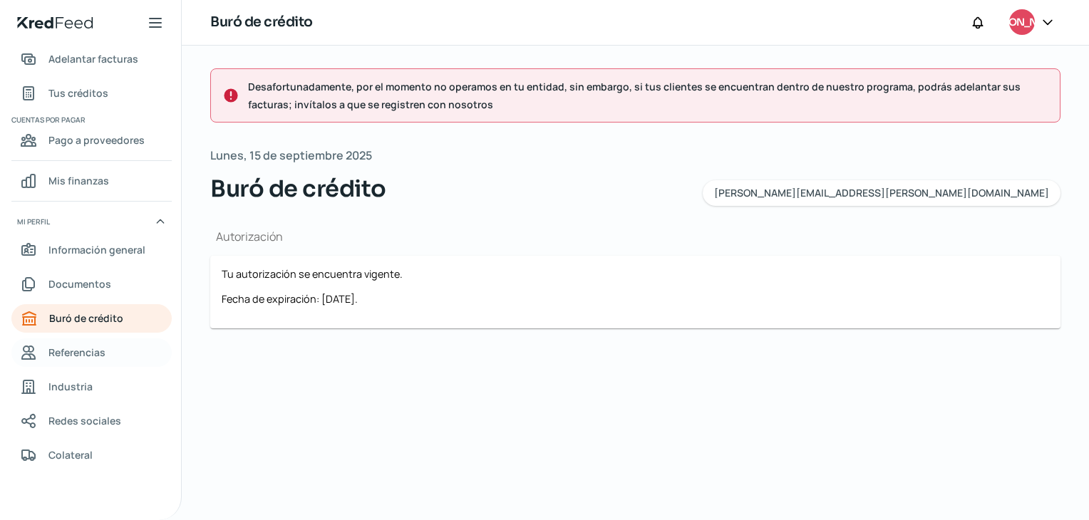
click at [77, 357] on span "Referencias" at bounding box center [76, 352] width 57 height 18
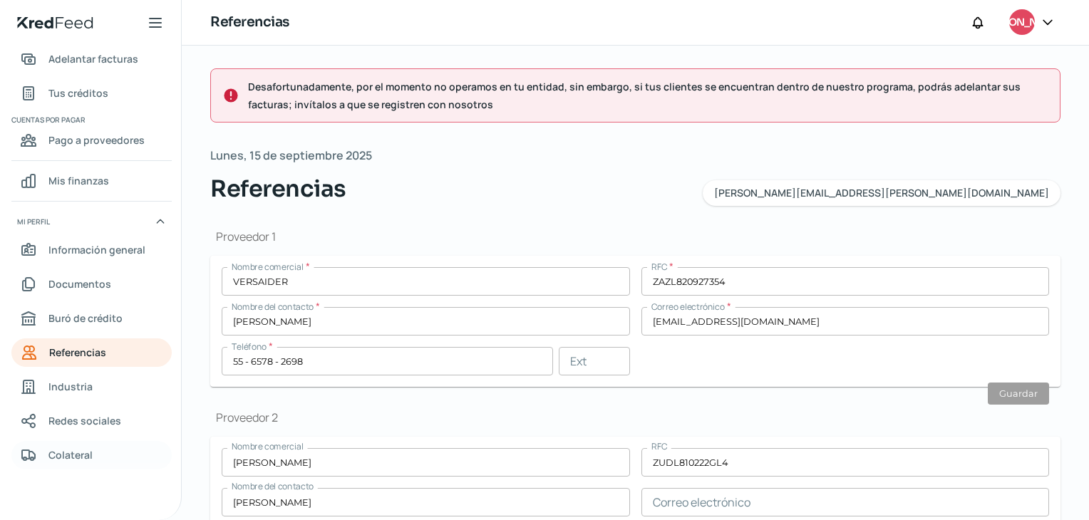
click at [63, 455] on span "Colateral" at bounding box center [70, 455] width 44 height 18
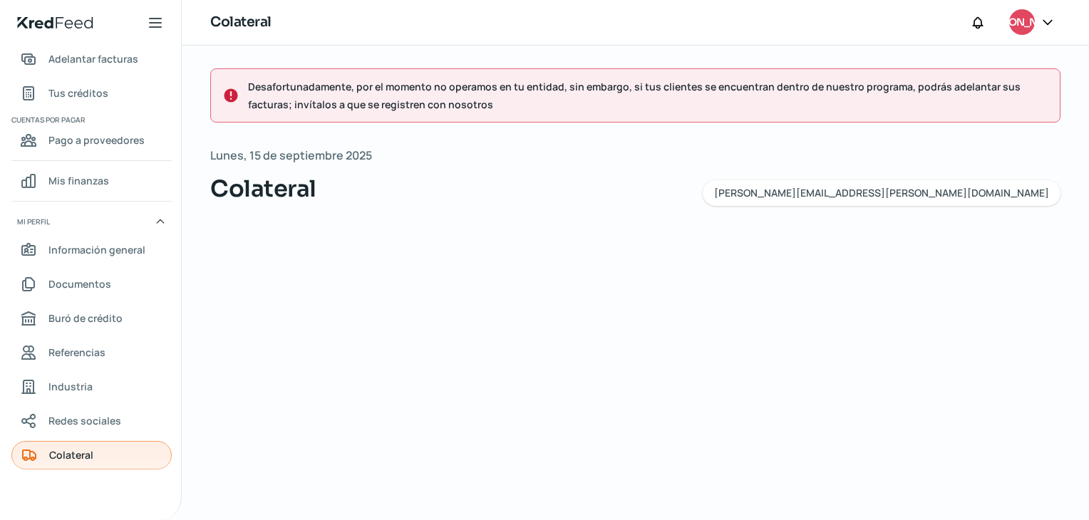
scroll to position [0, 6]
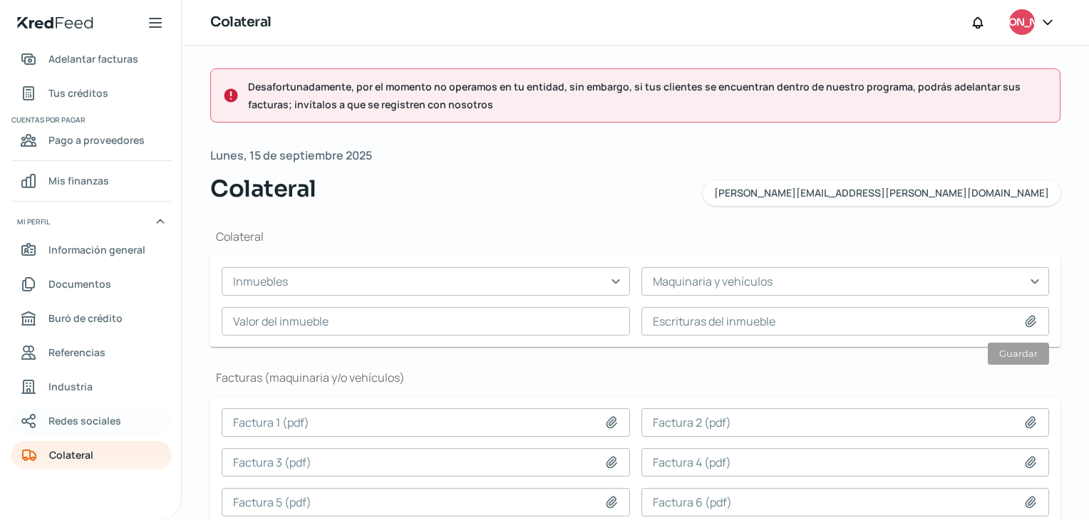
click at [83, 418] on span "Redes sociales" at bounding box center [84, 421] width 73 height 18
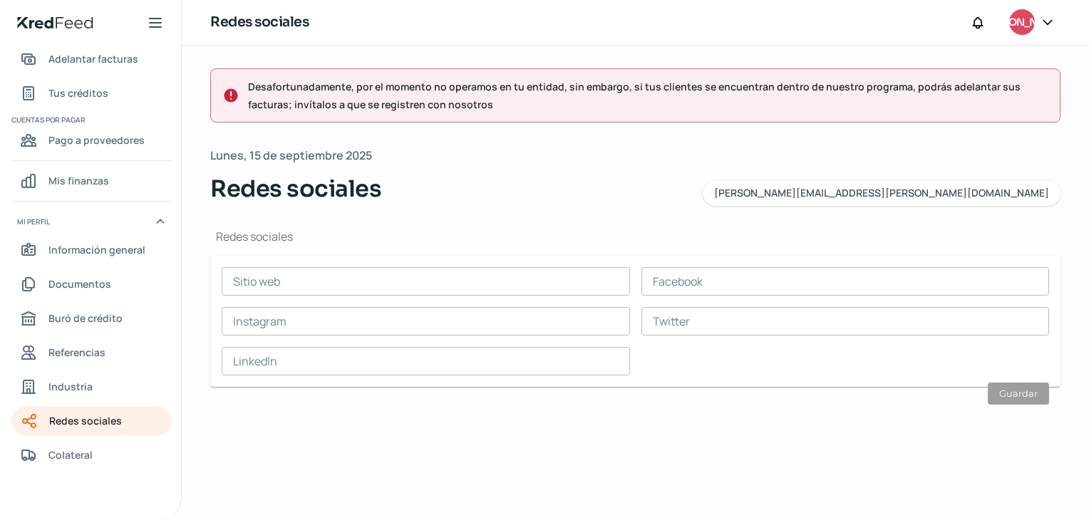
click at [448, 271] on input "text" at bounding box center [426, 281] width 408 height 29
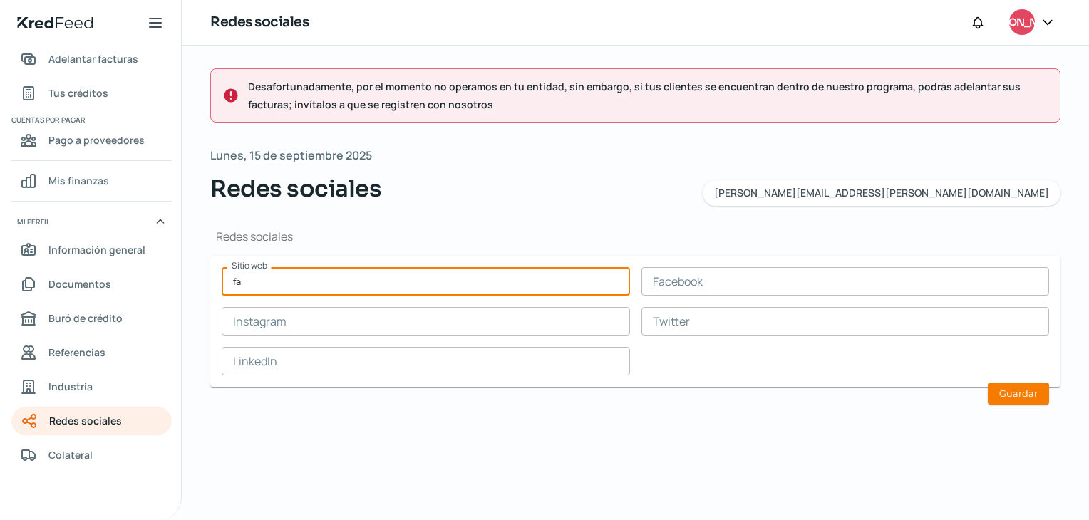
type input "f"
paste input "[URL][DOMAIN_NAME]"
type input "[URL][DOMAIN_NAME]"
click at [745, 277] on input "text" at bounding box center [845, 281] width 408 height 29
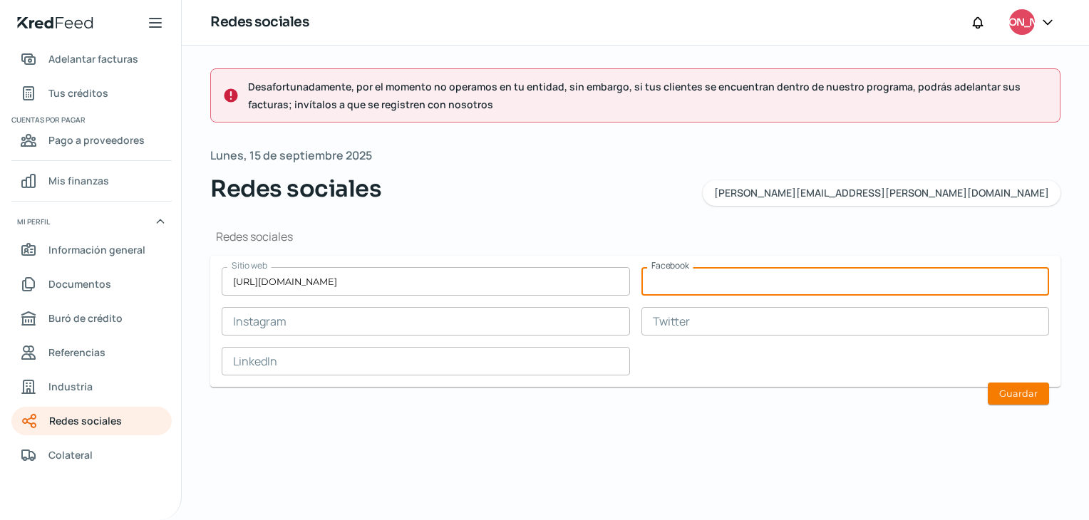
paste input "nun.ingenieria"
type input "nun.ingenieria"
click at [409, 316] on input "text" at bounding box center [426, 321] width 408 height 29
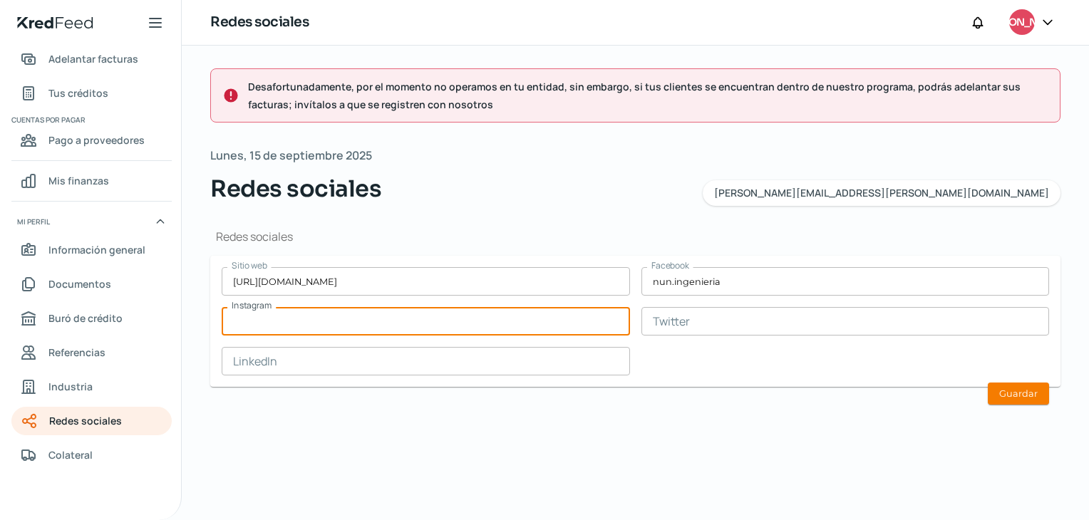
paste input "nun.ingenieria"
type input "nun.ingenieria"
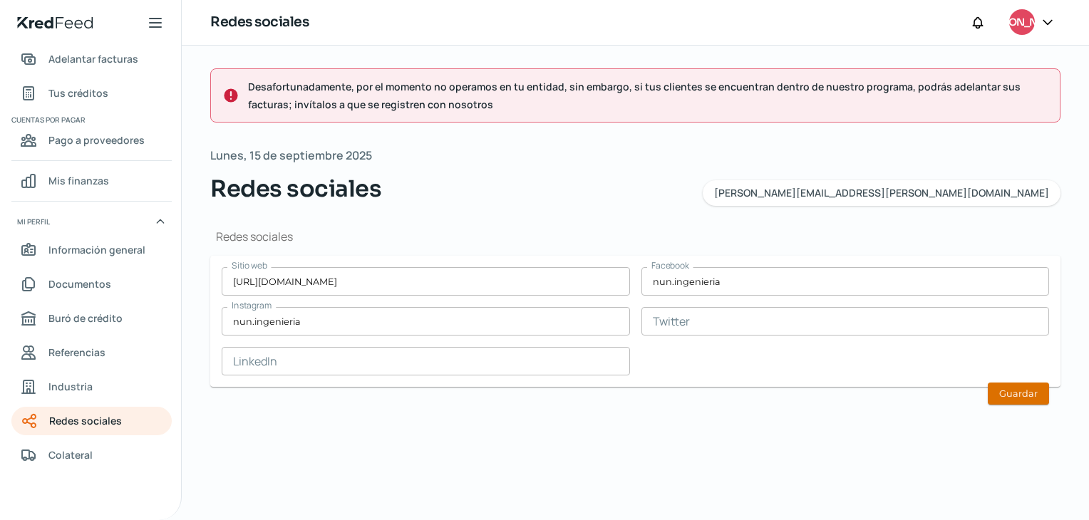
click at [1015, 400] on button "Guardar" at bounding box center [1018, 394] width 61 height 22
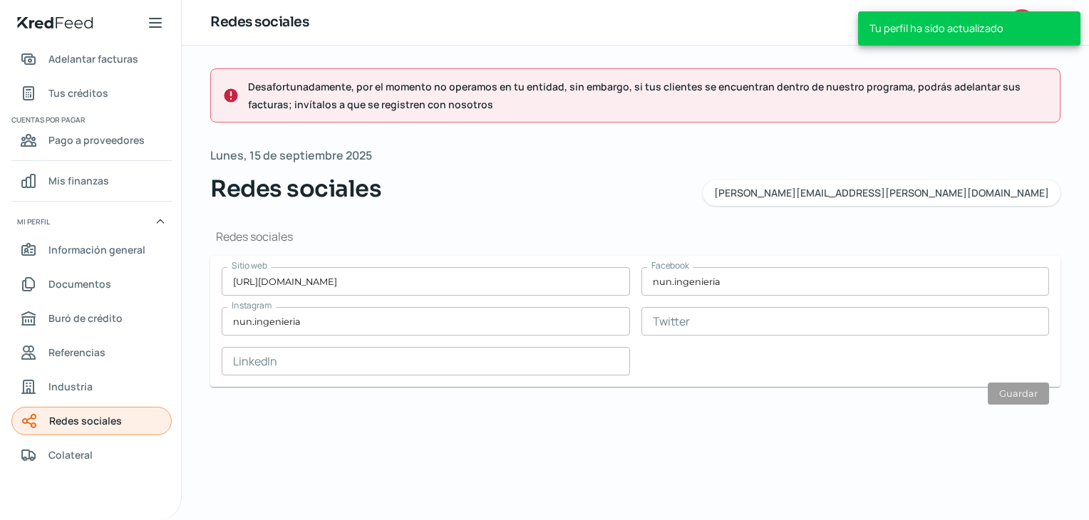
scroll to position [0, 6]
click at [83, 454] on span "Colateral" at bounding box center [70, 455] width 44 height 18
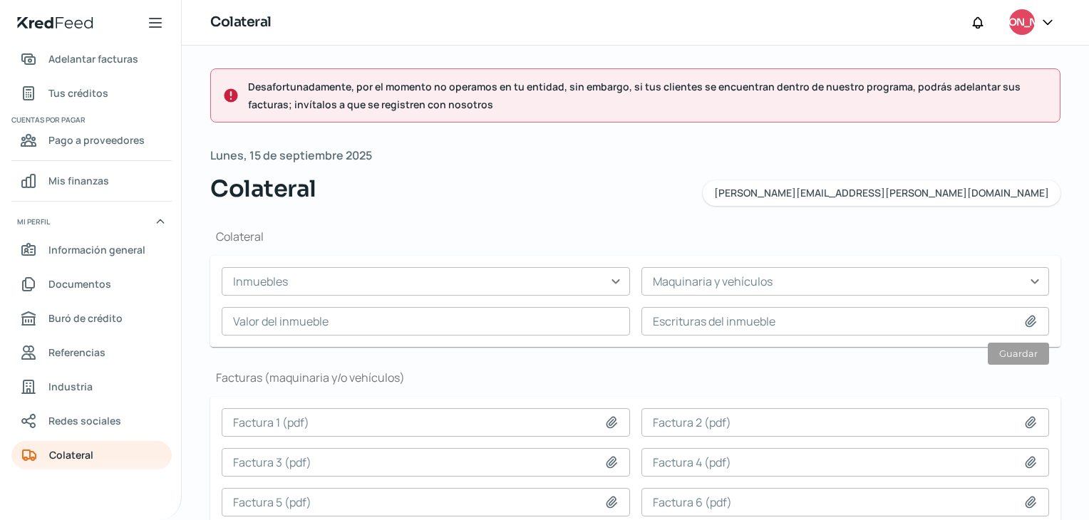
scroll to position [63, 0]
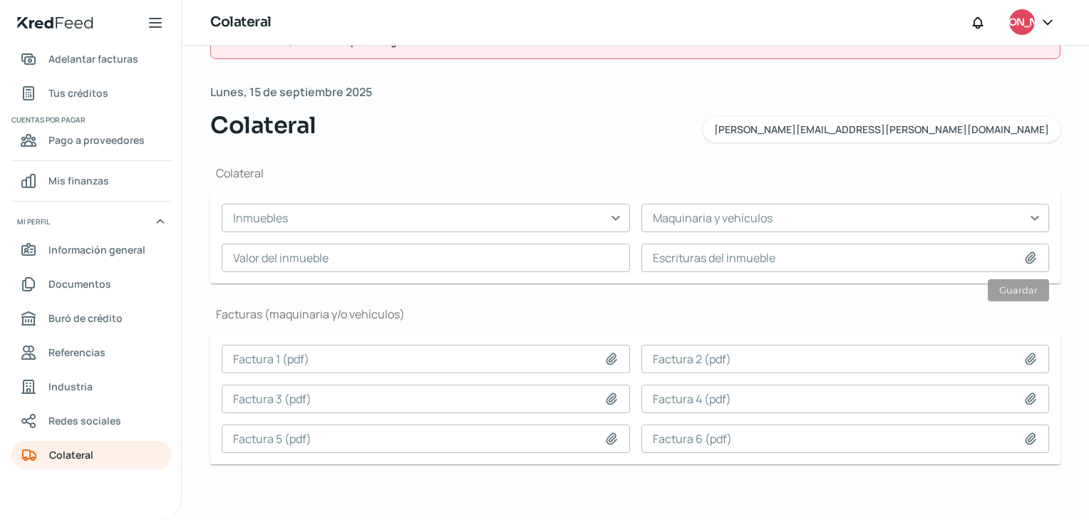
click at [609, 213] on input "text" at bounding box center [426, 218] width 408 height 29
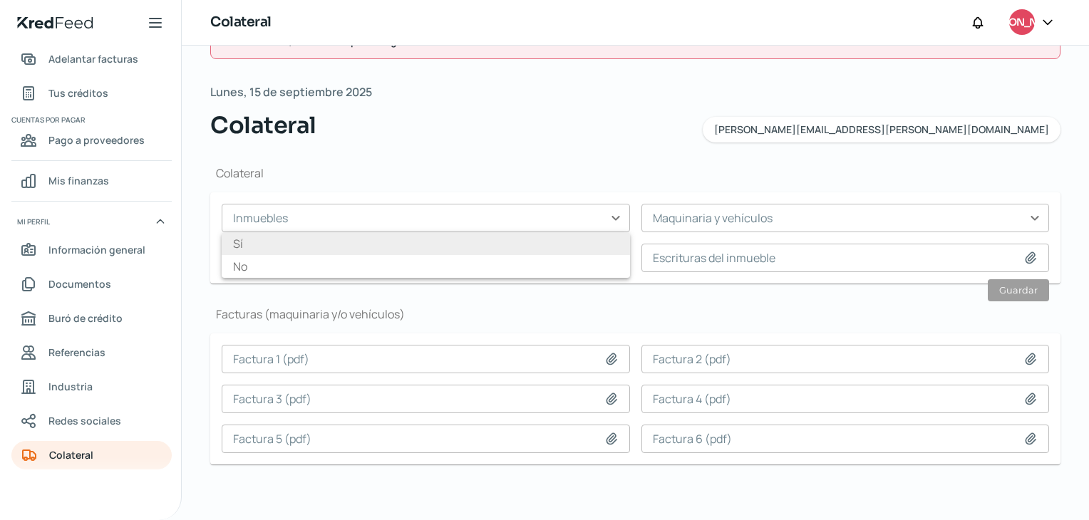
click at [234, 246] on li "Sí" at bounding box center [426, 243] width 408 height 23
type input "Sí"
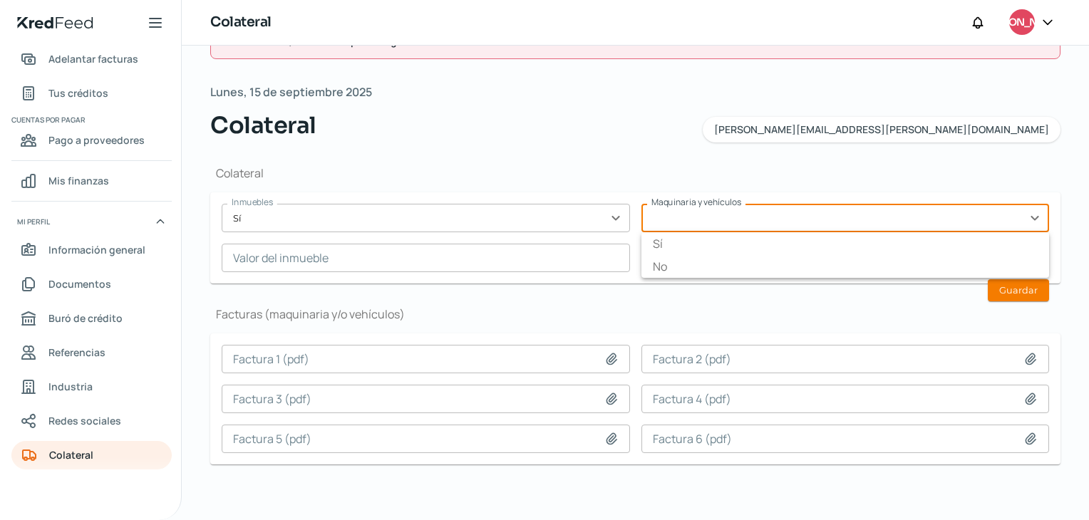
click at [826, 213] on input "text" at bounding box center [845, 218] width 408 height 29
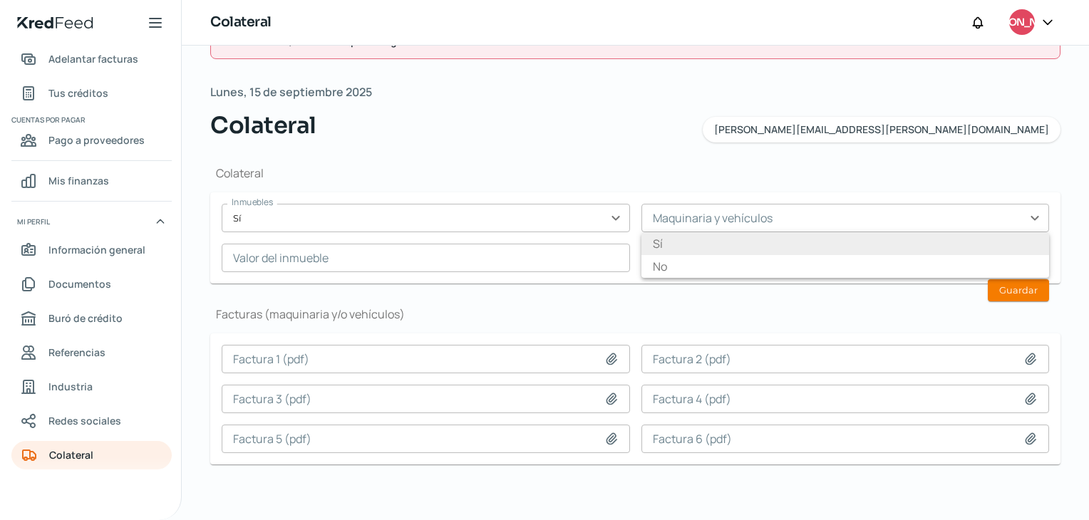
click at [651, 240] on li "Sí" at bounding box center [845, 243] width 408 height 23
type input "Sí"
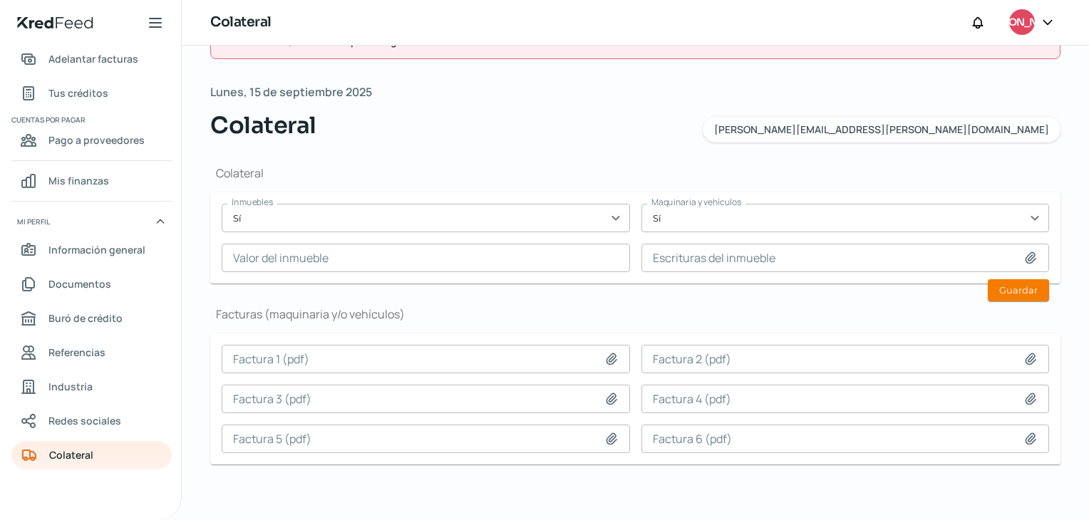
click at [413, 259] on input "text" at bounding box center [426, 258] width 408 height 29
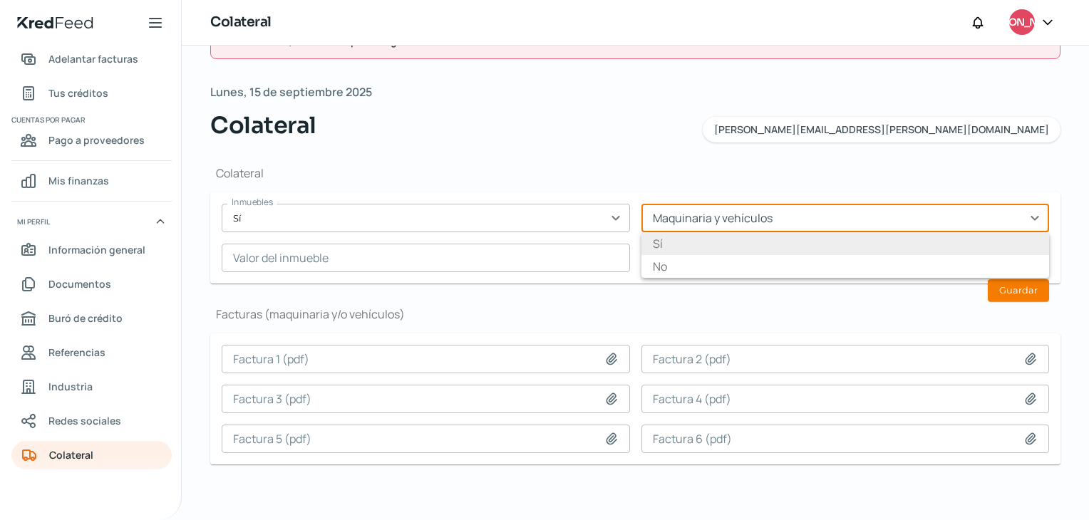
click at [1028, 216] on input "text" at bounding box center [845, 218] width 408 height 29
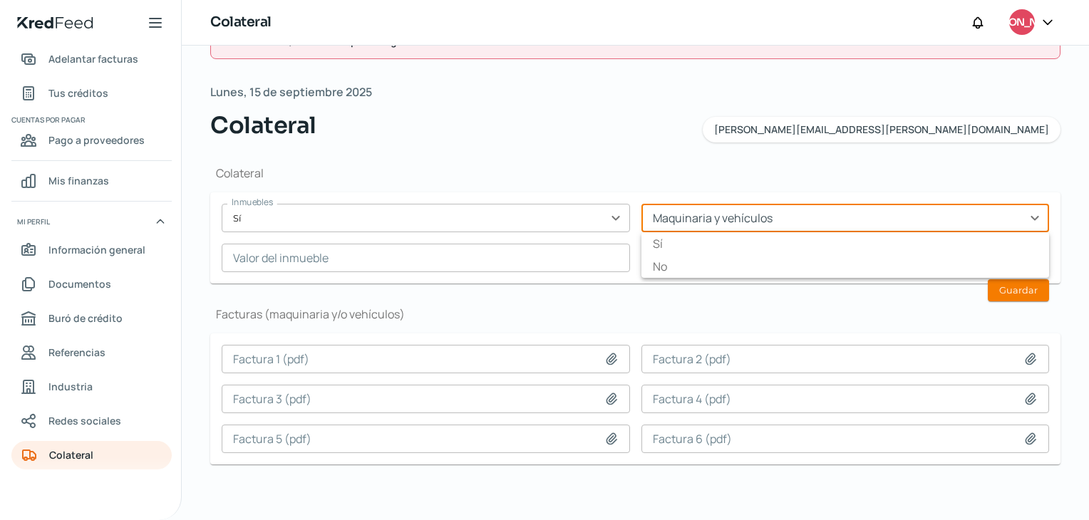
type input "Sí"
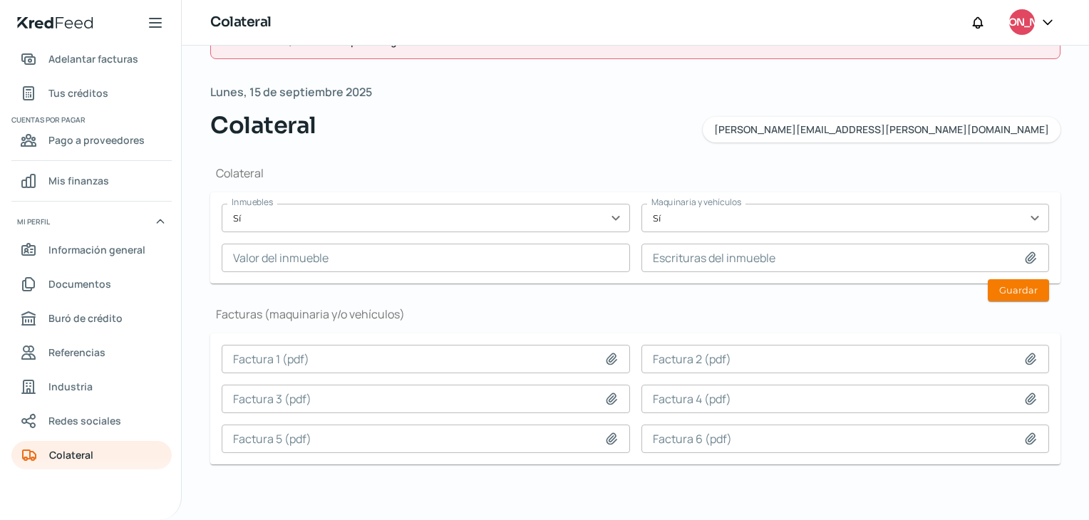
click at [764, 161] on div "Colateral Inmuebles Sí expand_more Maquinaria y vehículos Sí expand_more Sí No …" at bounding box center [635, 321] width 850 height 356
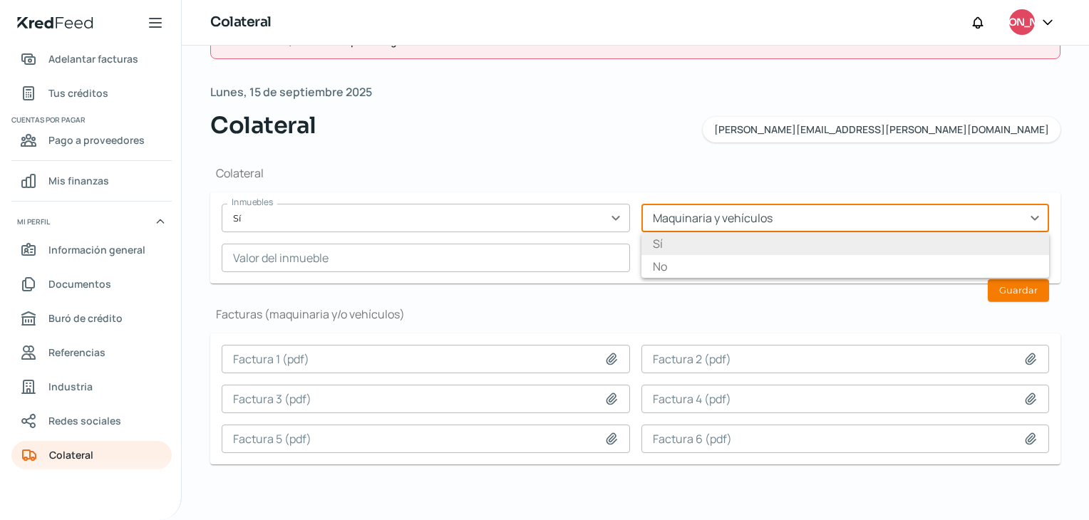
click at [1029, 217] on input "text" at bounding box center [845, 218] width 408 height 29
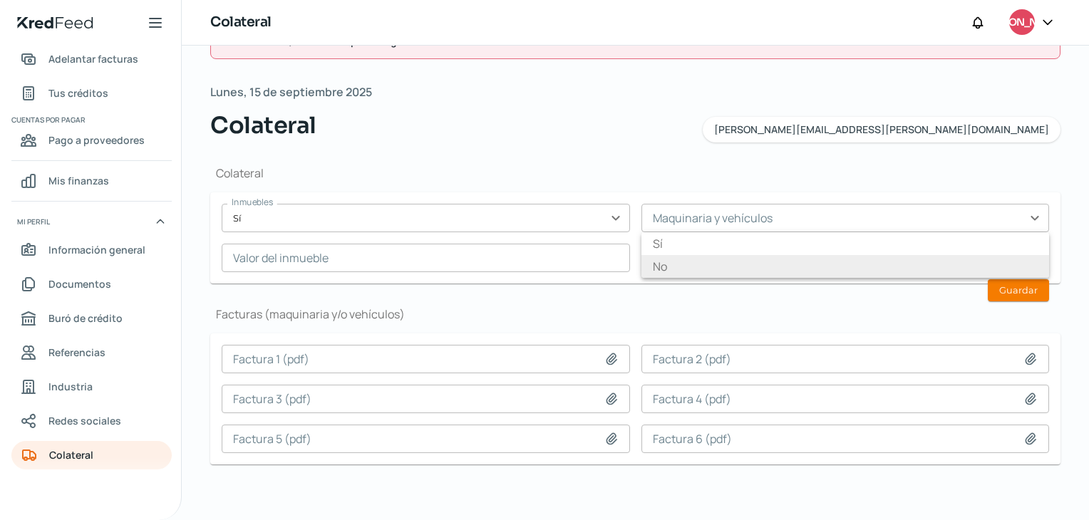
click at [697, 263] on li "No" at bounding box center [845, 266] width 408 height 23
type input "No"
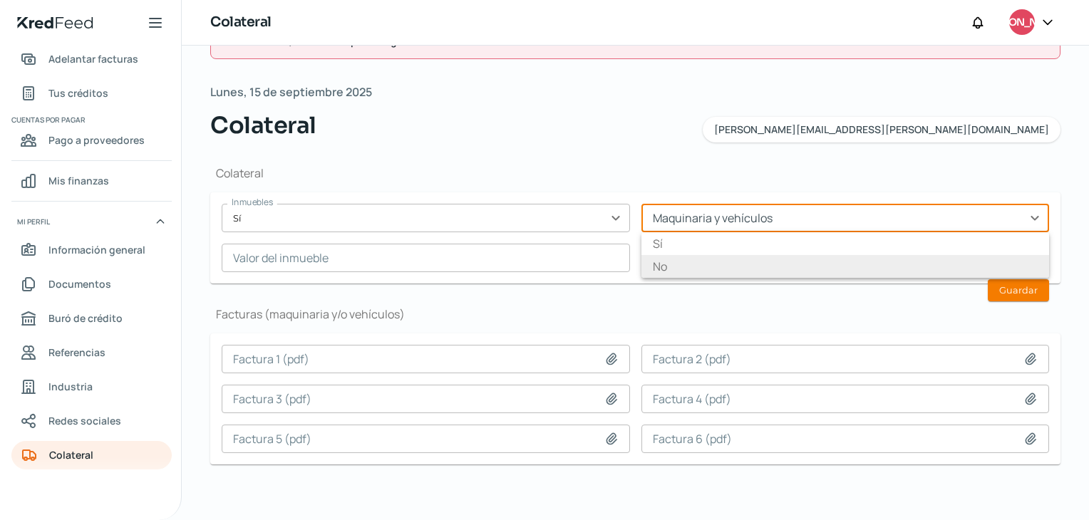
click at [741, 218] on input "text" at bounding box center [845, 218] width 408 height 29
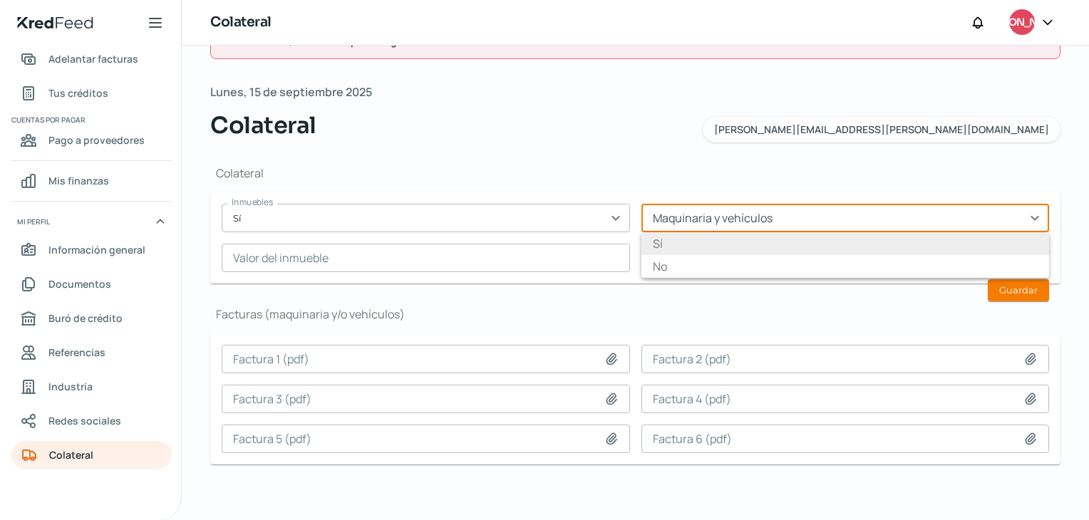
click at [698, 244] on li "Sí" at bounding box center [845, 243] width 408 height 23
type input "Sí"
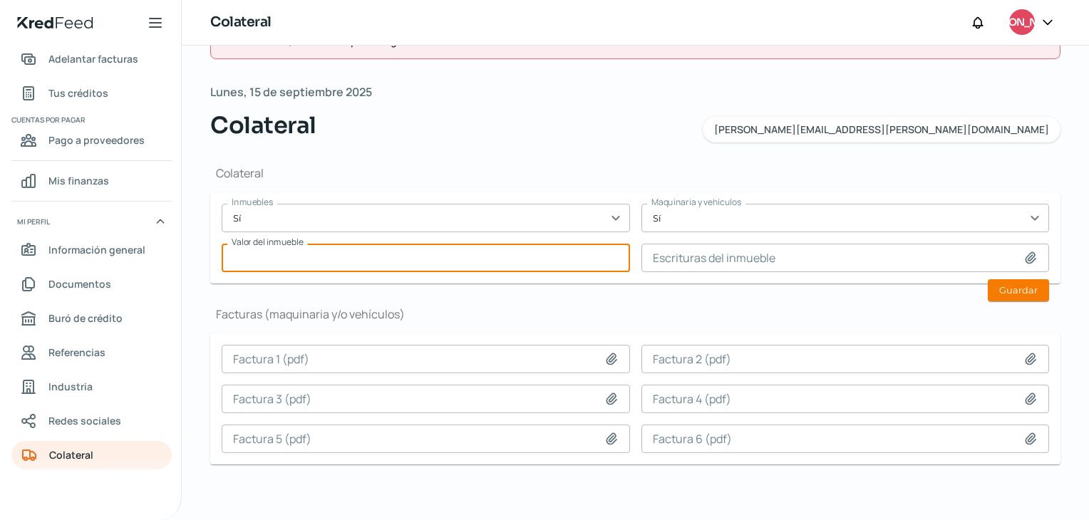
click at [517, 252] on input "text" at bounding box center [426, 258] width 408 height 29
type input "3000000"
click at [1028, 253] on icon at bounding box center [1030, 258] width 14 height 14
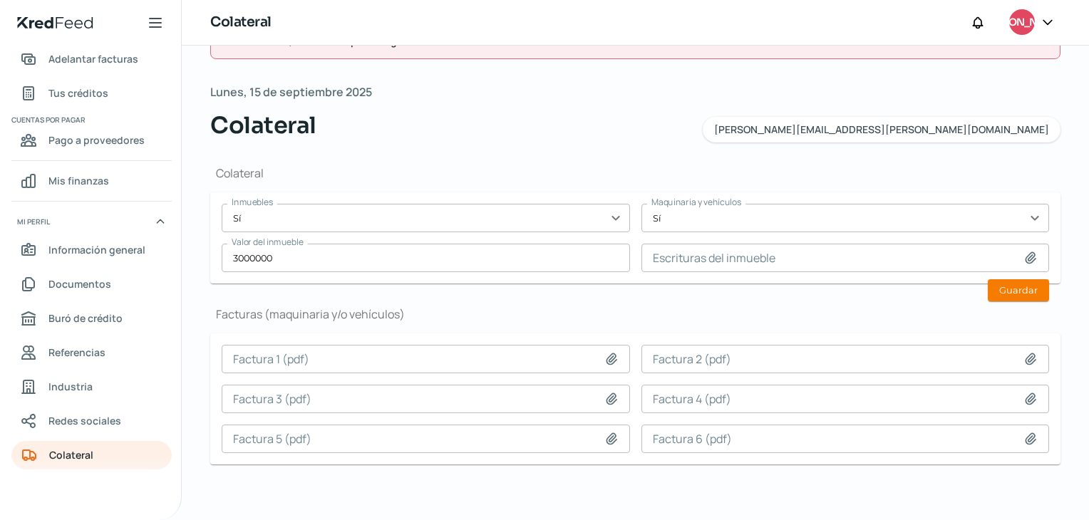
type input "C:\fakepath\ESCIRTURAS OFICINAS VHSA.pdf"
type input "ESCIRTURAS OFICINAS VHSA.pdf"
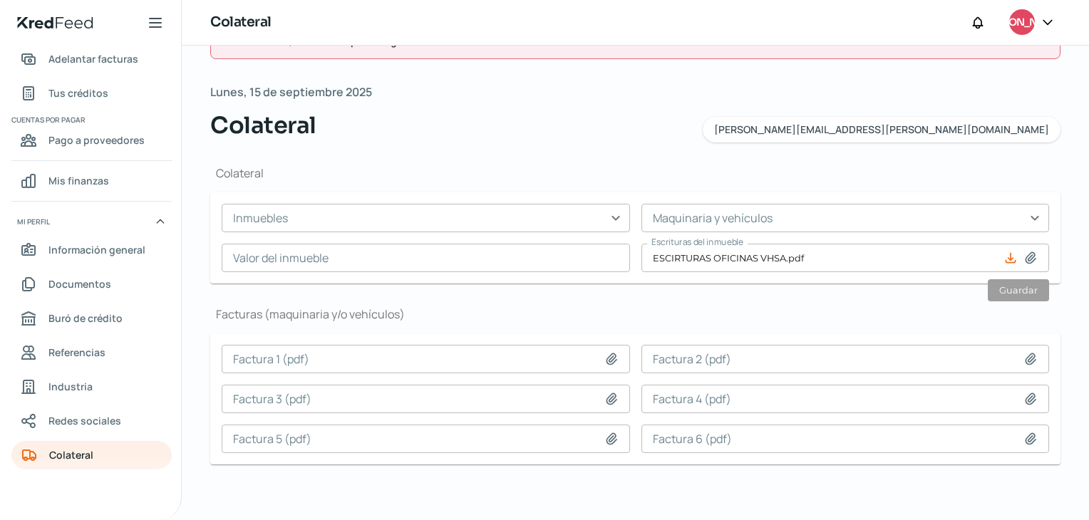
scroll to position [0, 0]
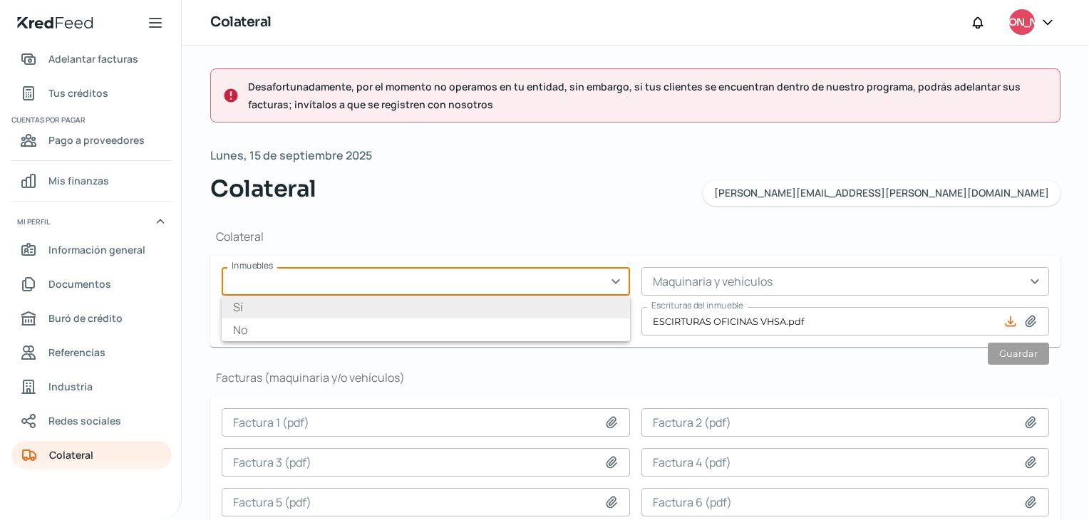
click at [610, 281] on input "text" at bounding box center [426, 281] width 408 height 29
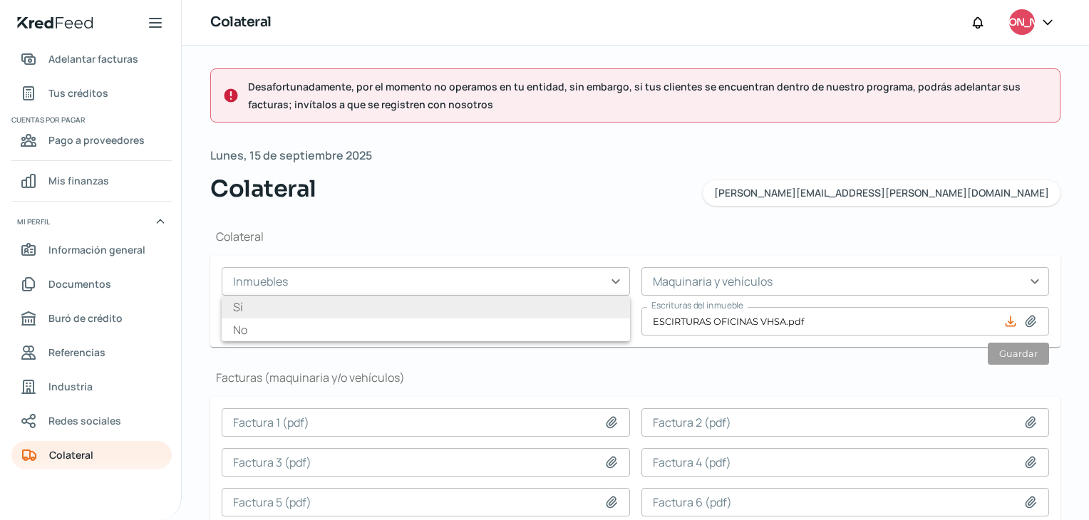
click at [228, 306] on li "Sí" at bounding box center [426, 307] width 408 height 23
type input "Sí"
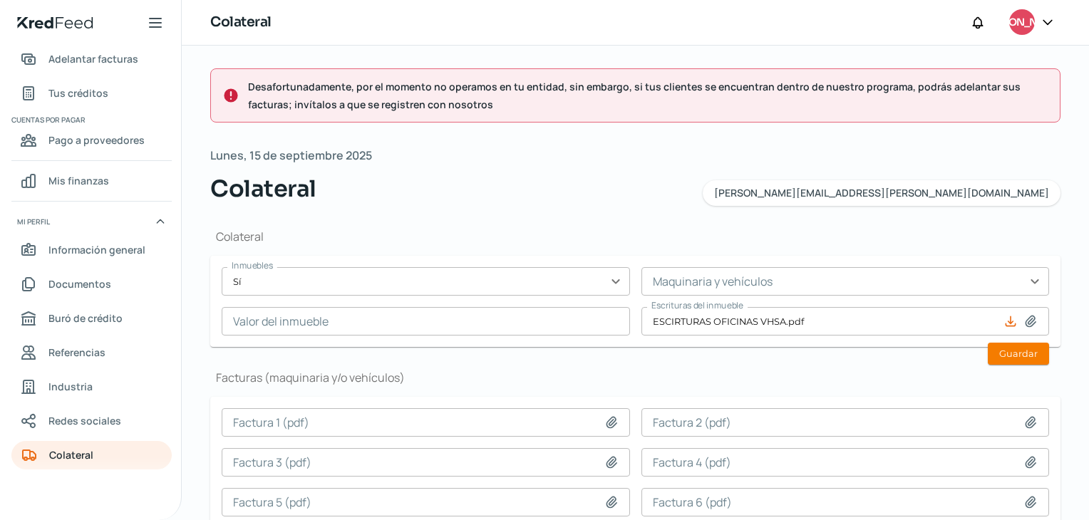
click at [279, 321] on input "text" at bounding box center [426, 321] width 408 height 29
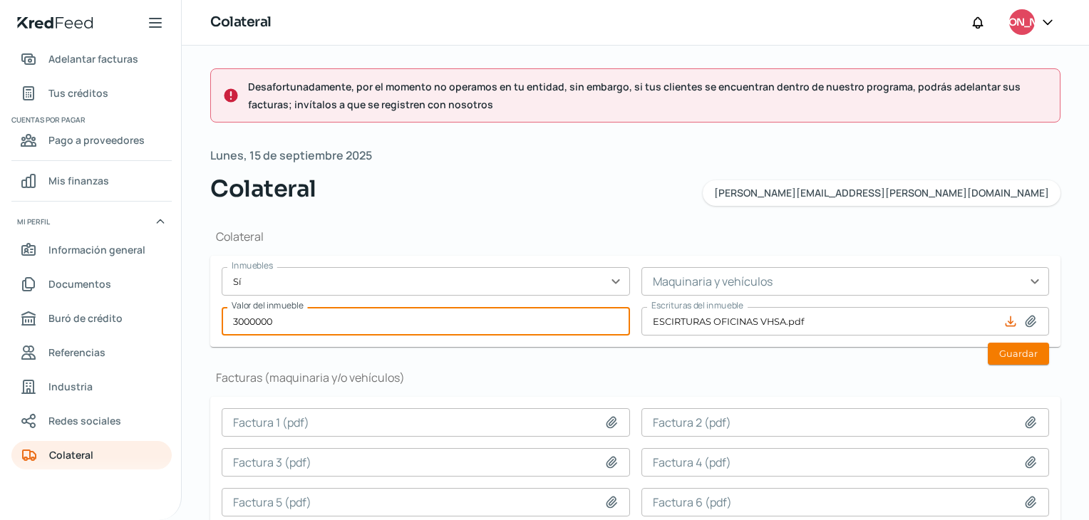
type input "3000000"
click at [913, 289] on input "text" at bounding box center [845, 281] width 408 height 29
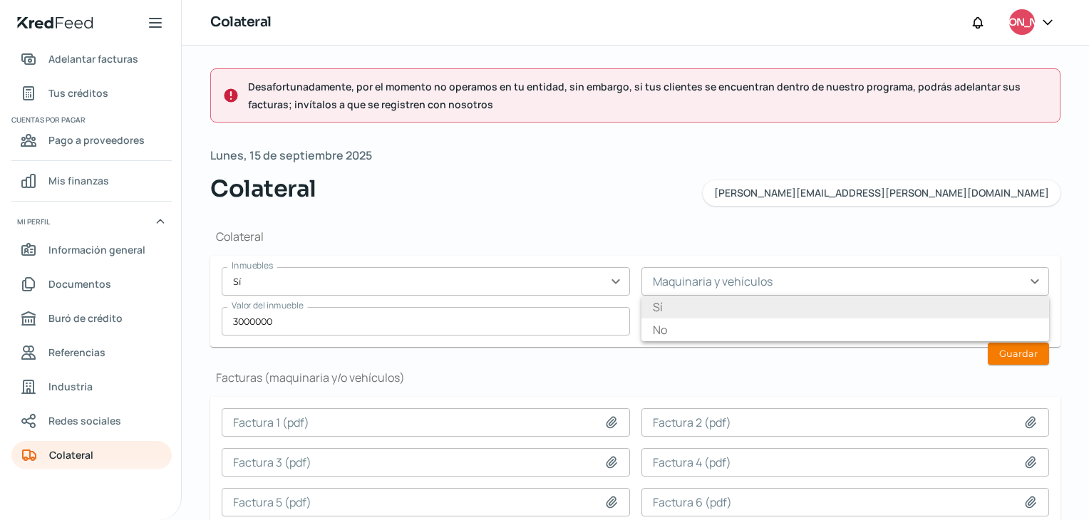
click at [661, 305] on li "Sí" at bounding box center [845, 307] width 408 height 23
type input "Sí"
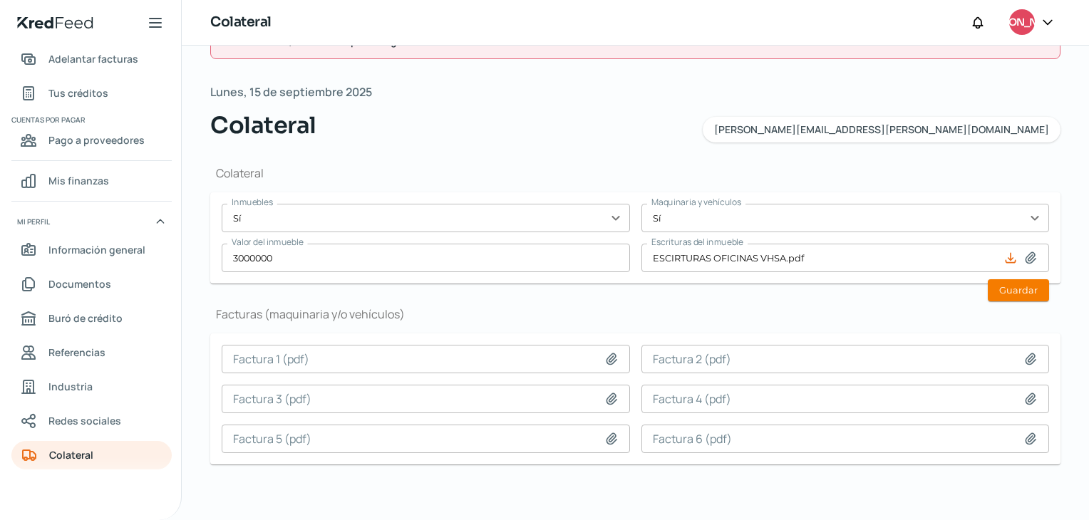
scroll to position [0, 6]
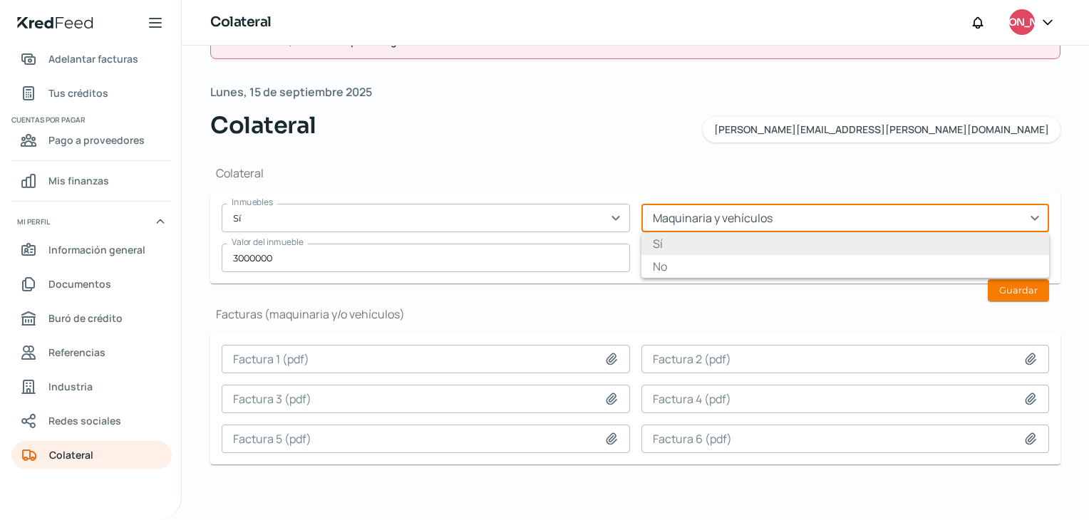
click at [1025, 215] on input "text" at bounding box center [845, 218] width 408 height 29
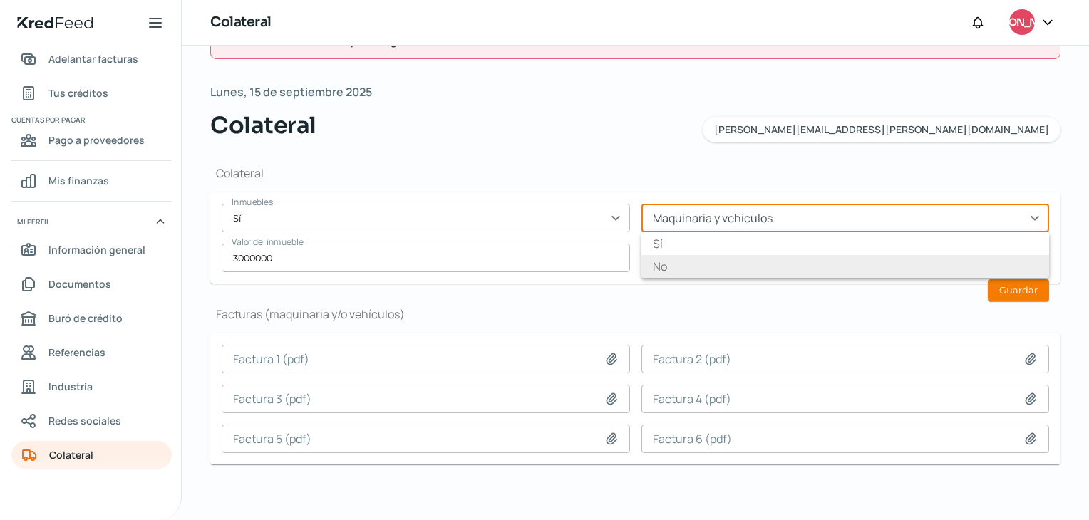
click at [667, 269] on li "No" at bounding box center [845, 266] width 408 height 23
type input "No"
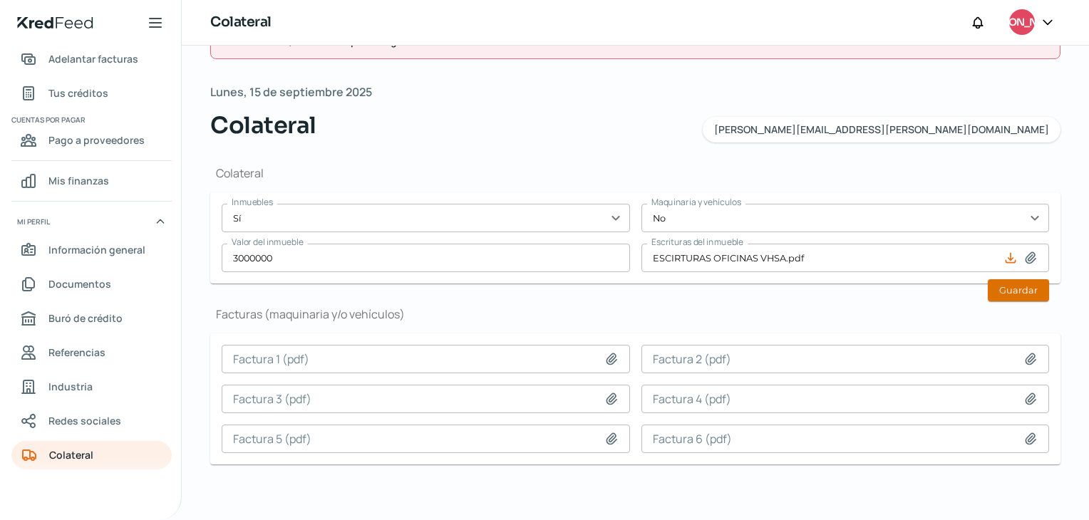
click at [1024, 291] on button "Guardar" at bounding box center [1018, 290] width 61 height 22
click at [1030, 219] on input "text" at bounding box center [845, 218] width 408 height 29
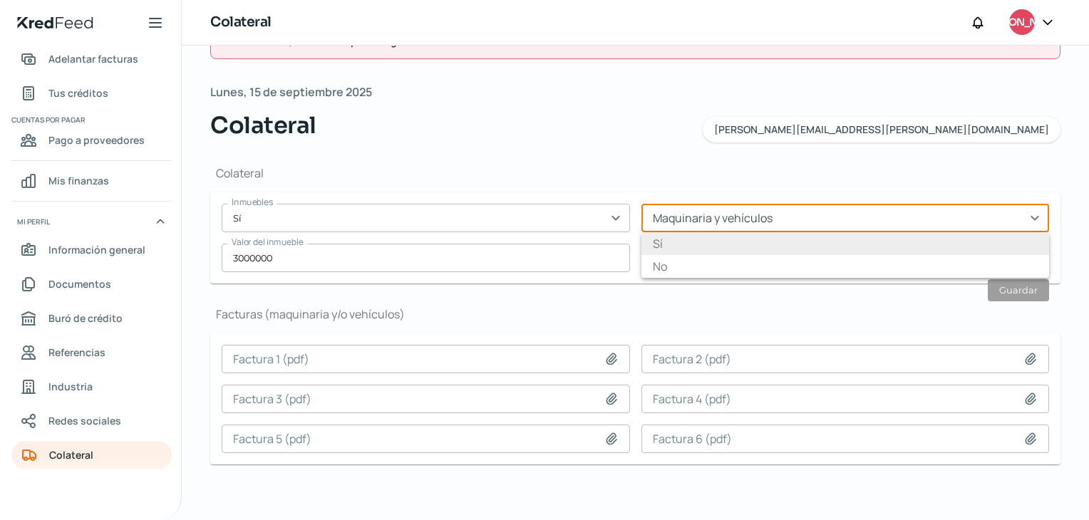
click at [707, 248] on li "Sí" at bounding box center [845, 243] width 408 height 23
type input "Sí"
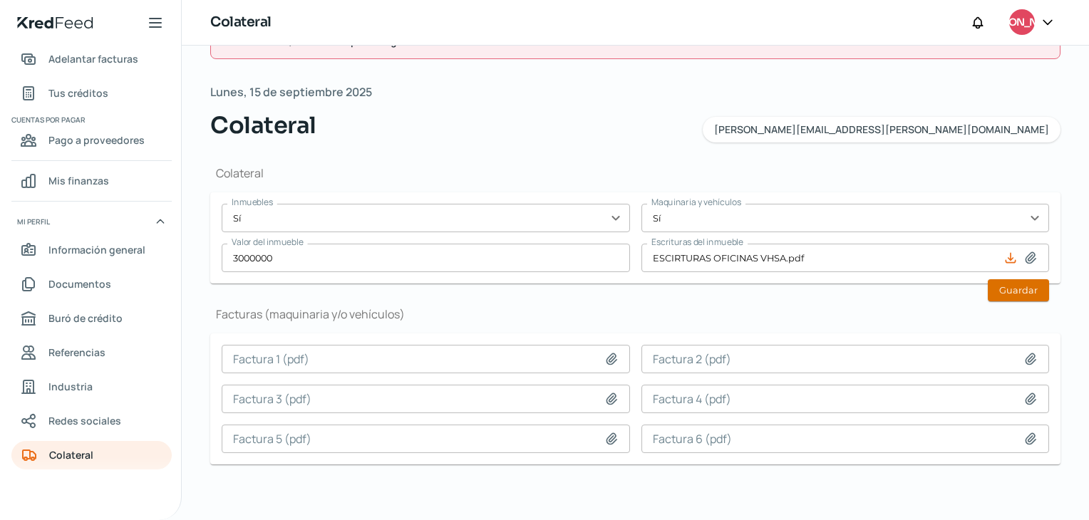
click at [1004, 280] on button "Guardar" at bounding box center [1018, 290] width 61 height 22
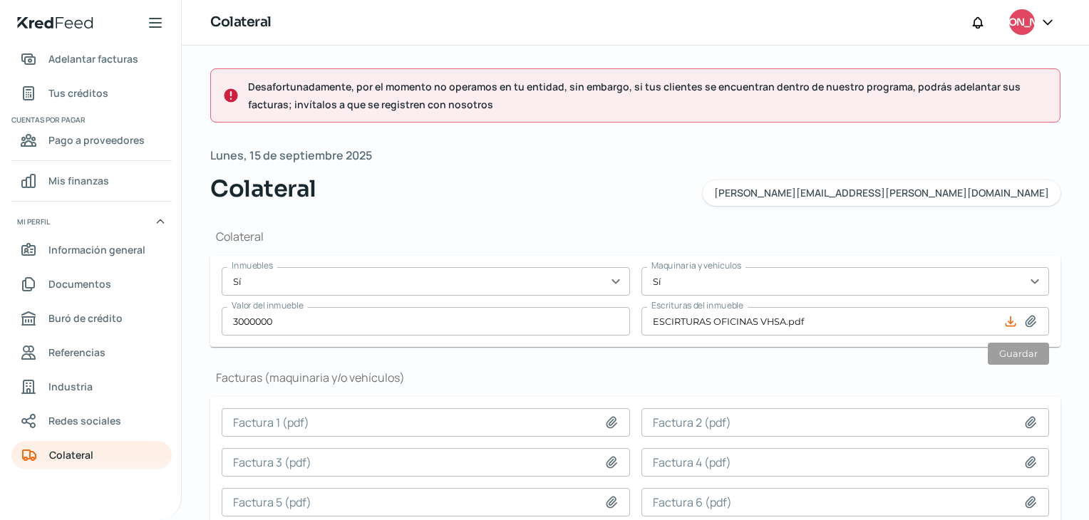
click at [1050, 18] on icon at bounding box center [1047, 22] width 14 height 14
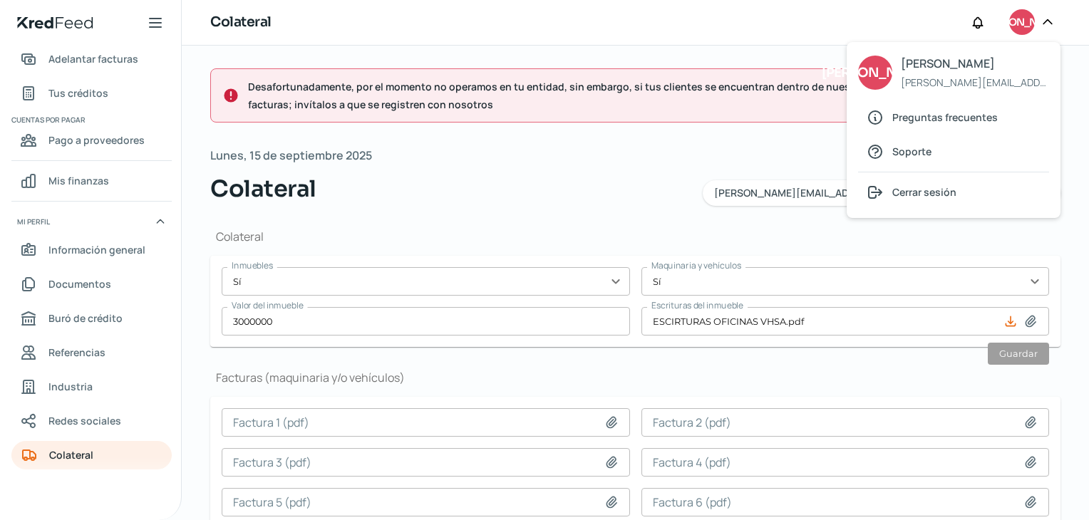
click at [513, 240] on h1 "Colateral" at bounding box center [635, 237] width 850 height 16
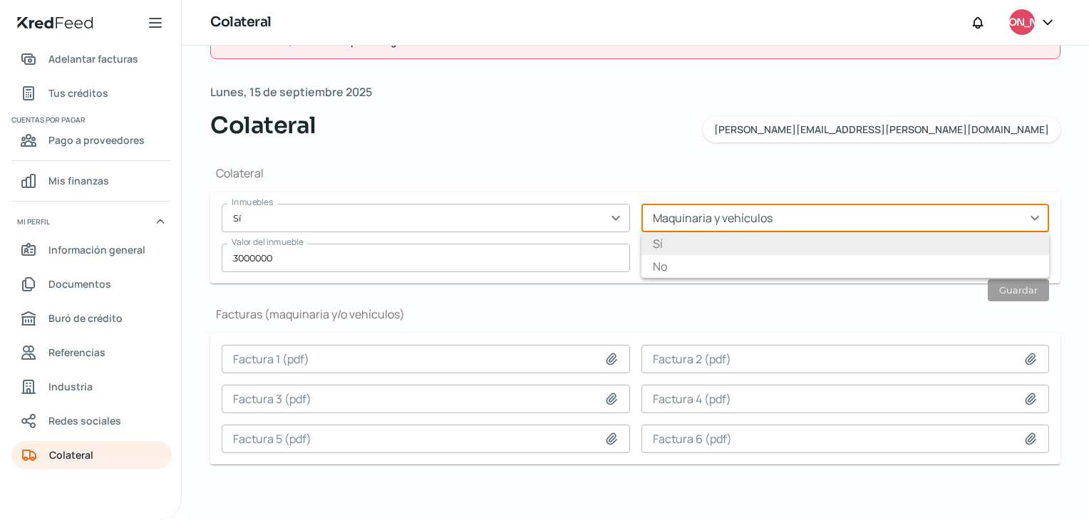
click at [1030, 215] on input "text" at bounding box center [845, 218] width 408 height 29
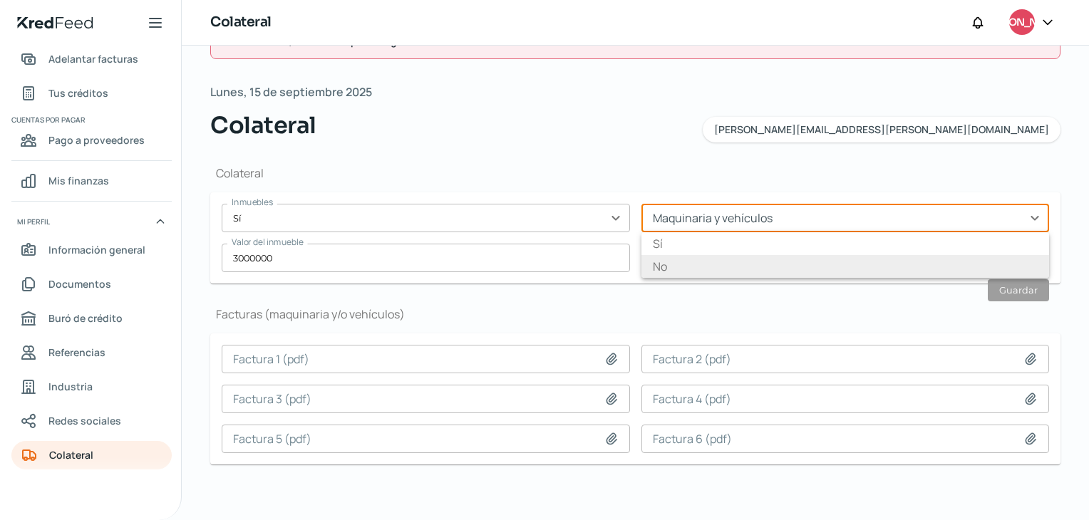
click at [685, 270] on li "No" at bounding box center [845, 266] width 408 height 23
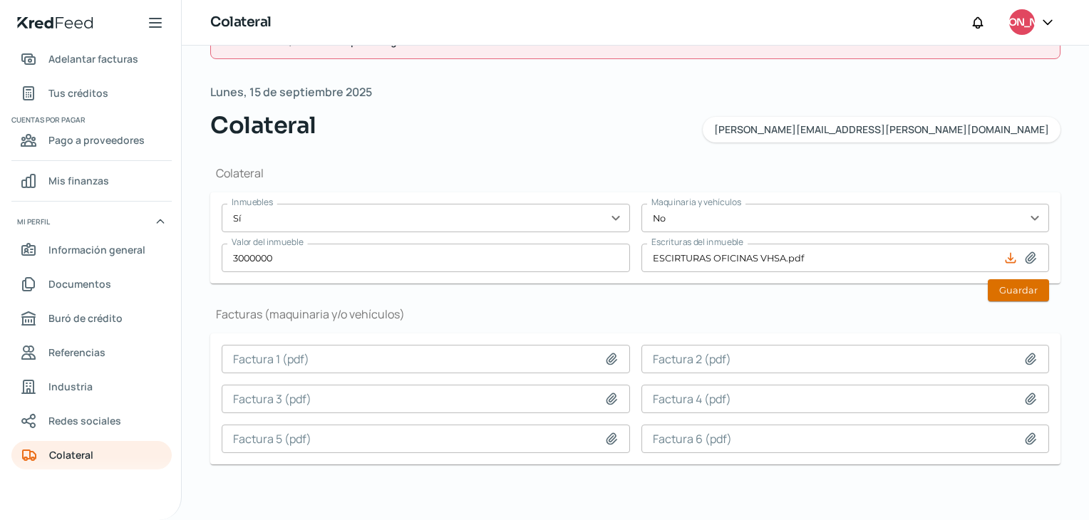
click at [1018, 289] on button "Guardar" at bounding box center [1018, 290] width 61 height 22
